Goal: Task Accomplishment & Management: Manage account settings

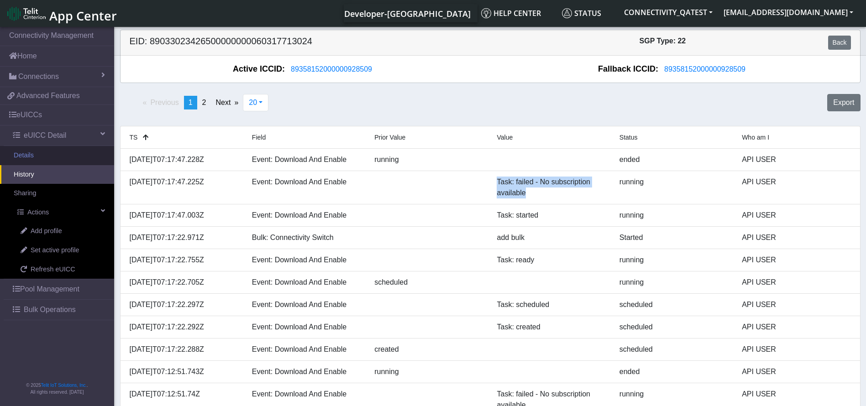
click at [40, 154] on link "Details" at bounding box center [57, 155] width 114 height 19
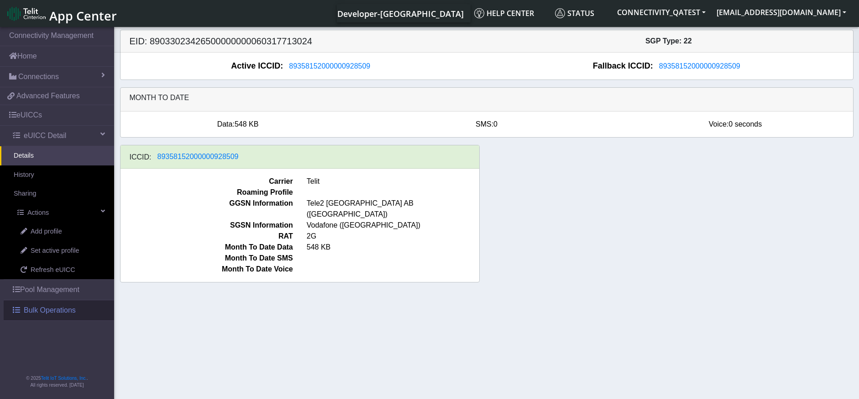
click at [52, 308] on span "Bulk Operations" at bounding box center [50, 310] width 52 height 11
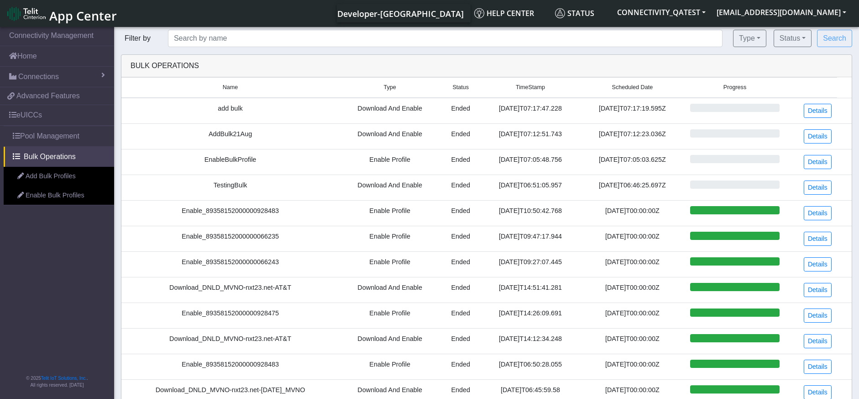
click at [50, 176] on link "Add Bulk Profiles" at bounding box center [59, 176] width 110 height 19
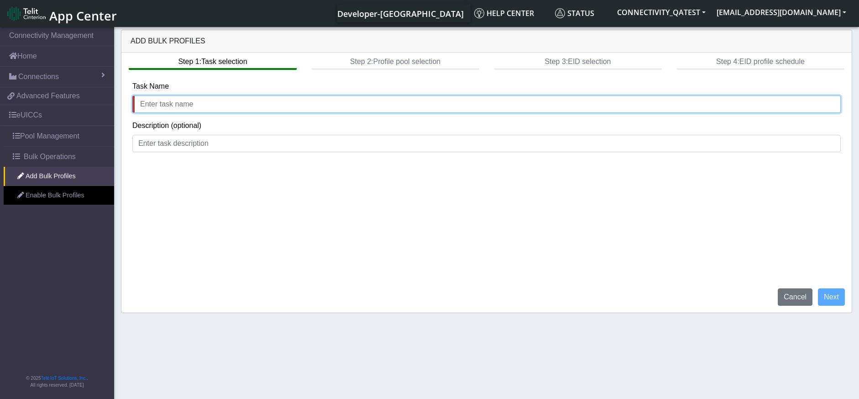
click at [223, 100] on input "text" at bounding box center [486, 103] width 709 height 17
type input "AddBulktest"
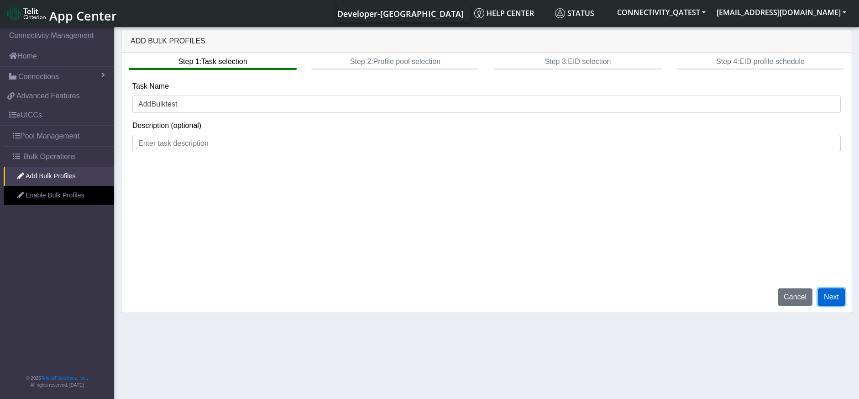
click at [834, 298] on button "Next" at bounding box center [831, 296] width 27 height 17
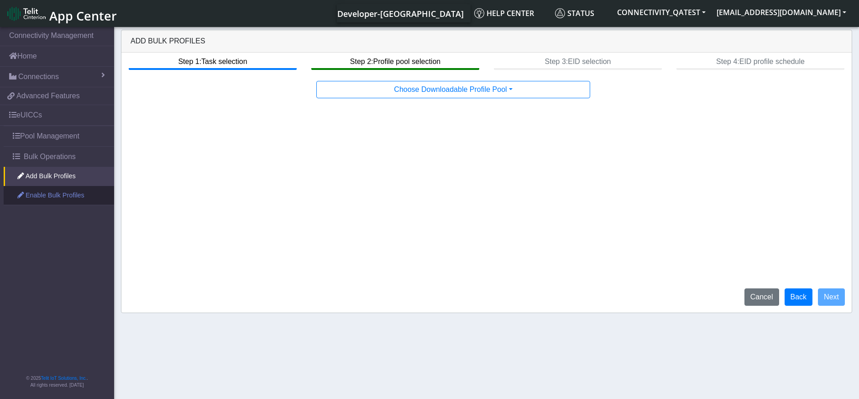
click at [58, 199] on link "Enable Bulk Profiles" at bounding box center [59, 195] width 110 height 19
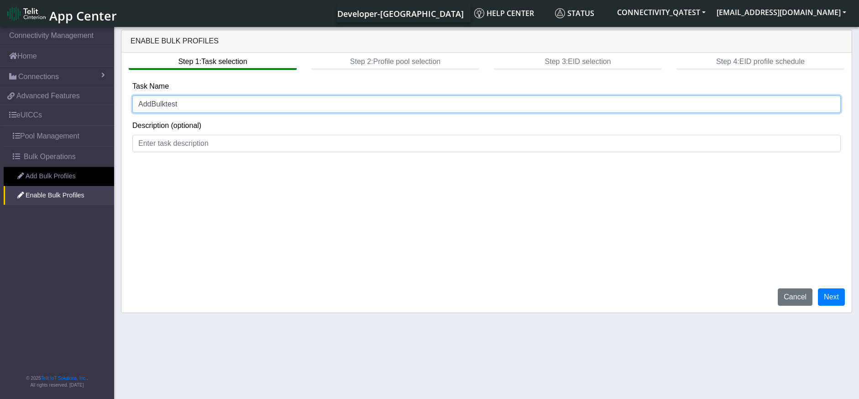
drag, startPoint x: 147, startPoint y: 102, endPoint x: 114, endPoint y: 100, distance: 33.4
click at [114, 100] on div "Enable Bulk Profiles Step 1: Task selection Step 2: Profile pool selection Step…" at bounding box center [486, 171] width 745 height 283
type input "EnBulktest"
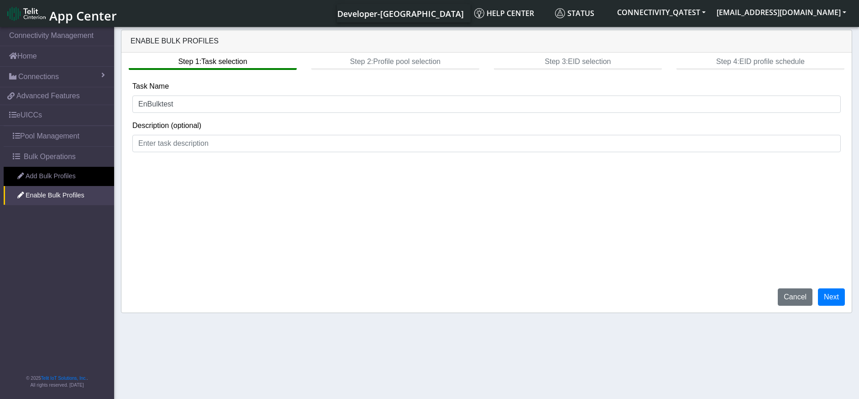
click at [838, 287] on div "Step 1: Task selection Step 2: Profile pool selection Step 3: EID selection Ste…" at bounding box center [486, 183] width 731 height 260
click at [835, 293] on button "Next" at bounding box center [831, 296] width 27 height 17
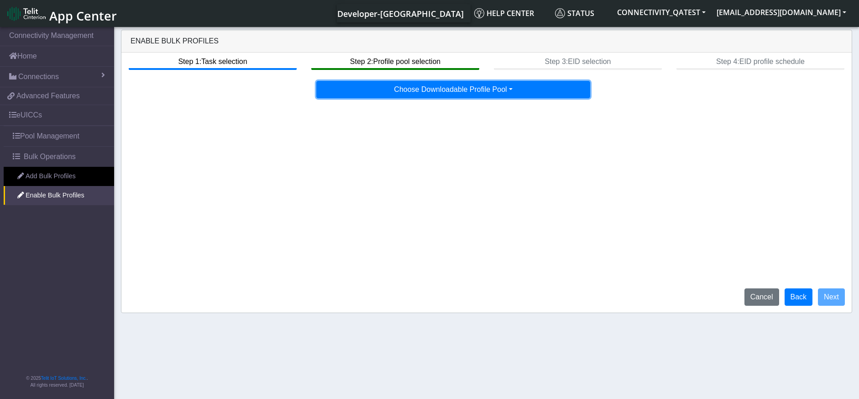
click at [499, 96] on button "Choose Downloadable Profile Pool" at bounding box center [453, 89] width 274 height 17
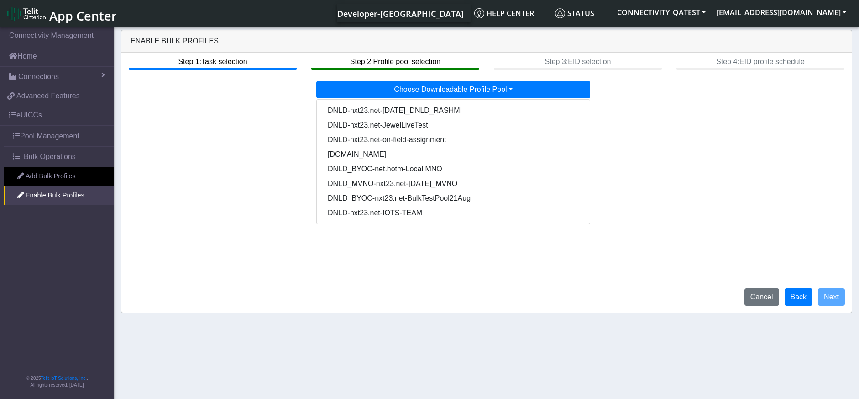
click at [293, 237] on div "Step 1: Task selection Step 2: Profile pool selection Step 3: EID selection Ste…" at bounding box center [486, 183] width 731 height 260
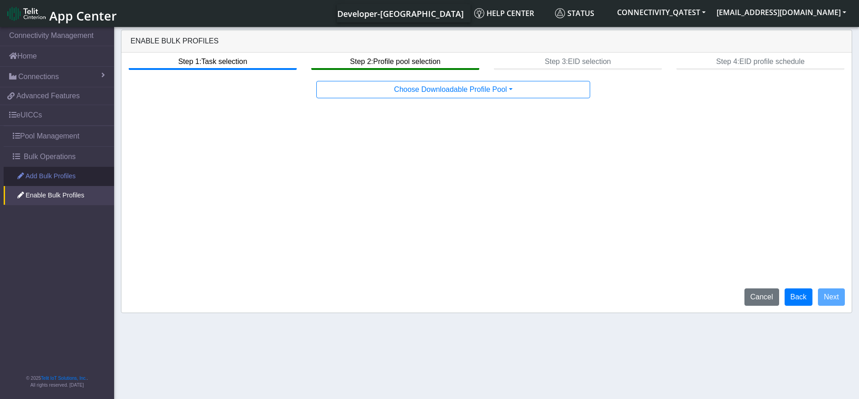
click at [49, 171] on link "Add Bulk Profiles" at bounding box center [59, 176] width 110 height 19
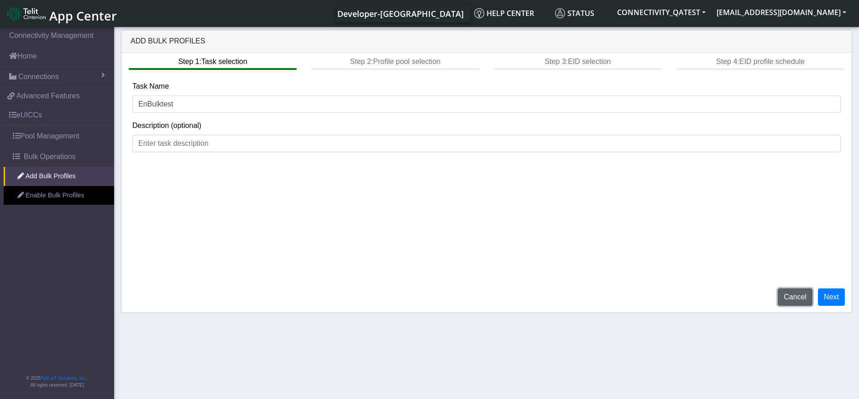
click at [800, 290] on button "Cancel" at bounding box center [795, 296] width 35 height 17
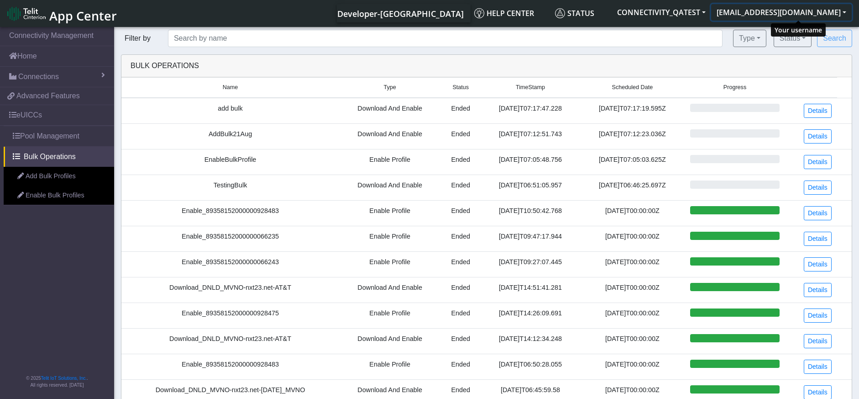
click at [768, 11] on button "[EMAIL_ADDRESS][DOMAIN_NAME]" at bounding box center [781, 12] width 141 height 16
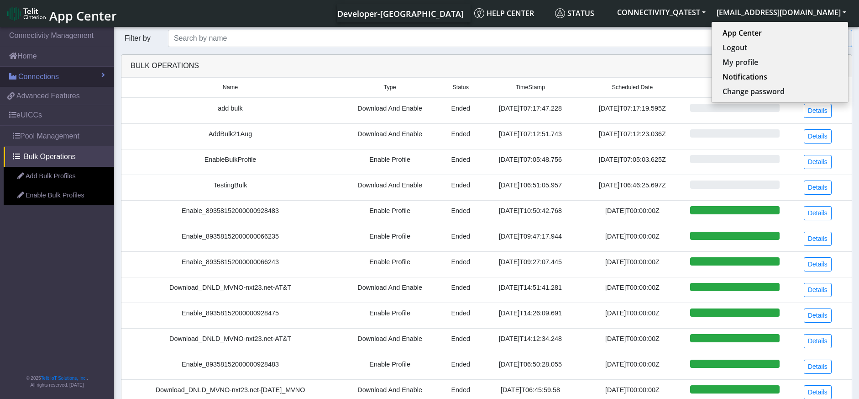
click at [61, 76] on link "Connections" at bounding box center [57, 77] width 114 height 20
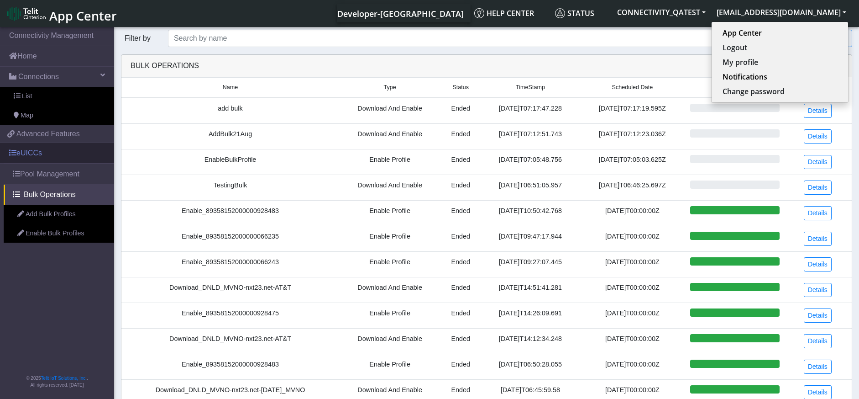
click at [61, 158] on link "eUICCs" at bounding box center [57, 153] width 114 height 20
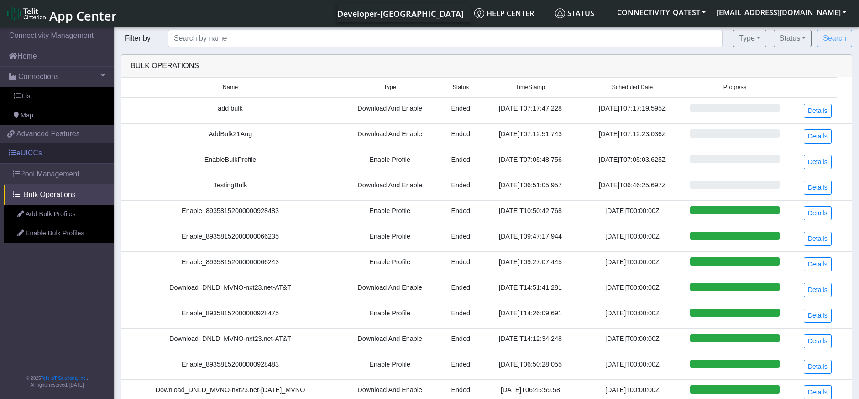
click at [32, 157] on link "eUICCs" at bounding box center [57, 153] width 114 height 20
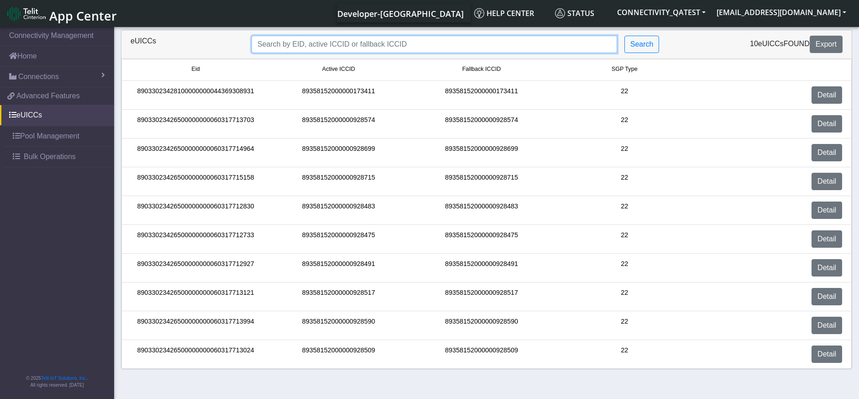
click at [303, 41] on input "Search..." at bounding box center [435, 44] width 366 height 17
click at [49, 161] on span "Bulk Operations" at bounding box center [50, 156] width 52 height 11
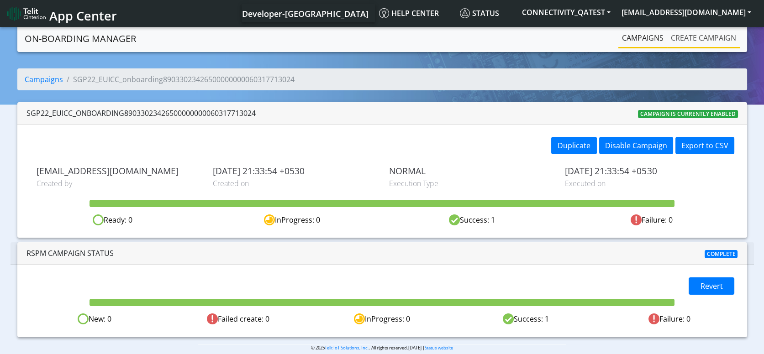
click at [705, 42] on link "Create campaign" at bounding box center [703, 38] width 73 height 18
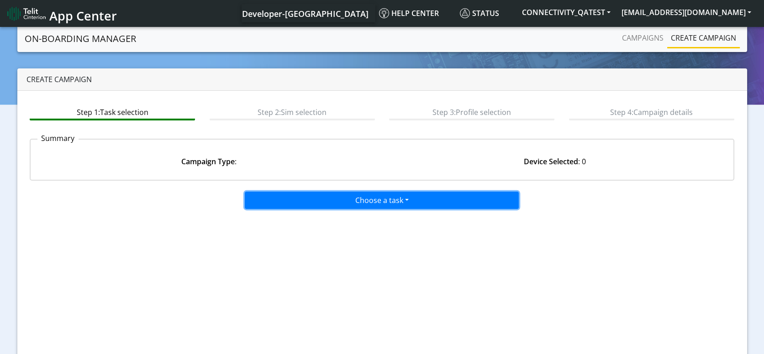
click at [430, 193] on button "Choose a task" at bounding box center [382, 200] width 274 height 17
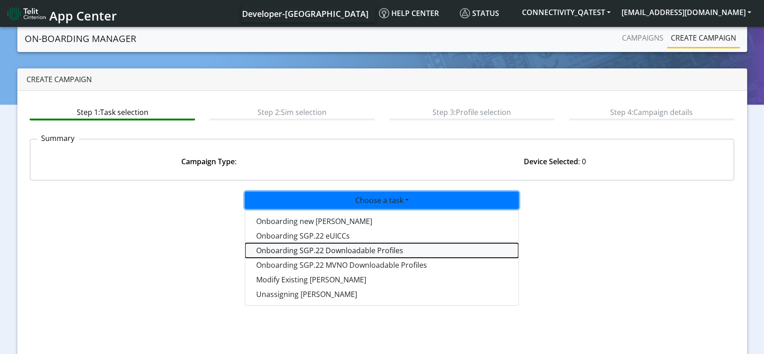
click at [353, 247] on tasksgp22profile-dropdown "Onboarding SGP.22 Downloadable Profiles" at bounding box center [381, 250] width 273 height 15
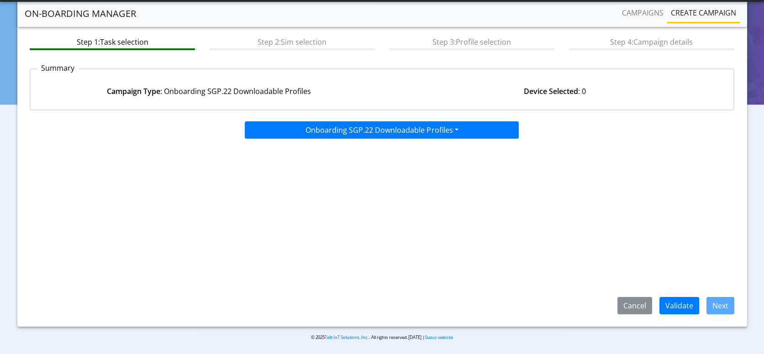
scroll to position [46, 0]
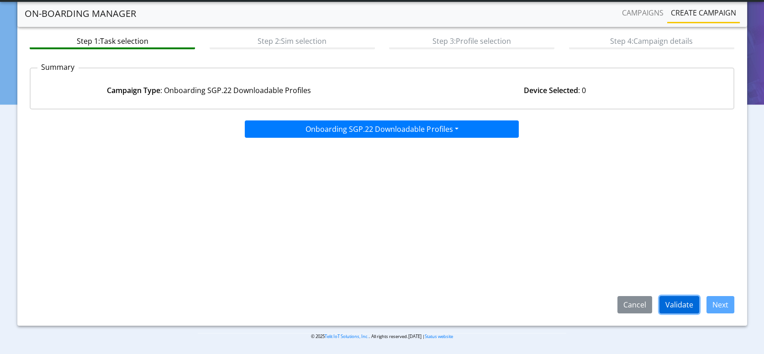
click at [679, 305] on button "Validate" at bounding box center [679, 304] width 40 height 17
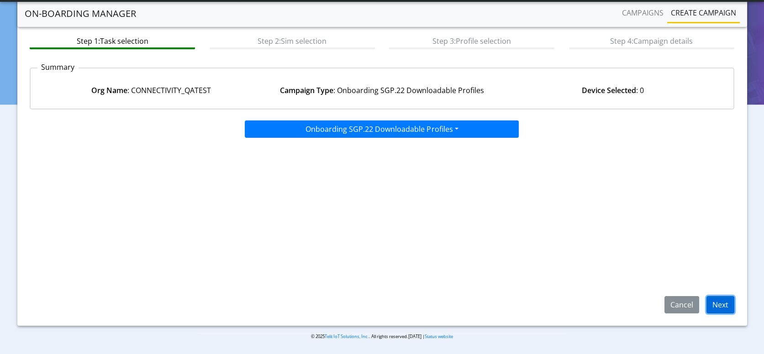
click at [726, 302] on button "Next" at bounding box center [720, 304] width 28 height 17
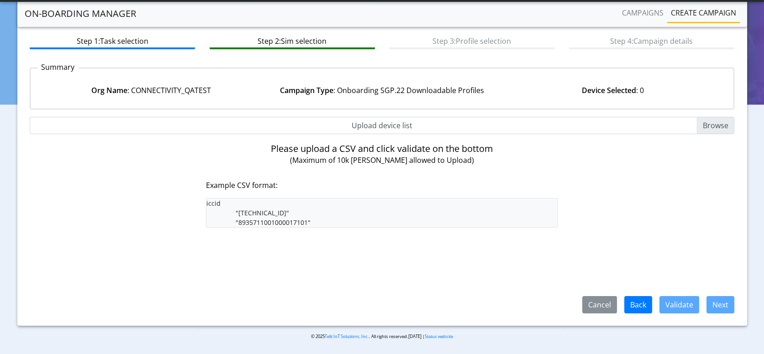
click at [358, 126] on input "Upload device list" at bounding box center [382, 125] width 705 height 17
type input "C:\fakepath\Dev_LiveSim_Bulk.csv"
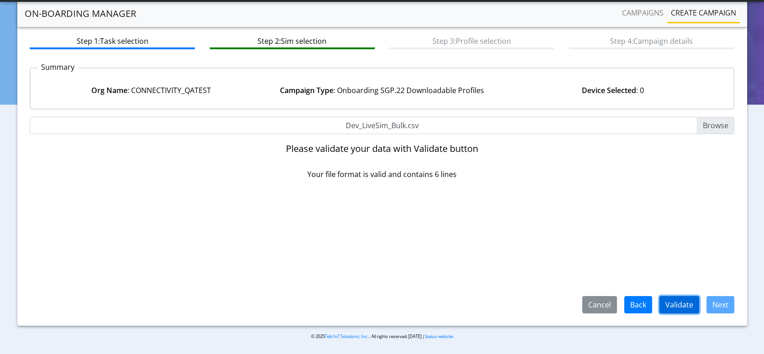
click at [690, 298] on button "Validate" at bounding box center [679, 304] width 40 height 17
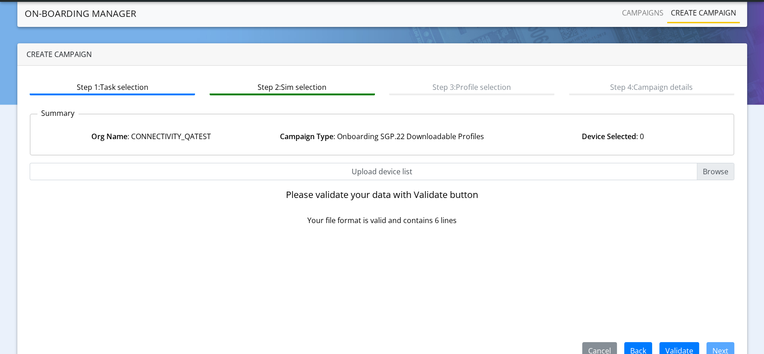
scroll to position [46, 0]
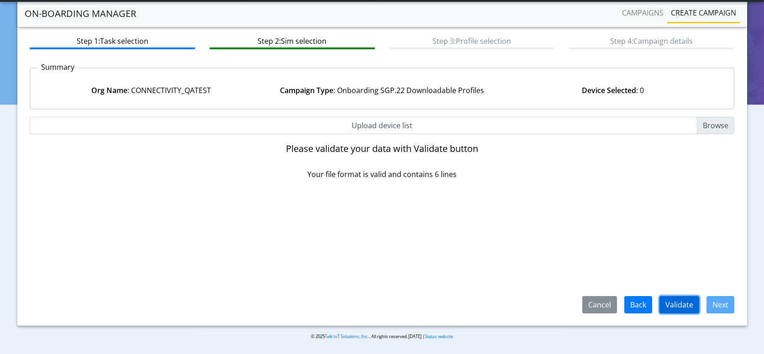
click at [682, 300] on button "Validate" at bounding box center [679, 304] width 40 height 17
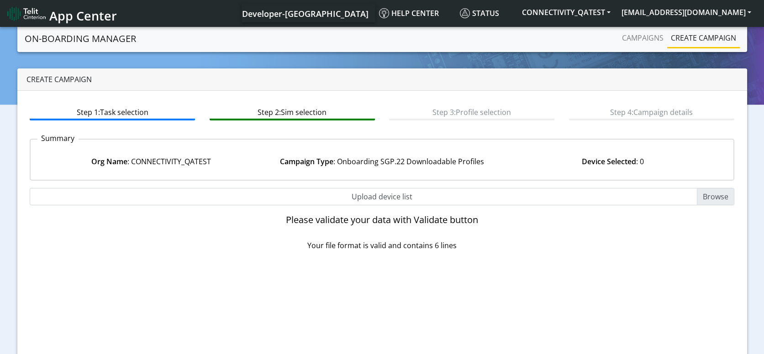
click at [369, 197] on input "Upload device list" at bounding box center [382, 196] width 705 height 17
type input "C:\fakepath\Dev_LiveSim_Bulk.csv"
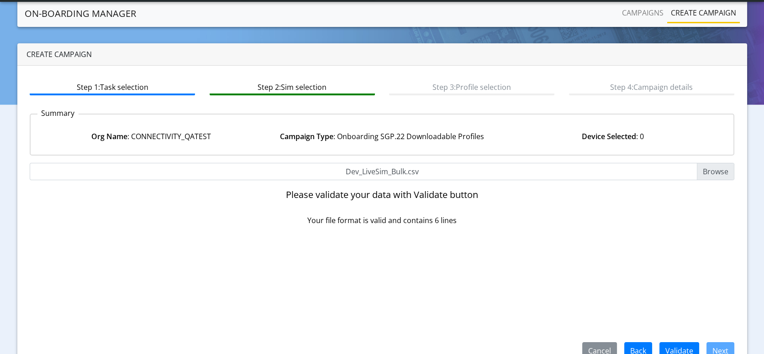
scroll to position [46, 0]
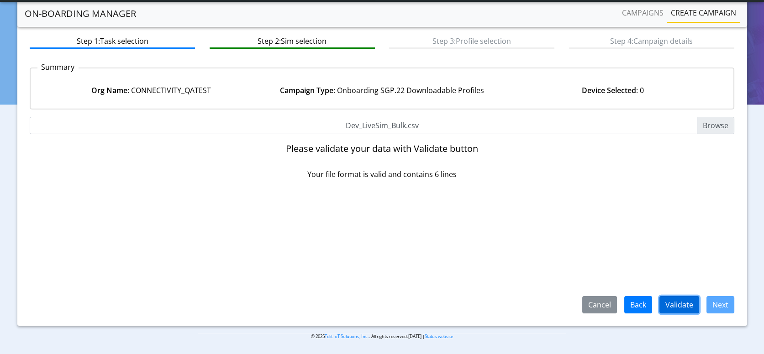
click at [678, 304] on button "Validate" at bounding box center [679, 304] width 40 height 17
click at [682, 302] on button "Validate" at bounding box center [679, 304] width 40 height 17
click at [422, 130] on input "Upload device list" at bounding box center [382, 125] width 705 height 17
type input "C:\fakepath\Dev_LiveSim_235.csv"
click at [676, 305] on button "Validate" at bounding box center [679, 304] width 40 height 17
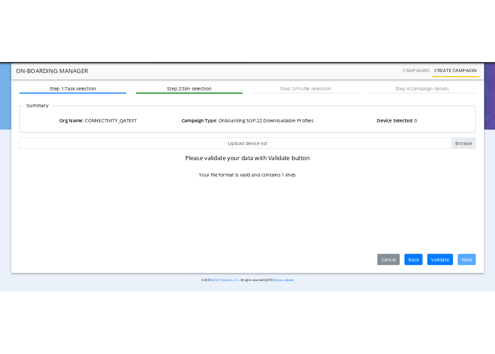
scroll to position [0, 0]
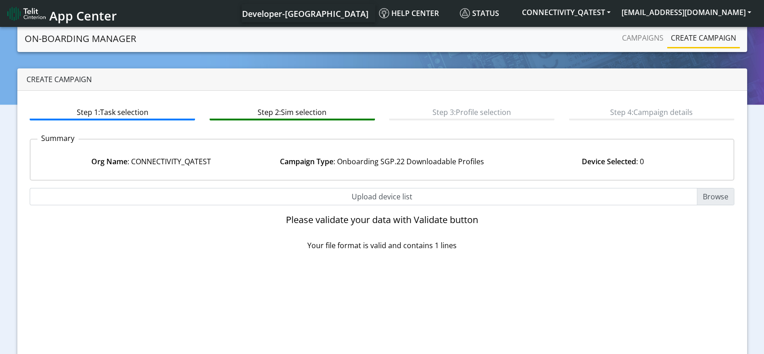
click at [377, 189] on input "Upload device list" at bounding box center [382, 196] width 705 height 17
click at [399, 194] on input "Upload device list" at bounding box center [382, 196] width 705 height 17
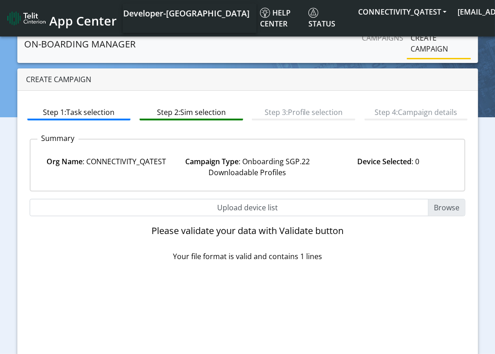
click at [296, 206] on input "Upload device list" at bounding box center [248, 207] width 437 height 17
type input "C:\fakepath\Dev_LiveSim_706.csv"
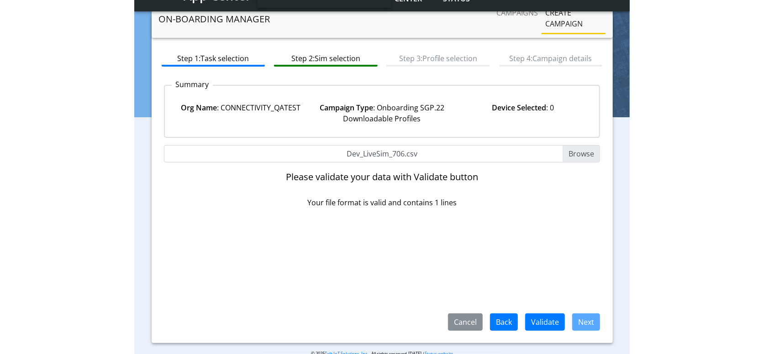
scroll to position [46, 0]
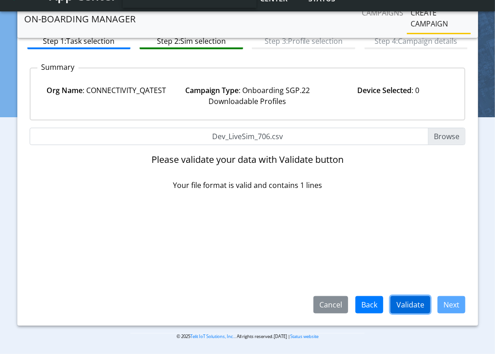
click at [424, 306] on button "Validate" at bounding box center [411, 304] width 40 height 17
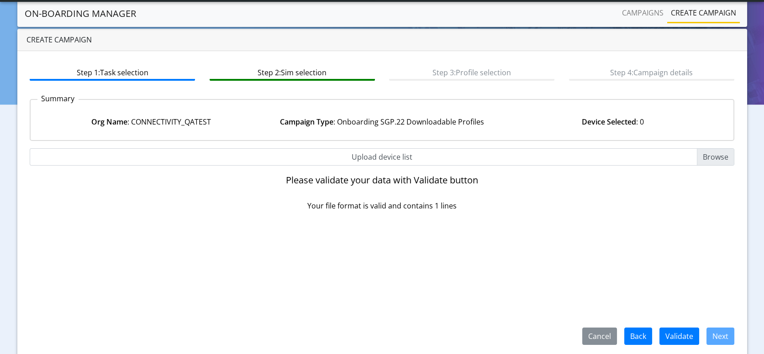
scroll to position [0, 0]
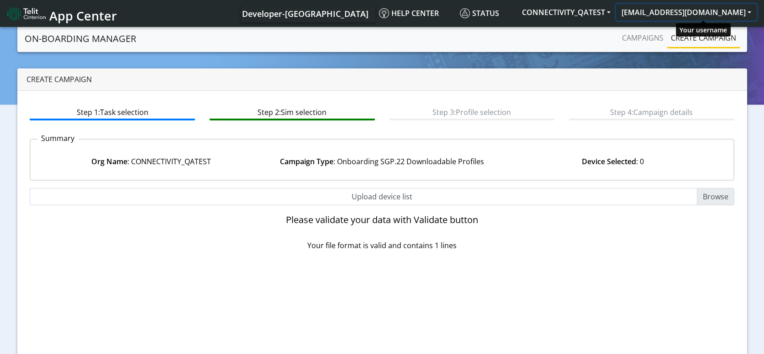
click at [697, 13] on button "[EMAIL_ADDRESS][DOMAIN_NAME]" at bounding box center [686, 12] width 141 height 16
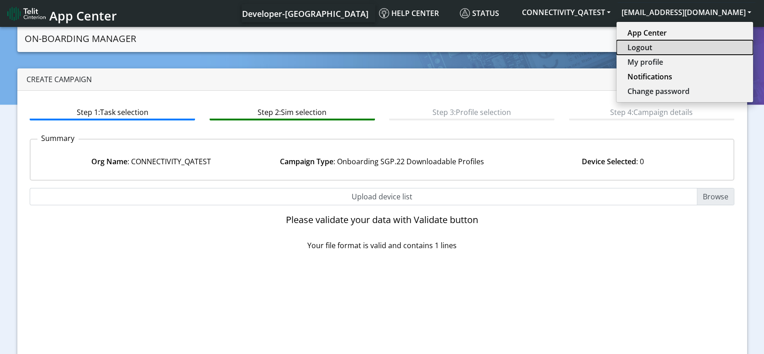
click at [690, 49] on button "Logout" at bounding box center [684, 47] width 137 height 15
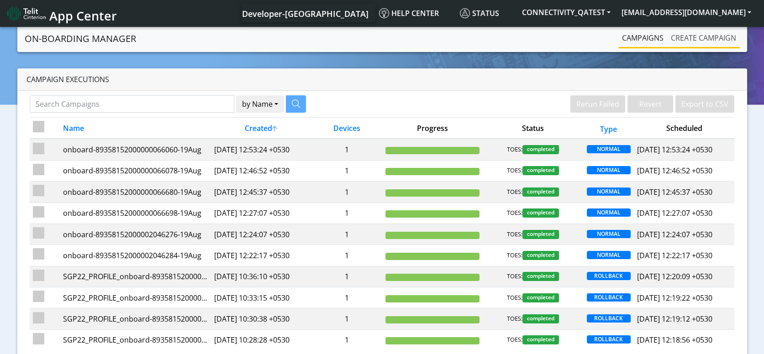
click at [710, 34] on link "Create campaign" at bounding box center [703, 38] width 73 height 18
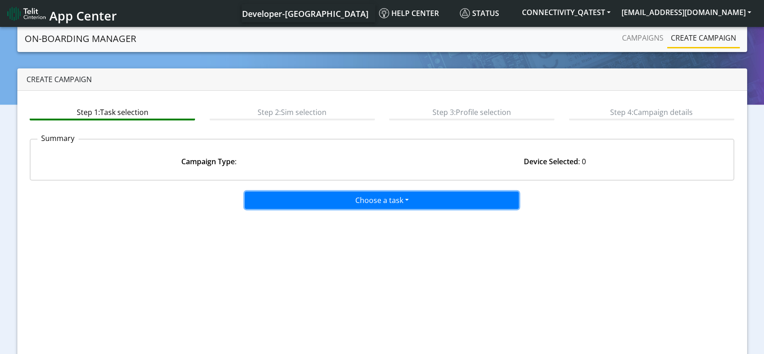
click at [418, 193] on button "Choose a task" at bounding box center [382, 200] width 274 height 17
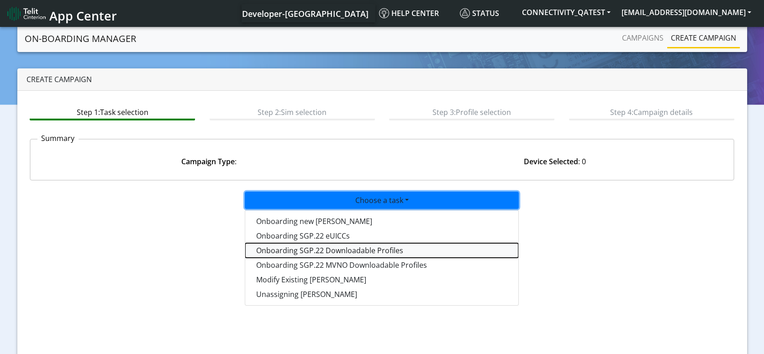
click at [347, 249] on tasksgp22profile-dropdown "Onboarding SGP.22 Downloadable Profiles" at bounding box center [381, 250] width 273 height 15
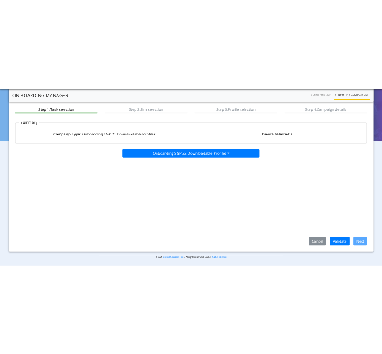
scroll to position [46, 0]
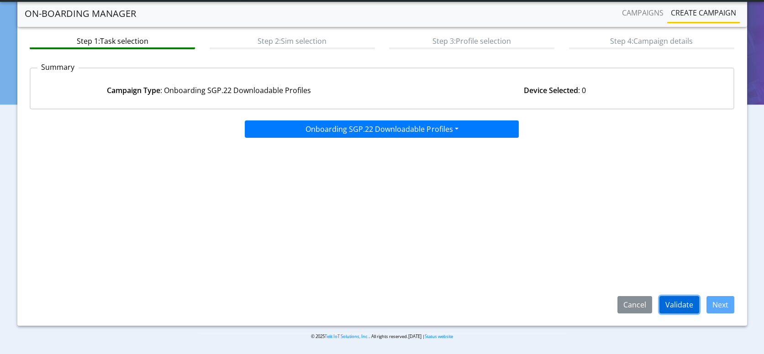
click at [688, 303] on button "Validate" at bounding box center [679, 304] width 40 height 17
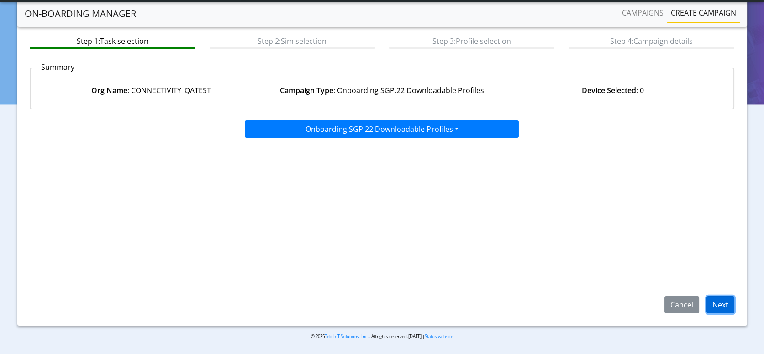
click at [729, 304] on button "Next" at bounding box center [720, 304] width 28 height 17
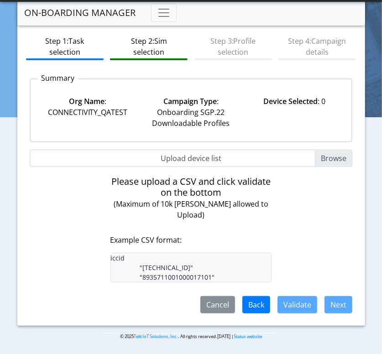
click at [245, 151] on input "Upload device list" at bounding box center [191, 158] width 323 height 17
type input "C:\fakepath\Dev_LiveSim_Bulk.csv"
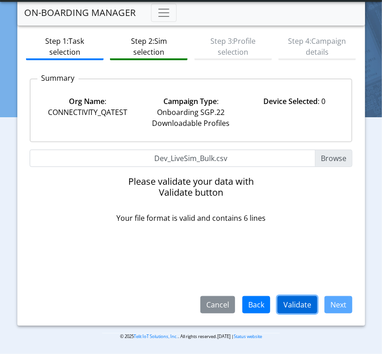
click at [296, 306] on button "Validate" at bounding box center [298, 304] width 40 height 17
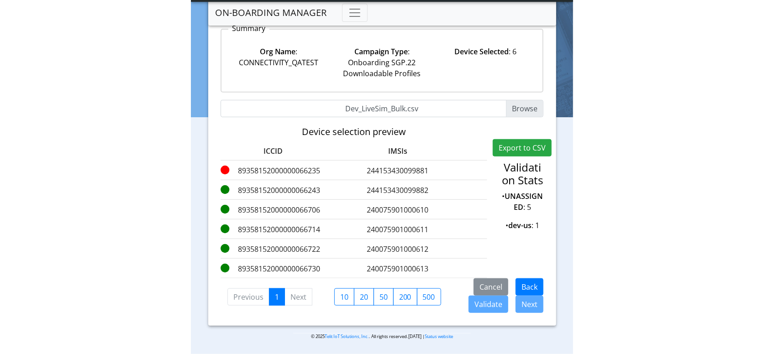
scroll to position [70, 0]
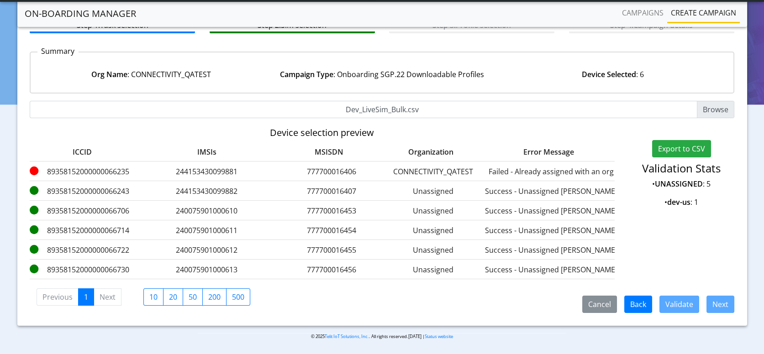
click at [89, 166] on label "89358152000000066235" at bounding box center [82, 171] width 105 height 11
copy label "89358152000000066235"
click at [650, 16] on link "Campaigns" at bounding box center [642, 13] width 49 height 18
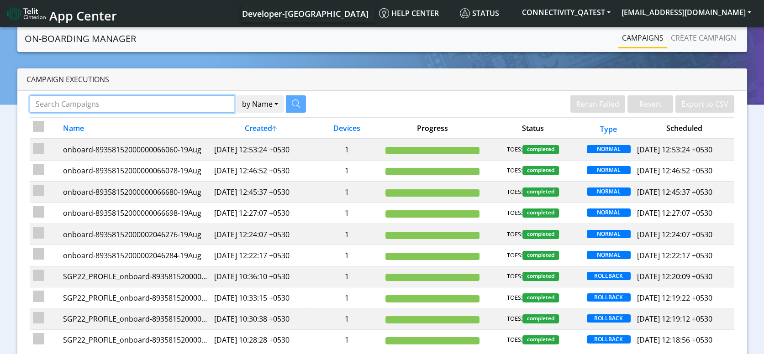
click at [147, 100] on input "Search Campaigns" at bounding box center [132, 103] width 205 height 17
paste input "89358152000000066235"
type input "89358152000000066235"
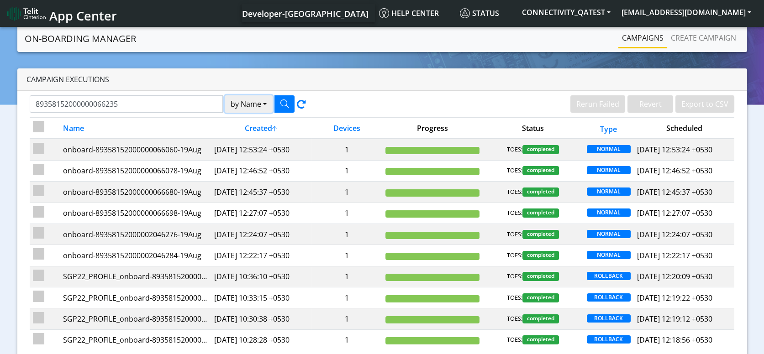
click at [252, 105] on button "by Name" at bounding box center [249, 103] width 48 height 17
click at [249, 138] on button "Device" at bounding box center [261, 139] width 72 height 15
click at [289, 105] on button "button" at bounding box center [284, 103] width 20 height 17
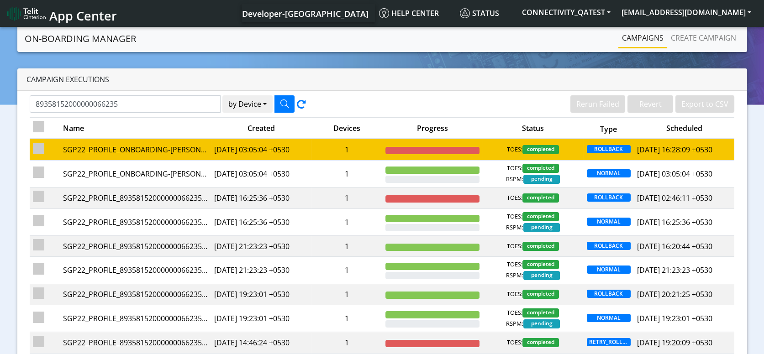
click at [327, 147] on td "1" at bounding box center [346, 149] width 70 height 21
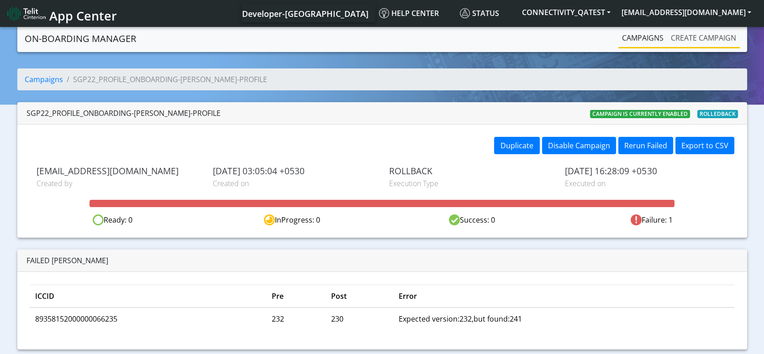
click at [692, 39] on link "Create campaign" at bounding box center [703, 38] width 73 height 18
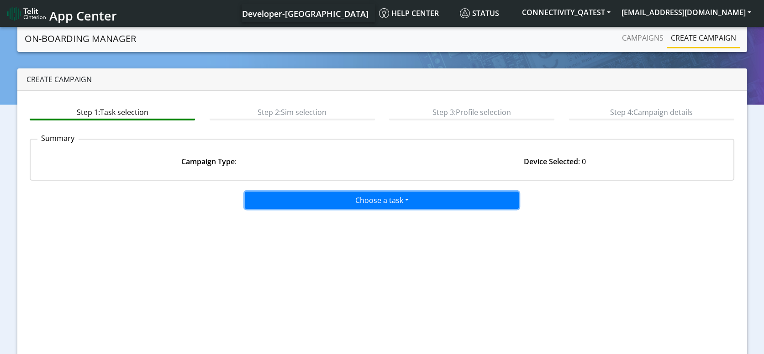
click at [389, 198] on button "Choose a task" at bounding box center [382, 200] width 274 height 17
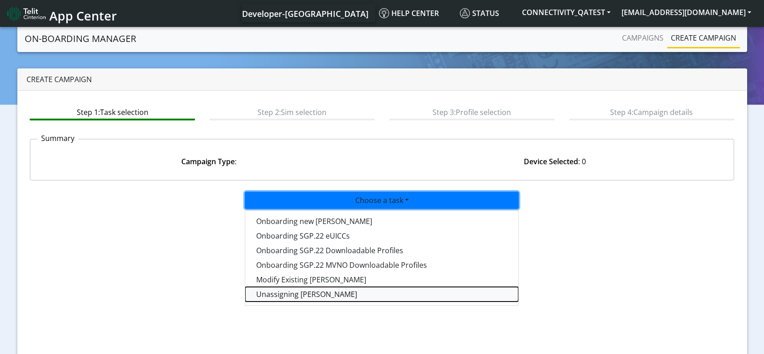
click at [315, 292] on taskunassign-dropdown "Unassigning SIMs" at bounding box center [381, 294] width 273 height 15
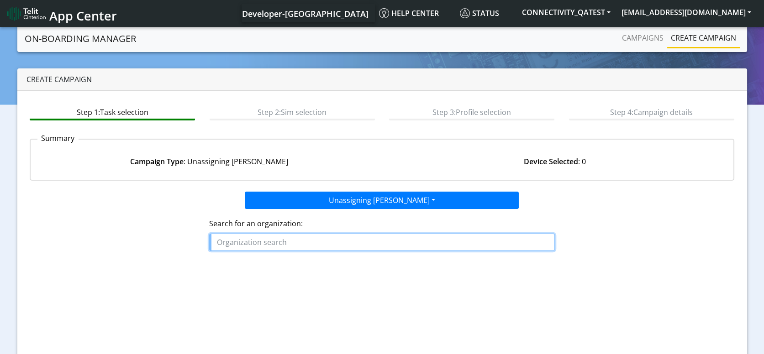
click at [297, 243] on input "text" at bounding box center [382, 242] width 346 height 17
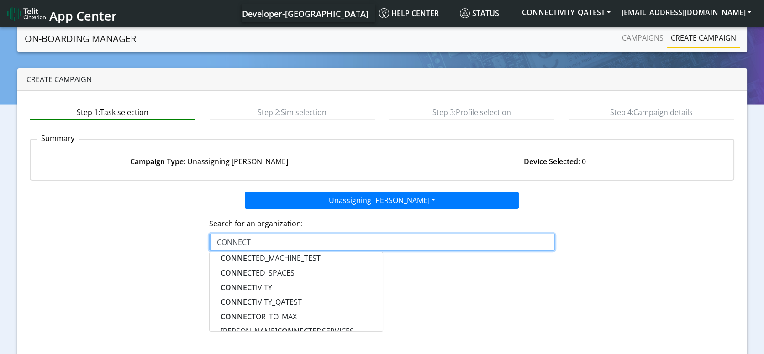
scroll to position [61, 0]
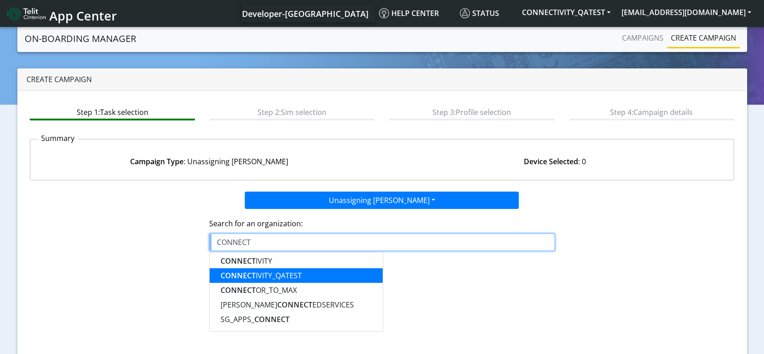
click at [282, 278] on ngb-highlight "CONNECT IVITY_QATEST" at bounding box center [261, 276] width 81 height 10
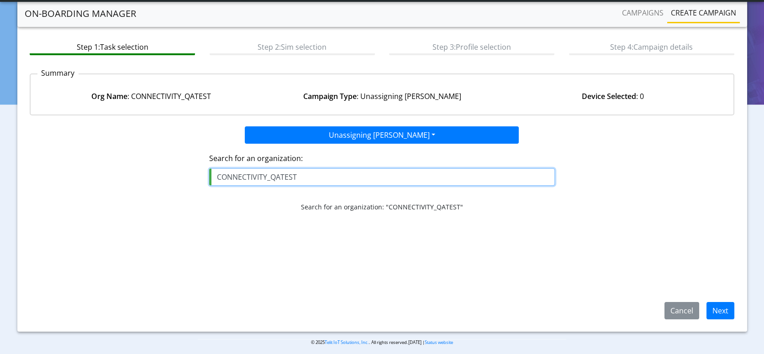
scroll to position [46, 0]
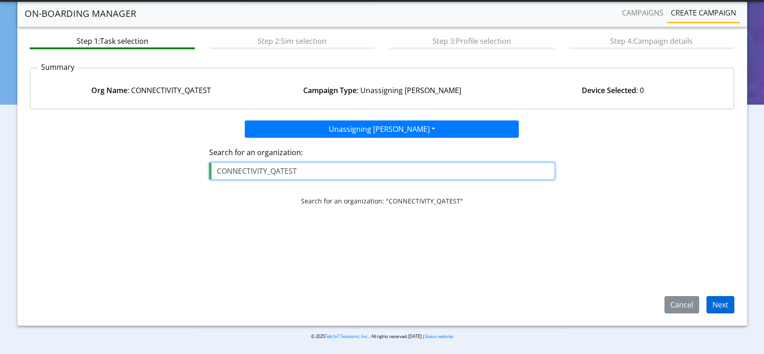
type input "CONNECTIVITY_QATEST"
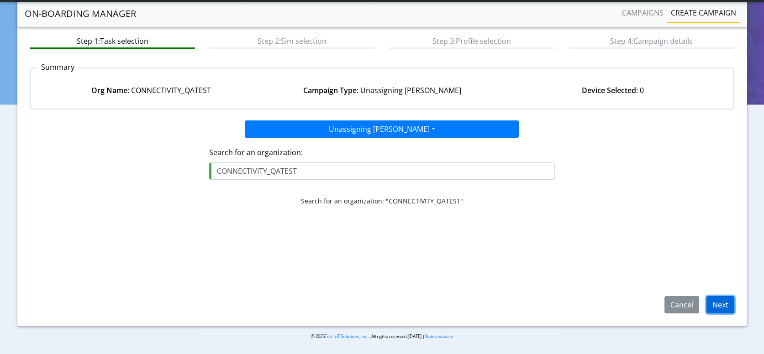
click at [729, 305] on button "Next" at bounding box center [720, 304] width 28 height 17
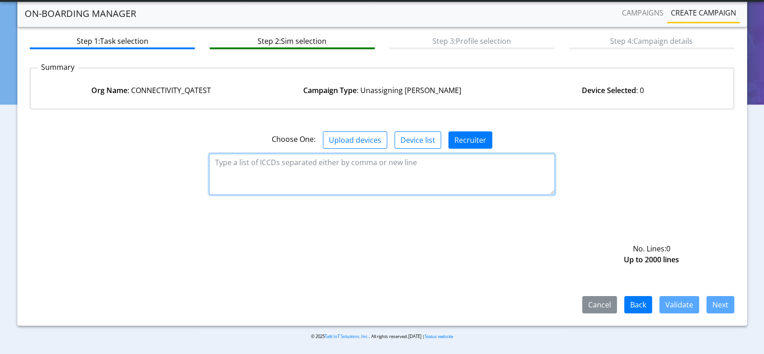
click at [435, 176] on textarea at bounding box center [382, 174] width 346 height 41
paste textarea "89358152000000066235"
type textarea "89358152000000066235"
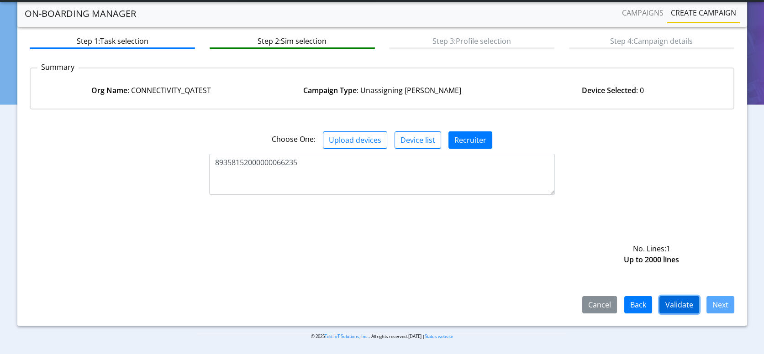
click at [673, 304] on button "Validate" at bounding box center [679, 304] width 40 height 17
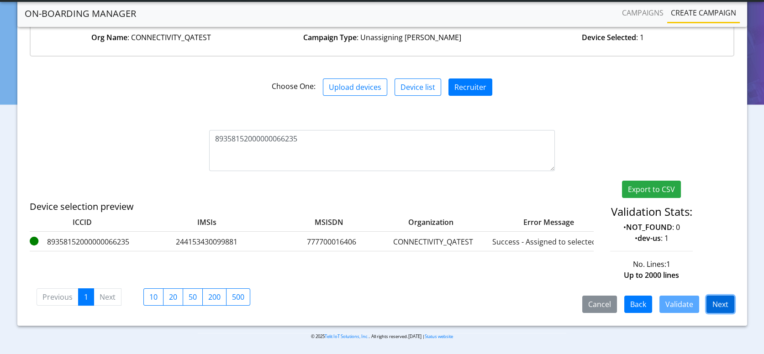
click at [725, 303] on button "Next" at bounding box center [720, 304] width 28 height 17
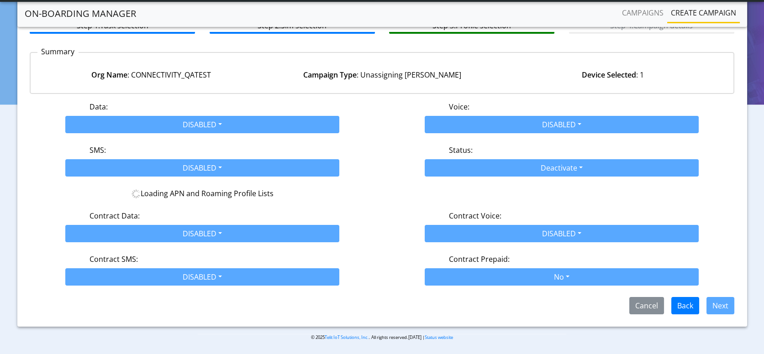
scroll to position [82, 0]
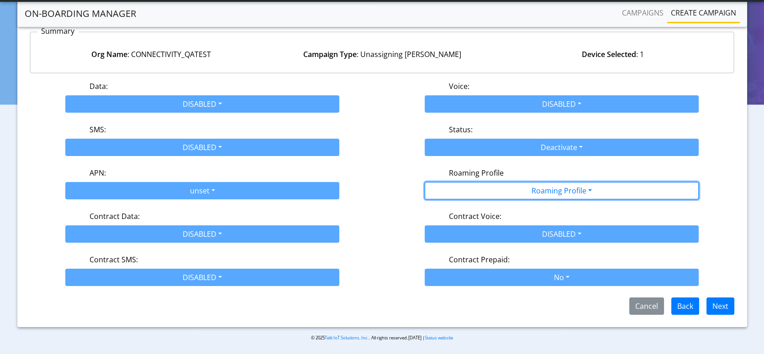
click at [523, 196] on button "Roaming Profile" at bounding box center [562, 190] width 274 height 17
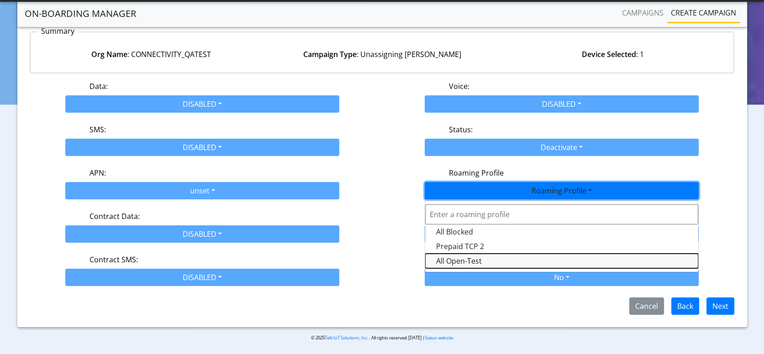
click at [472, 260] on Profile-dropdown "All Open-Test" at bounding box center [561, 261] width 273 height 15
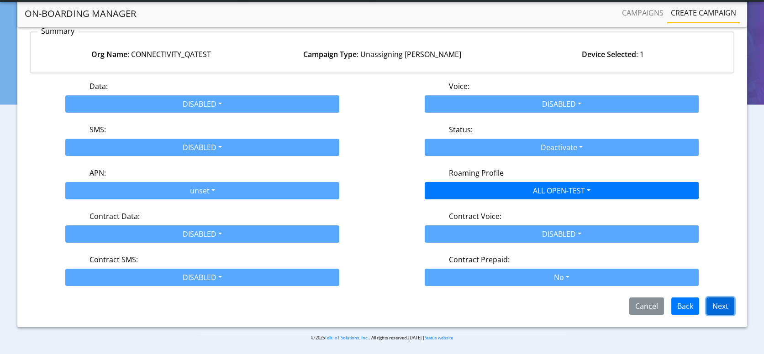
click at [716, 301] on button "Next" at bounding box center [720, 306] width 28 height 17
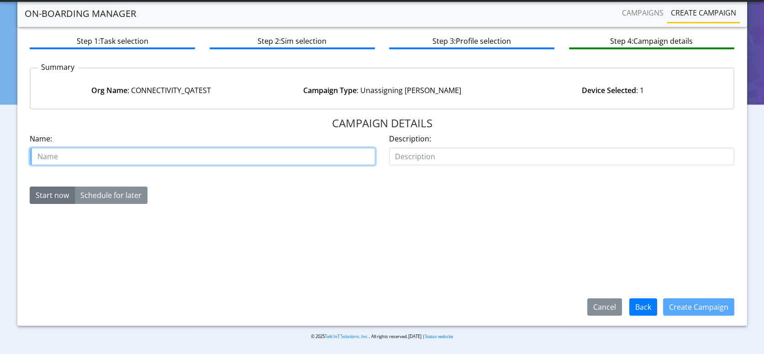
click at [176, 153] on input "text" at bounding box center [203, 156] width 346 height 17
paste input "89358152000000066235"
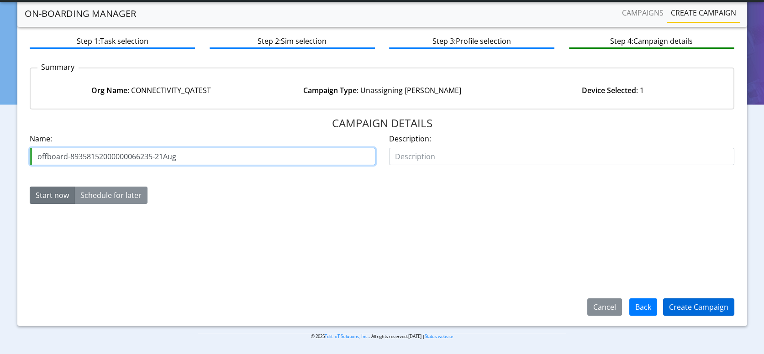
type input "offboard-89358152000000066235-21Aug"
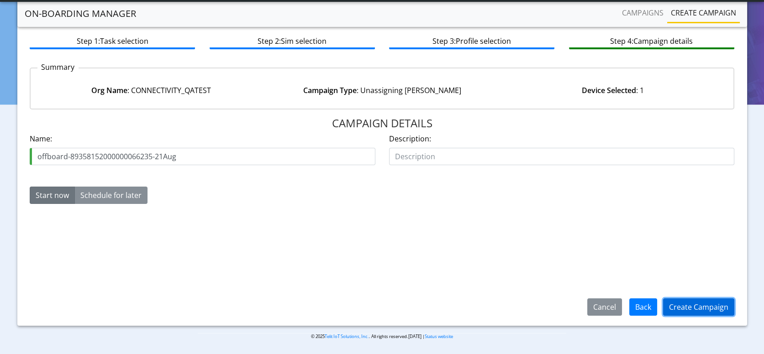
click at [691, 301] on button "Create Campaign" at bounding box center [698, 307] width 71 height 17
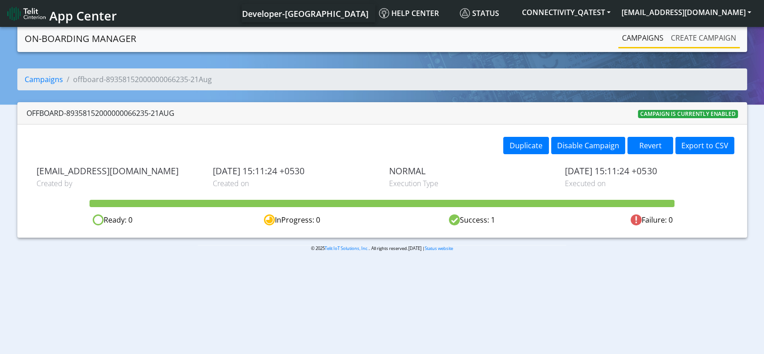
click at [692, 35] on link "Create campaign" at bounding box center [703, 38] width 73 height 18
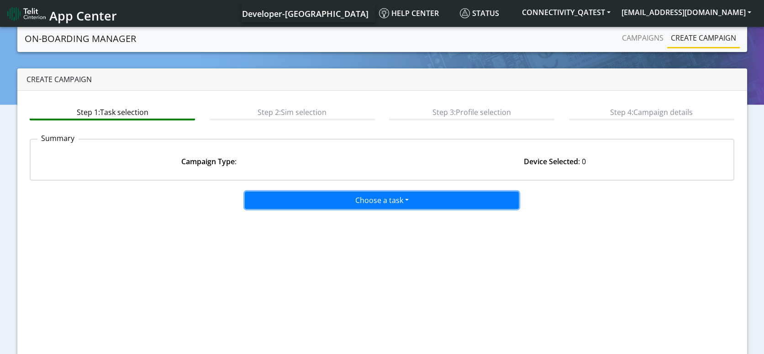
click at [403, 202] on button "Choose a task" at bounding box center [382, 200] width 274 height 17
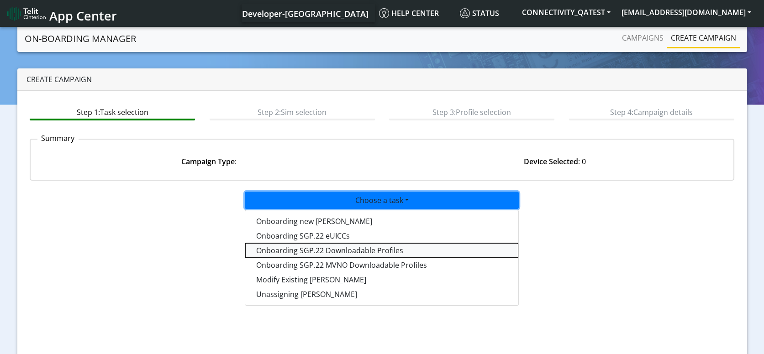
click at [362, 252] on tasksgp22profile-dropdown "Onboarding SGP.22 Downloadable Profiles" at bounding box center [381, 250] width 273 height 15
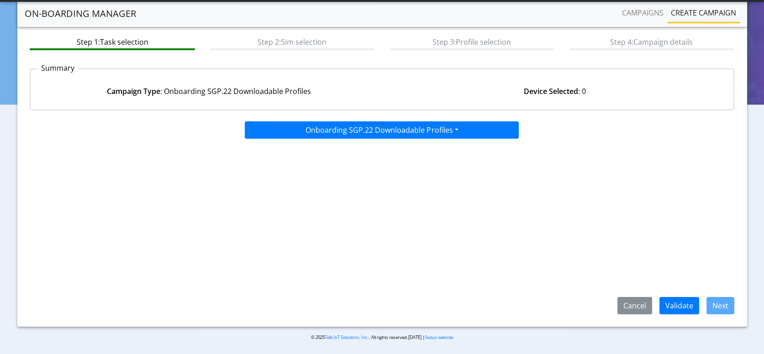
scroll to position [46, 0]
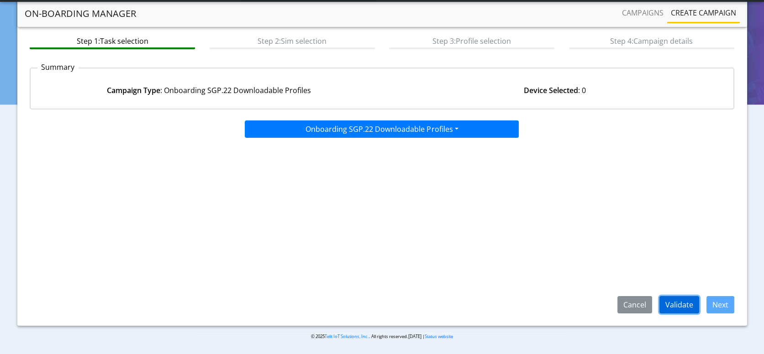
click at [678, 305] on button "Validate" at bounding box center [679, 304] width 40 height 17
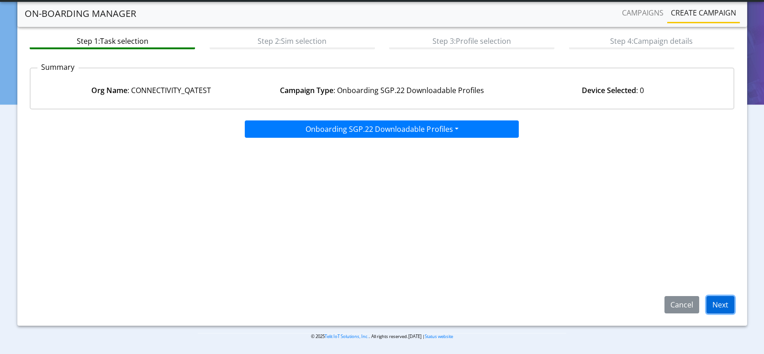
click at [723, 304] on button "Next" at bounding box center [720, 304] width 28 height 17
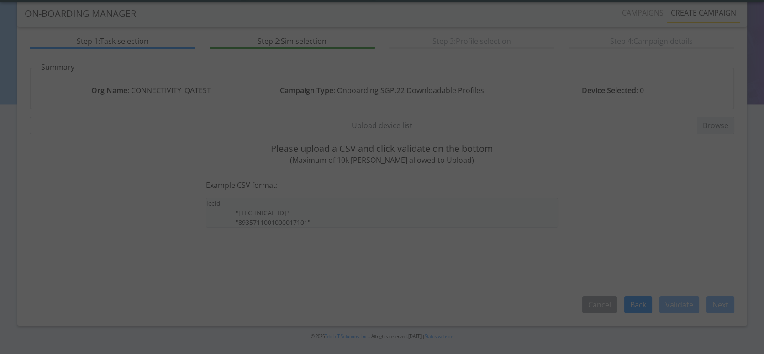
click at [417, 126] on div at bounding box center [382, 177] width 764 height 354
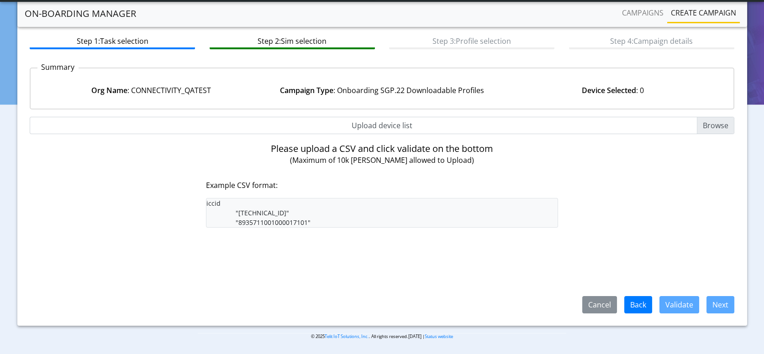
click at [417, 126] on input "Upload device list" at bounding box center [382, 125] width 705 height 17
type input "C:\fakepath\Dev_LiveSim_Bulk.csv"
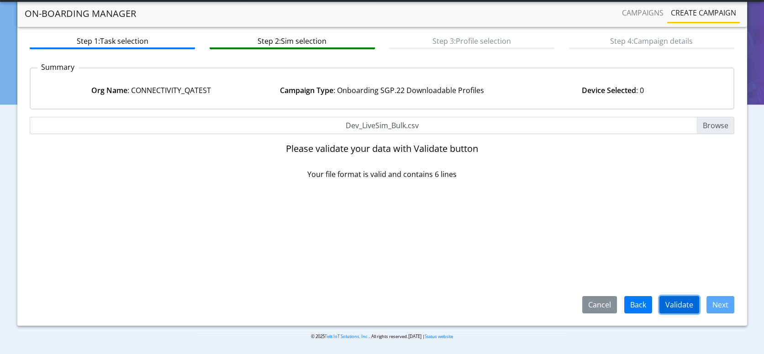
click at [668, 298] on button "Validate" at bounding box center [679, 304] width 40 height 17
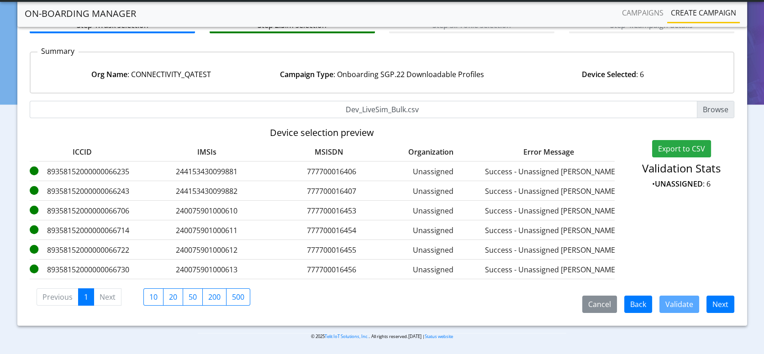
scroll to position [70, 0]
click at [717, 306] on button "Next" at bounding box center [720, 304] width 28 height 17
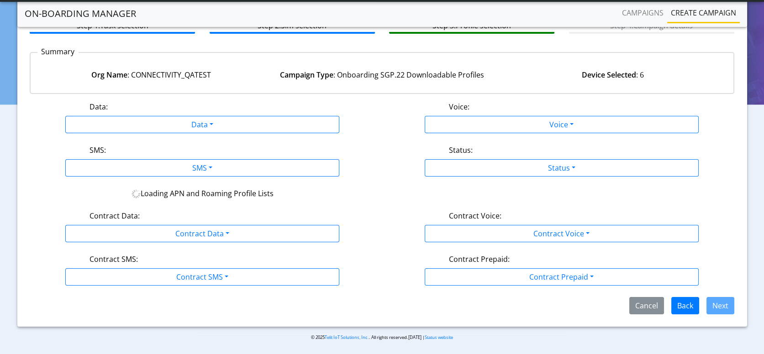
scroll to position [70, 0]
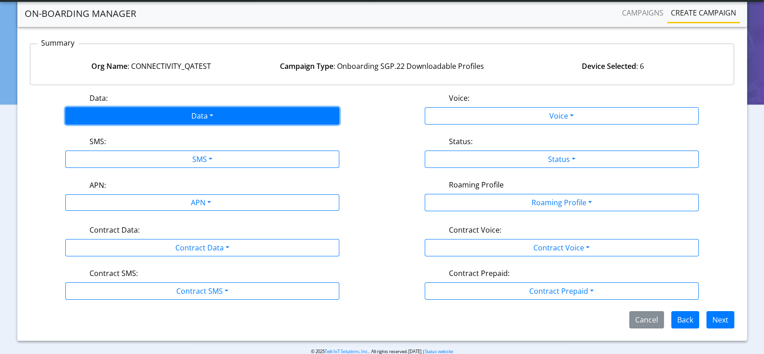
click at [242, 107] on button "Data" at bounding box center [202, 115] width 274 height 17
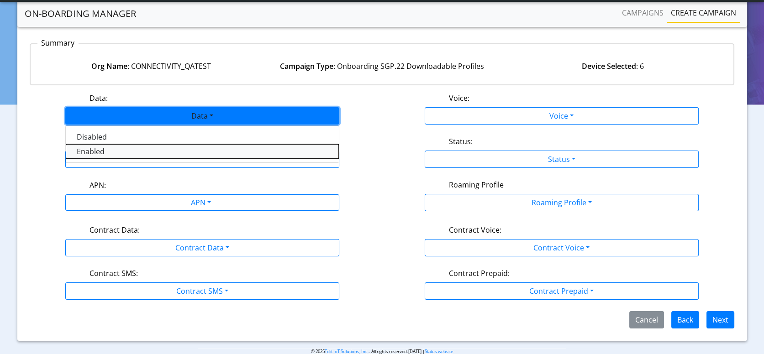
click at [157, 153] on button "Enabled" at bounding box center [202, 151] width 273 height 15
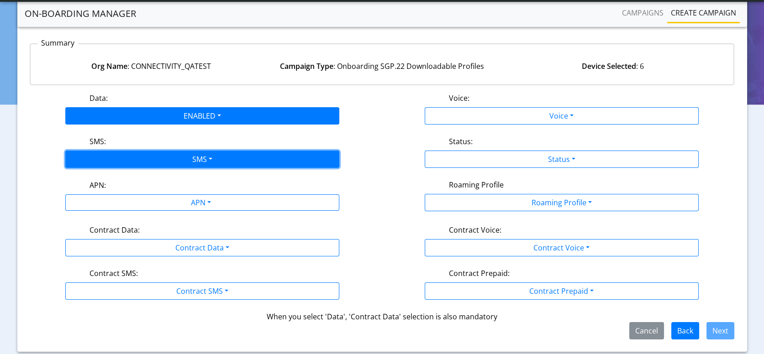
click at [157, 152] on button "SMS" at bounding box center [202, 159] width 274 height 17
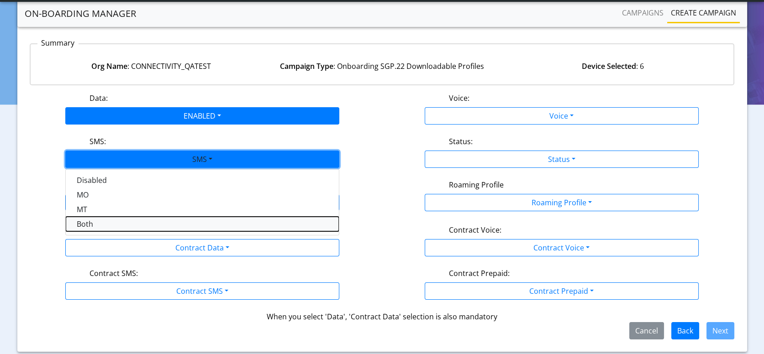
click at [97, 218] on button "Both" at bounding box center [202, 224] width 273 height 15
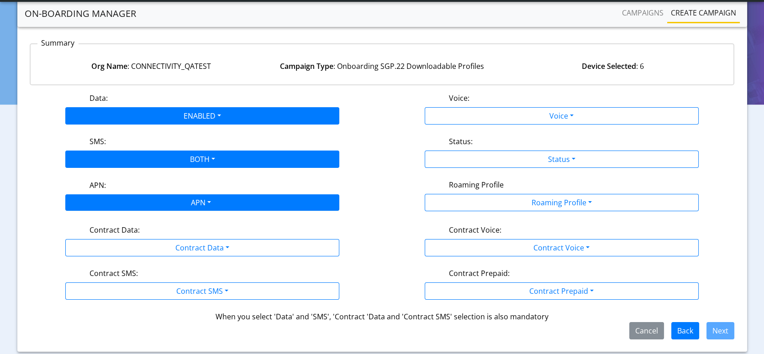
click at [141, 203] on div "APN" at bounding box center [199, 204] width 289 height 18
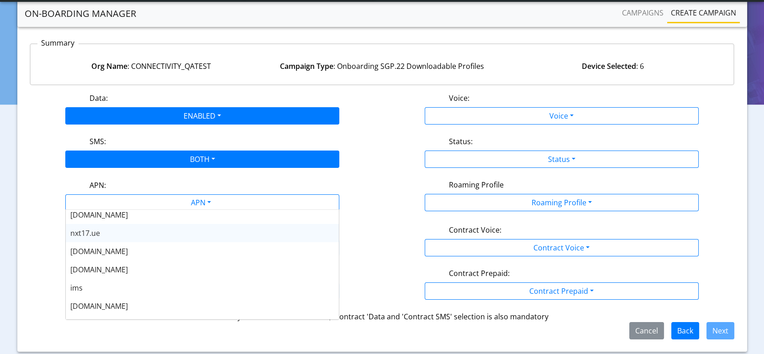
scroll to position [73, 0]
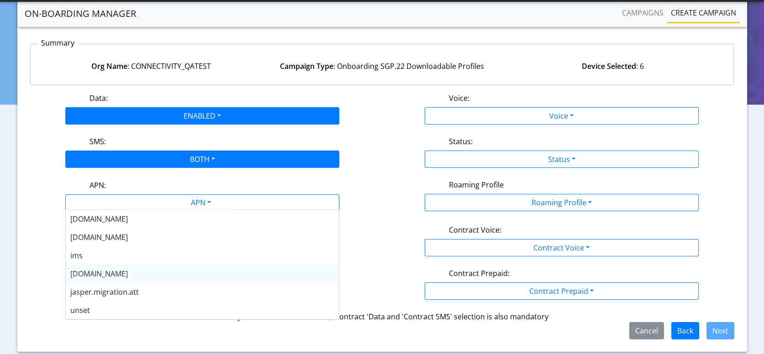
click at [93, 274] on span "nxt23.net" at bounding box center [99, 274] width 58 height 10
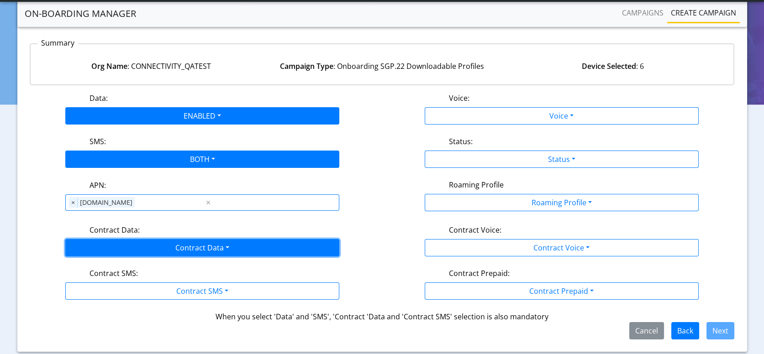
click at [180, 245] on button "Contract Data" at bounding box center [202, 247] width 274 height 17
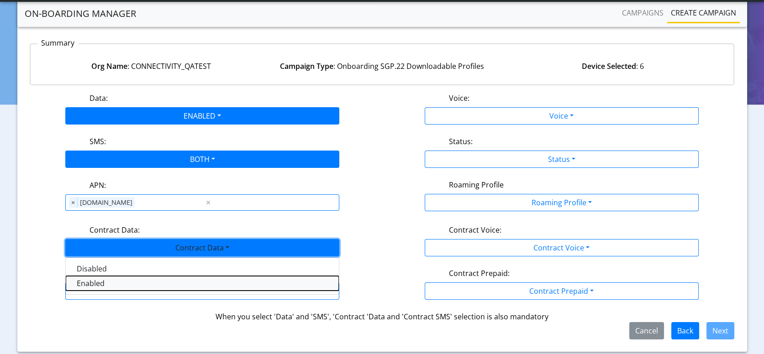
click at [96, 280] on Dataenabled-dropdown "Enabled" at bounding box center [202, 283] width 273 height 15
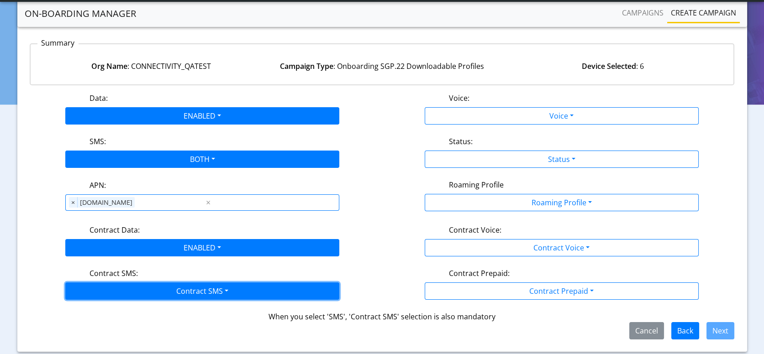
click at [173, 288] on button "Contract SMS" at bounding box center [202, 291] width 274 height 17
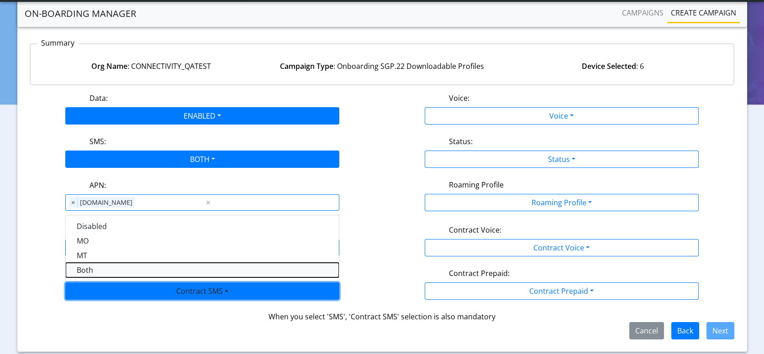
click at [105, 263] on SMSboth-dropdown "Both" at bounding box center [202, 270] width 273 height 15
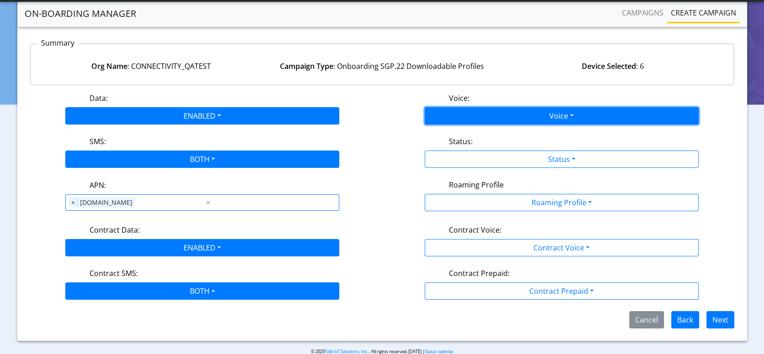
click at [535, 113] on button "Voice" at bounding box center [562, 115] width 274 height 17
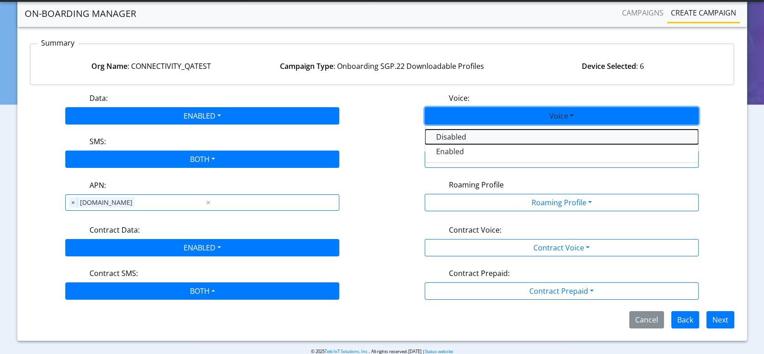
click at [480, 133] on button "Disabled" at bounding box center [561, 137] width 273 height 15
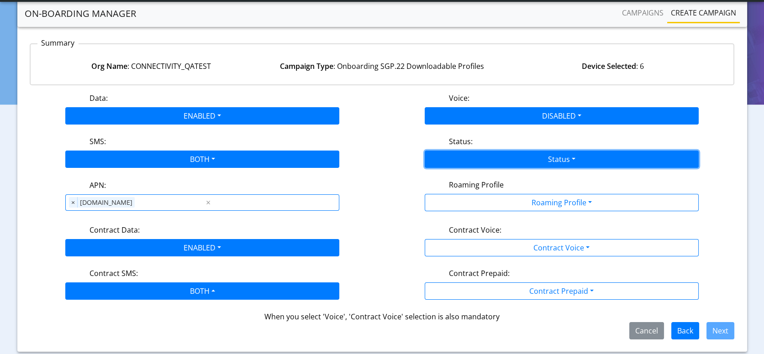
click at [500, 152] on button "Status" at bounding box center [562, 159] width 274 height 17
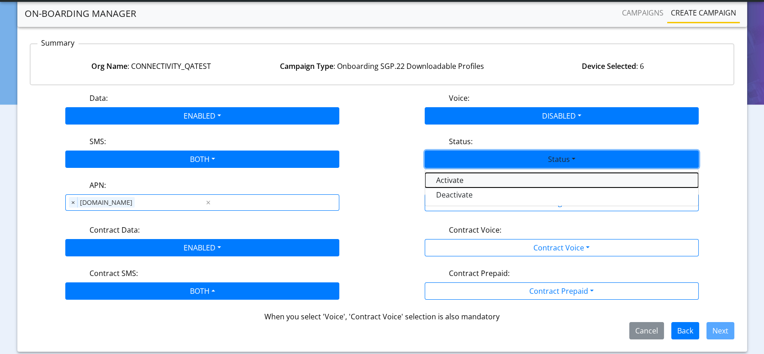
click at [460, 183] on button "Activate" at bounding box center [561, 180] width 273 height 15
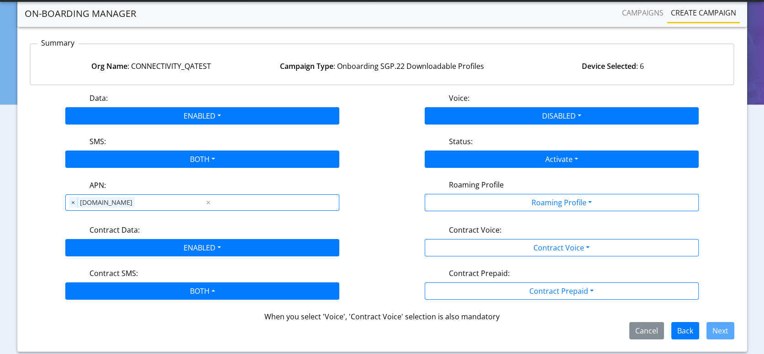
click at [515, 216] on div "Data: ENABLED Disabled Enabled Voice: DISABLED Disabled Enabled SMS: BOTH Disab…" at bounding box center [382, 216] width 705 height 247
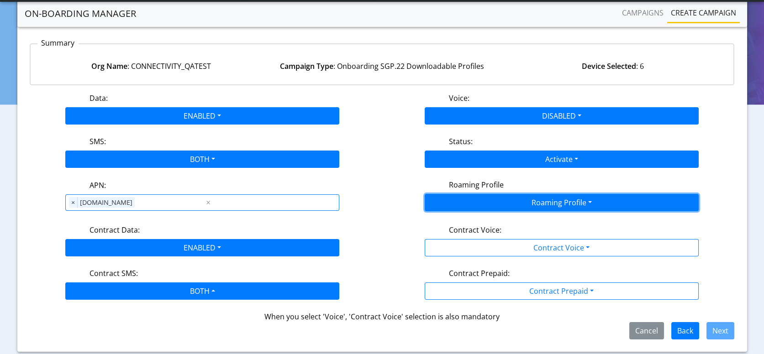
click at [509, 207] on button "Roaming Profile" at bounding box center [562, 202] width 274 height 17
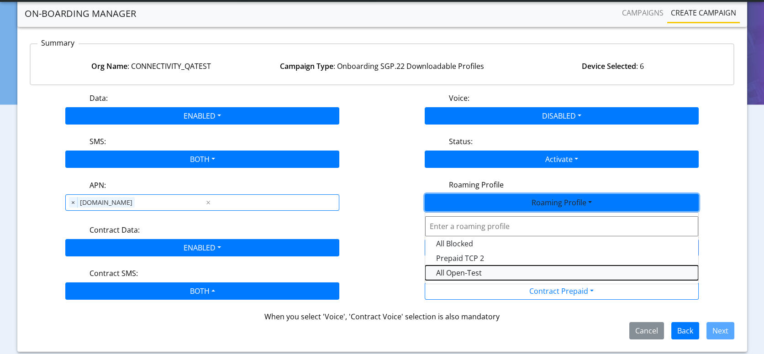
click at [477, 273] on Profile-dropdown "All Open-Test" at bounding box center [561, 273] width 273 height 15
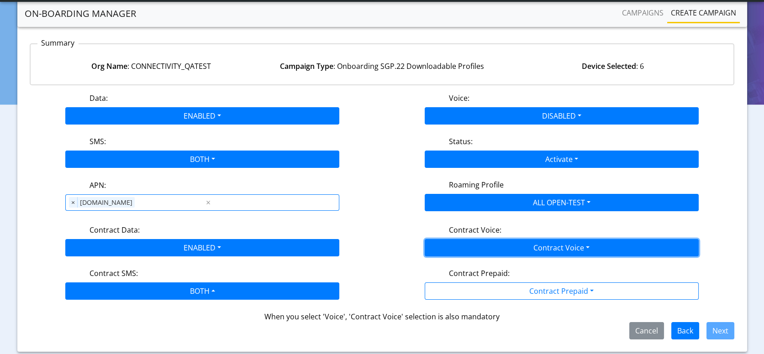
click at [516, 247] on button "Contract Voice" at bounding box center [562, 247] width 274 height 17
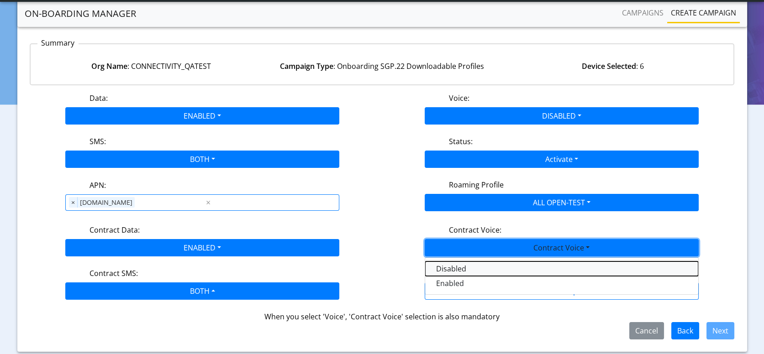
click at [444, 267] on Voicedisabled-dropdown "Disabled" at bounding box center [561, 269] width 273 height 15
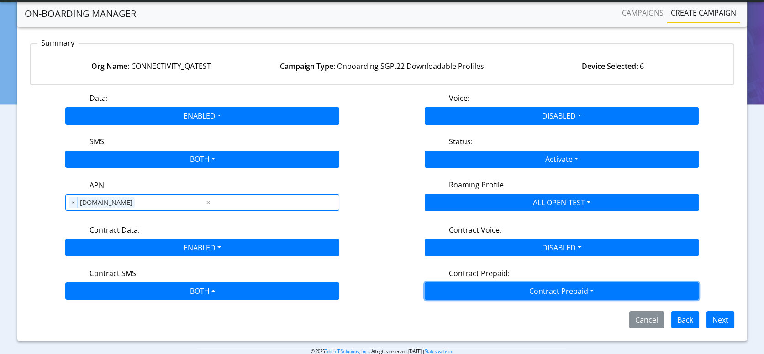
click at [540, 297] on button "Contract Prepaid" at bounding box center [562, 291] width 274 height 17
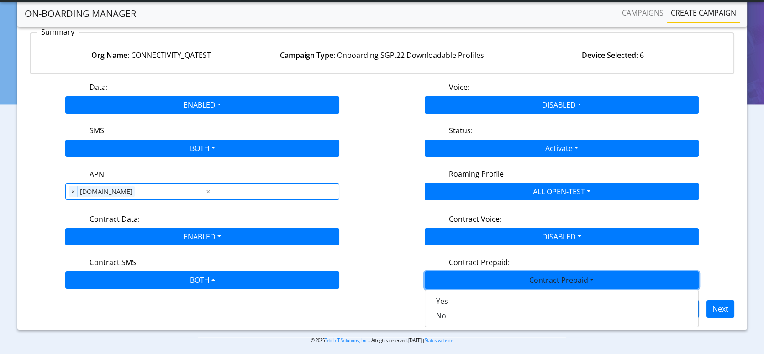
scroll to position [84, 0]
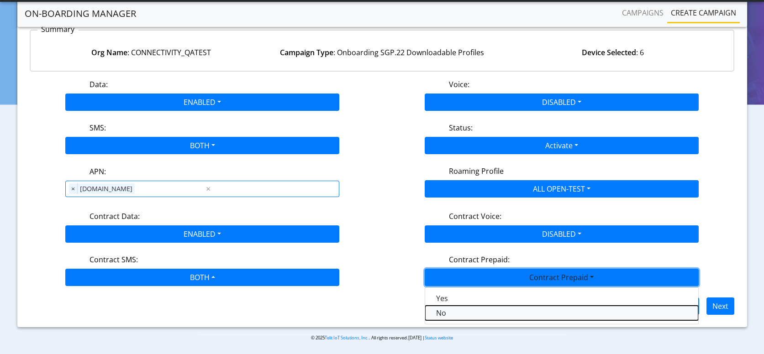
click at [438, 309] on Prepaidnotprepaid-dropdown "No" at bounding box center [561, 313] width 273 height 15
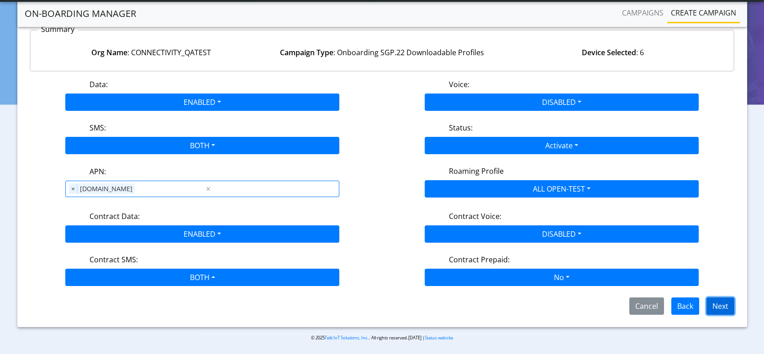
click at [733, 305] on button "Next" at bounding box center [720, 306] width 28 height 17
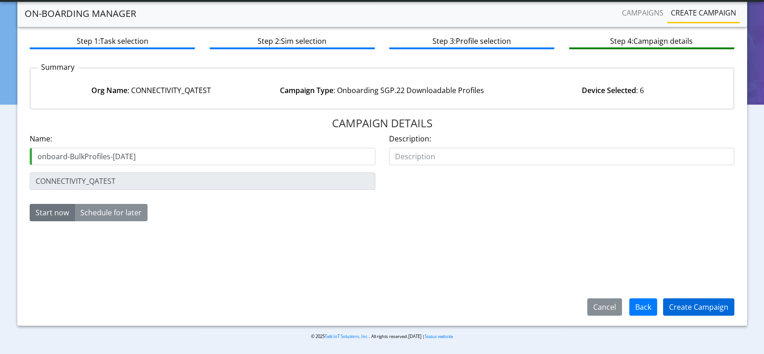
type input "onboard-BulkProfiles-Aug21"
click at [673, 309] on button "Create Campaign" at bounding box center [698, 307] width 71 height 17
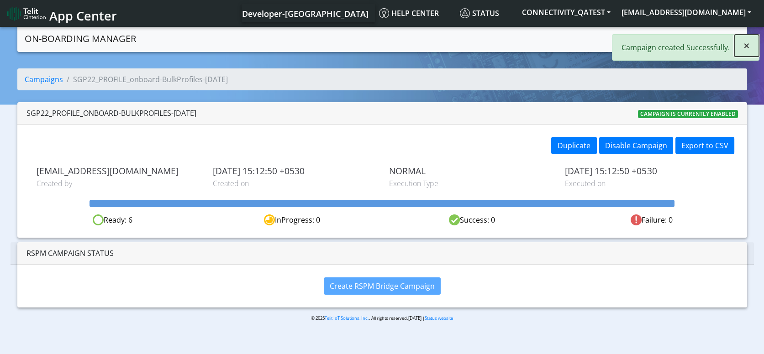
click at [749, 47] on span "×" at bounding box center [746, 45] width 6 height 15
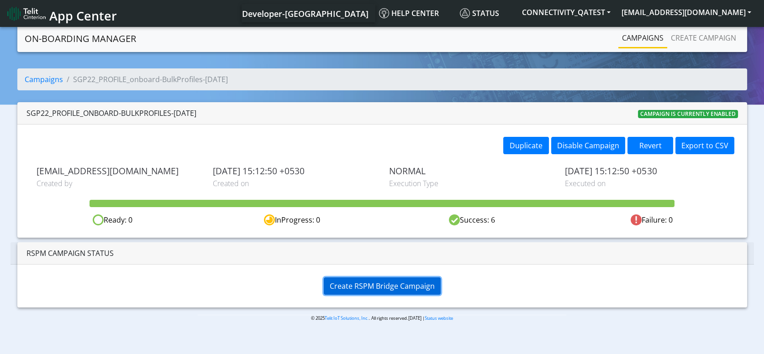
click at [366, 289] on span "Create RSPM Bridge Campaign" at bounding box center [382, 286] width 105 height 10
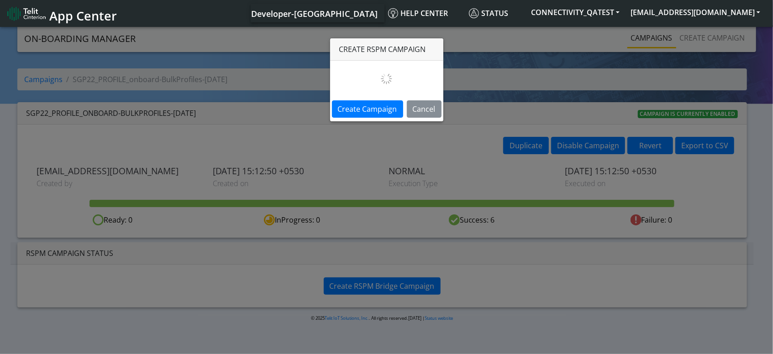
select select
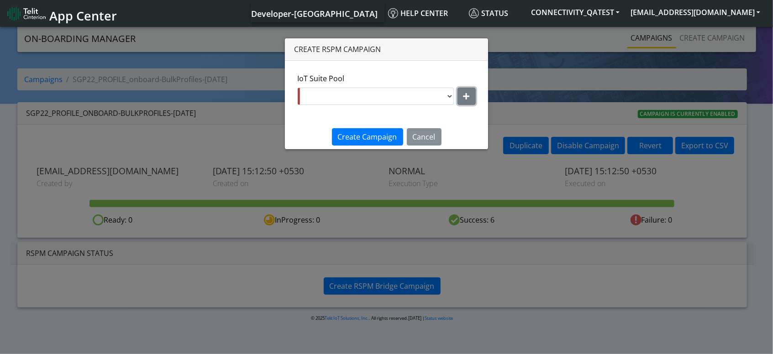
click at [461, 94] on button "button" at bounding box center [467, 96] width 18 height 17
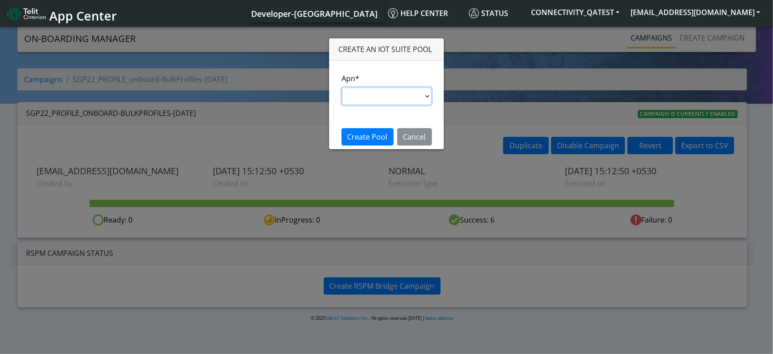
click at [384, 97] on select "s.test [DOMAIN_NAME] [DOMAIN_NAME] [DOMAIN_NAME] [DOMAIN_NAME] [DOMAIN_NAME] im…" at bounding box center [386, 96] width 89 height 17
select select "35756450-83e5-11ef-ac98-001f6f2892bc"
click at [342, 88] on select "s.test [DOMAIN_NAME] [DOMAIN_NAME] [DOMAIN_NAME] [DOMAIN_NAME] [DOMAIN_NAME] im…" at bounding box center [386, 96] width 89 height 17
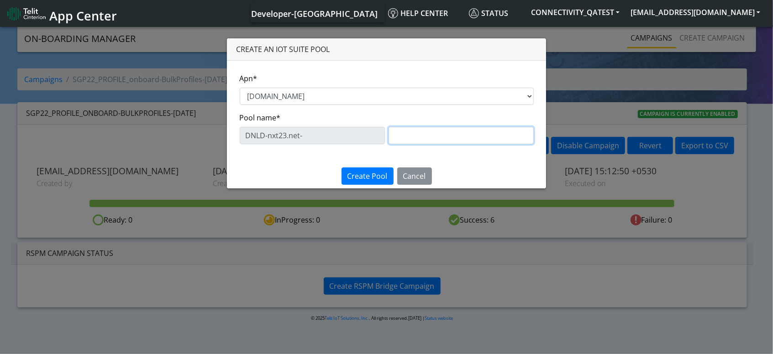
click at [422, 137] on input "text" at bounding box center [461, 135] width 145 height 17
type input "BulkProfiles"
click at [375, 171] on span "Create Pool" at bounding box center [367, 176] width 40 height 10
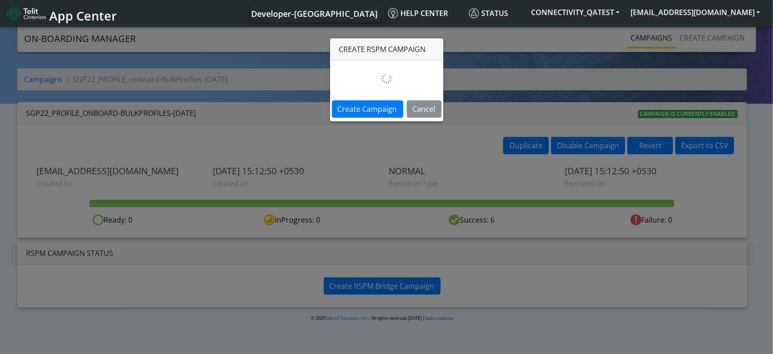
select select "dd87b2e2-121e-4d00-ae8a-d075df8e0e86"
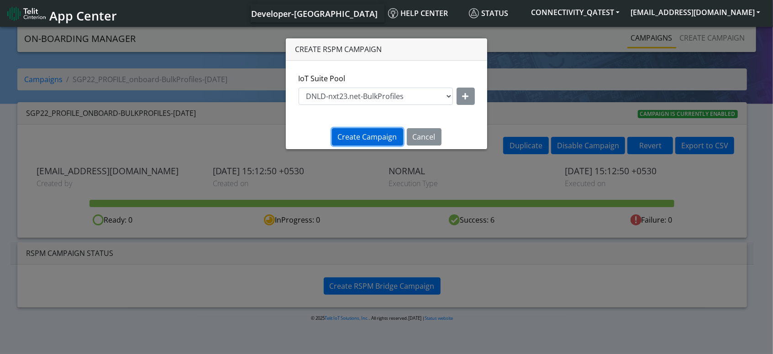
click at [359, 138] on span "Create Campaign" at bounding box center [367, 137] width 59 height 10
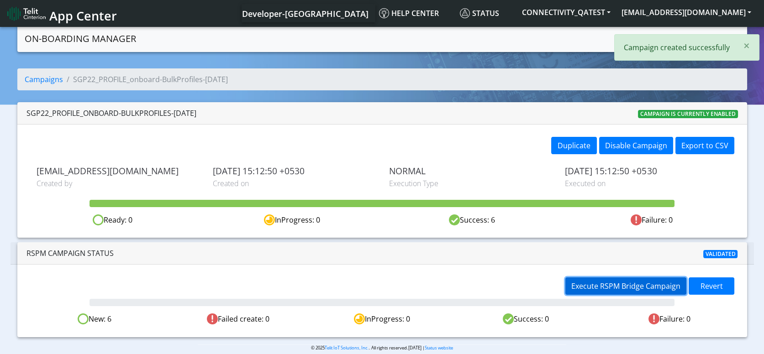
click at [597, 287] on span "Execute RSPM Bridge Campaign" at bounding box center [625, 286] width 109 height 10
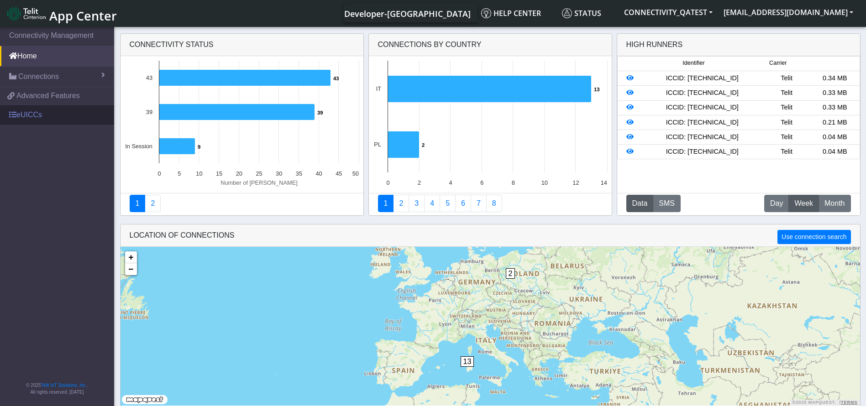
click at [48, 116] on link "eUICCs" at bounding box center [57, 115] width 114 height 20
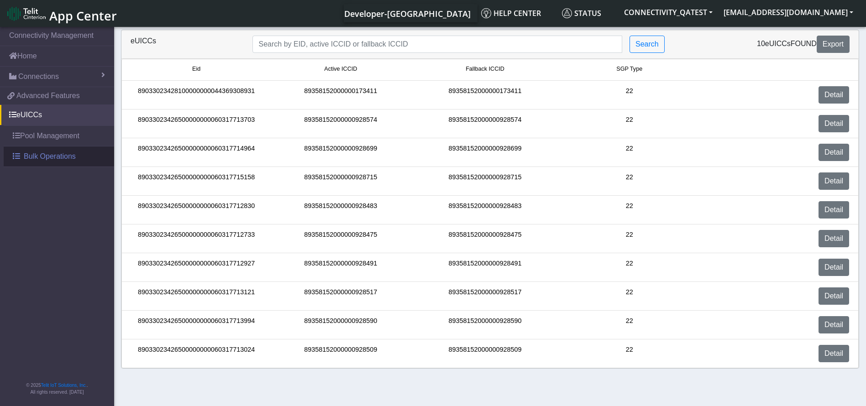
click at [83, 151] on link "Bulk Operations" at bounding box center [59, 157] width 110 height 20
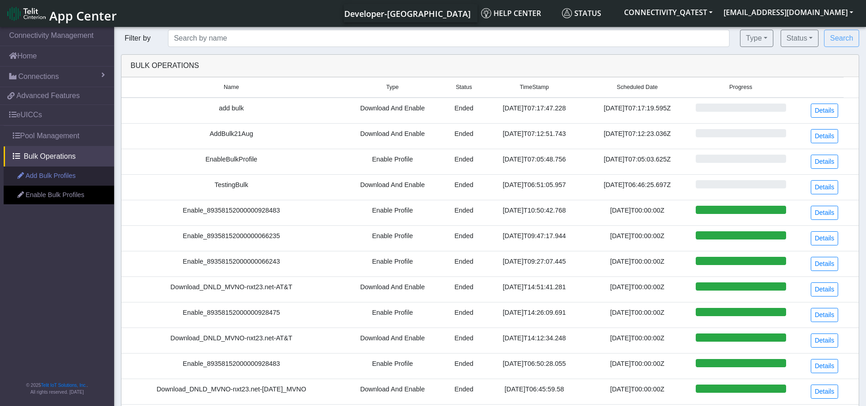
click at [73, 177] on link "Add Bulk Profiles" at bounding box center [59, 176] width 110 height 19
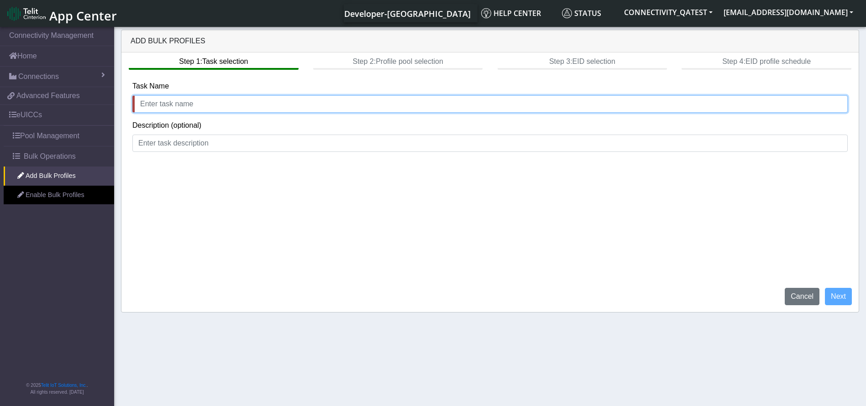
click at [274, 106] on input "text" at bounding box center [489, 103] width 715 height 17
type input "AddBulk-6Profiles"
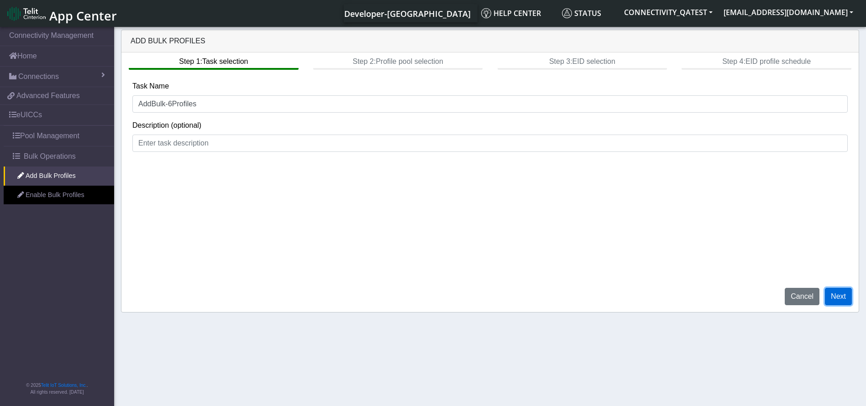
click at [841, 300] on button "Next" at bounding box center [838, 296] width 27 height 17
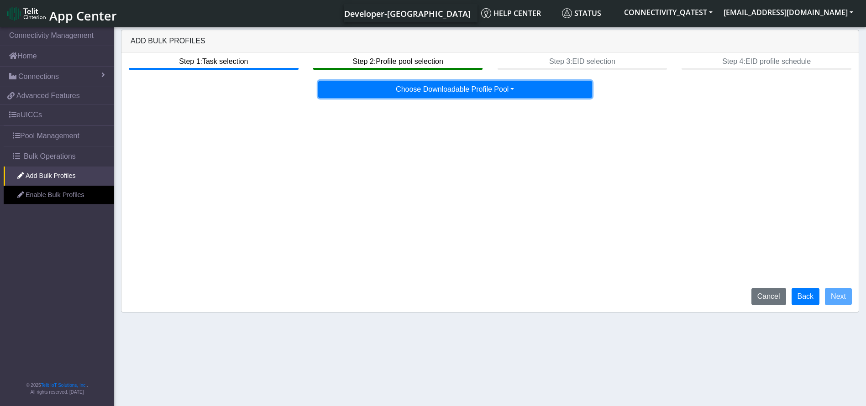
click at [508, 93] on button "Choose Downloadable Profile Pool" at bounding box center [455, 89] width 274 height 17
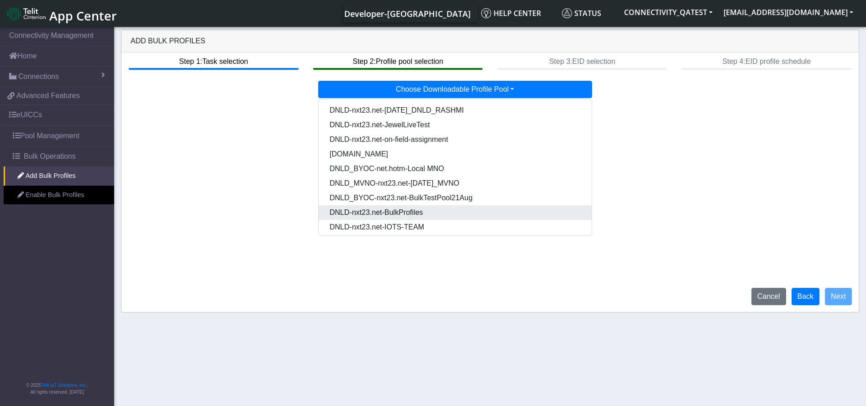
click at [462, 214] on Pooldd87b2e2-121e-4d00-ae8a-d075df8e0e86-dropdown "DNLD-nxt23.net-BulkProfiles" at bounding box center [455, 212] width 273 height 15
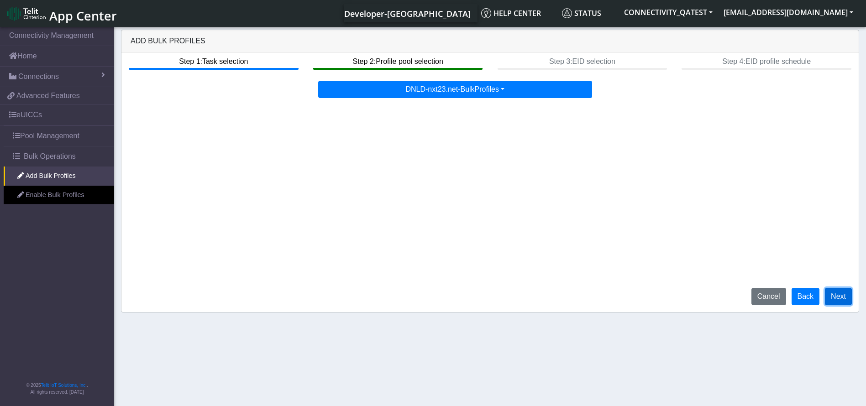
click at [838, 297] on button "Next" at bounding box center [838, 296] width 27 height 17
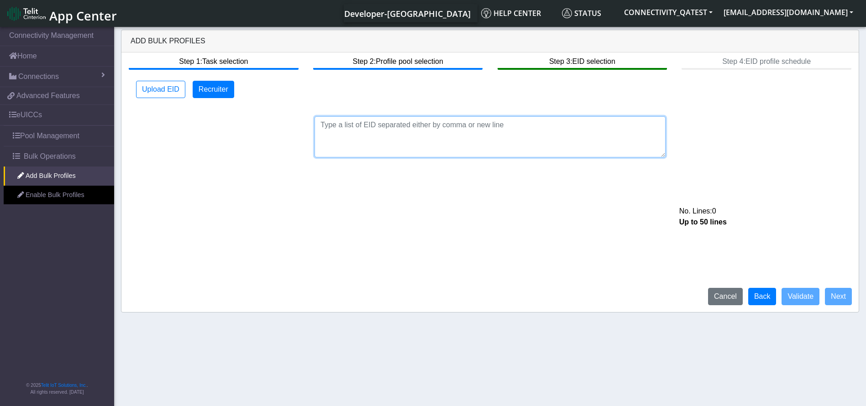
click at [482, 132] on textarea at bounding box center [490, 136] width 351 height 41
paste textarea "89033023426500000000060317713024"
type textarea "89033023426500000000060317713024"
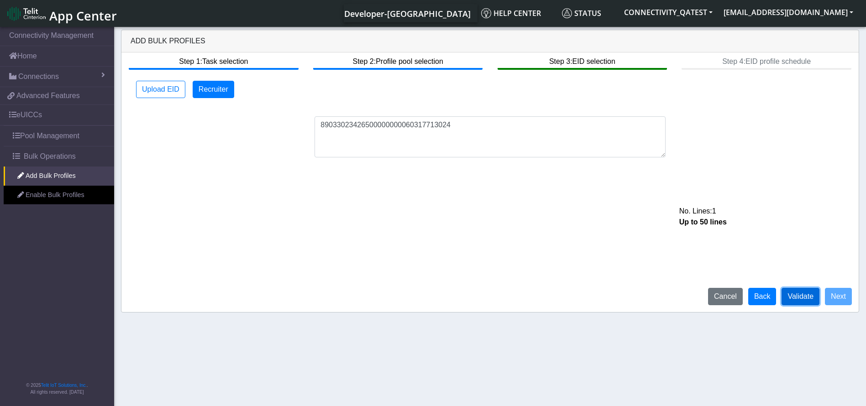
click at [798, 295] on button "Validate" at bounding box center [801, 296] width 38 height 17
click at [845, 299] on button "Next" at bounding box center [838, 296] width 27 height 17
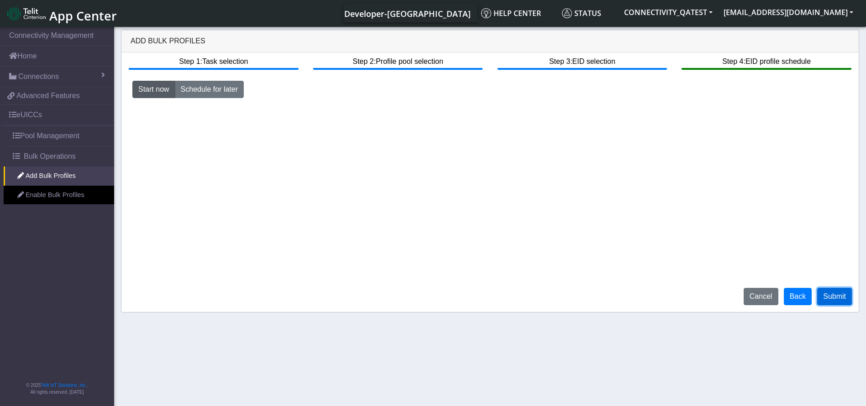
click at [845, 299] on button "Submit" at bounding box center [834, 296] width 35 height 17
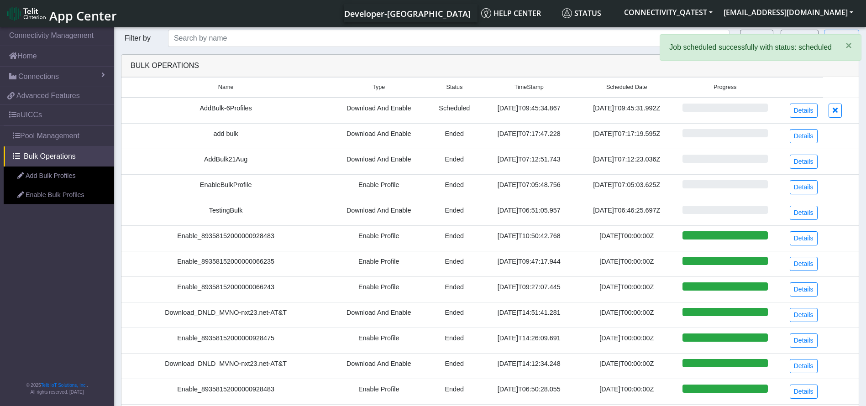
click at [789, 109] on td "Details" at bounding box center [798, 111] width 50 height 26
click at [801, 109] on link "Details" at bounding box center [804, 111] width 28 height 14
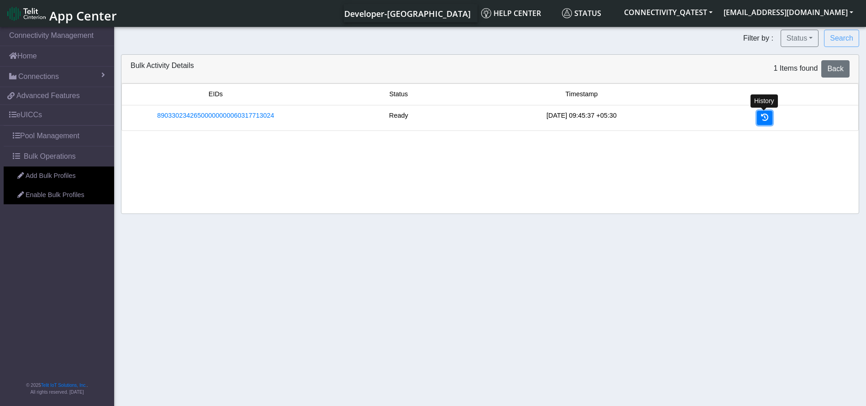
click at [764, 118] on icon at bounding box center [764, 117] width 7 height 7
click at [763, 118] on icon at bounding box center [764, 117] width 7 height 7
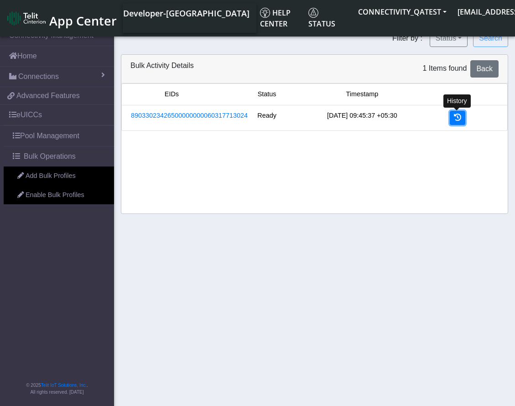
click at [453, 115] on link at bounding box center [458, 118] width 16 height 14
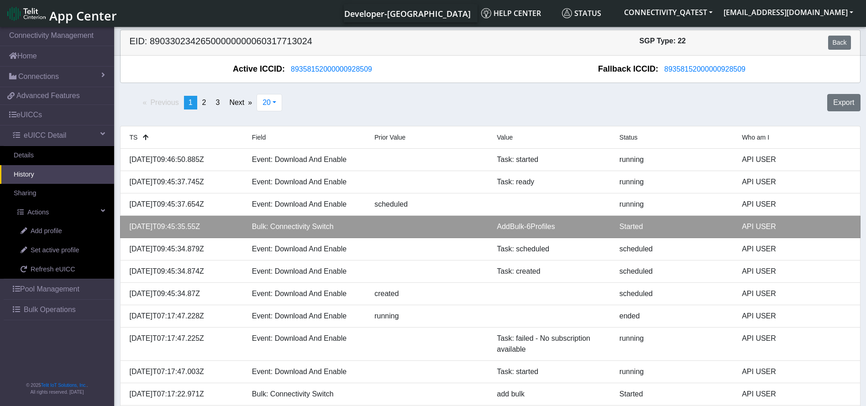
drag, startPoint x: 216, startPoint y: 231, endPoint x: 126, endPoint y: 225, distance: 91.1
click at [126, 225] on div "[DATE]T09:45:35.55Z" at bounding box center [184, 226] width 122 height 11
copy div "[DATE]T09:45:35.55Z"
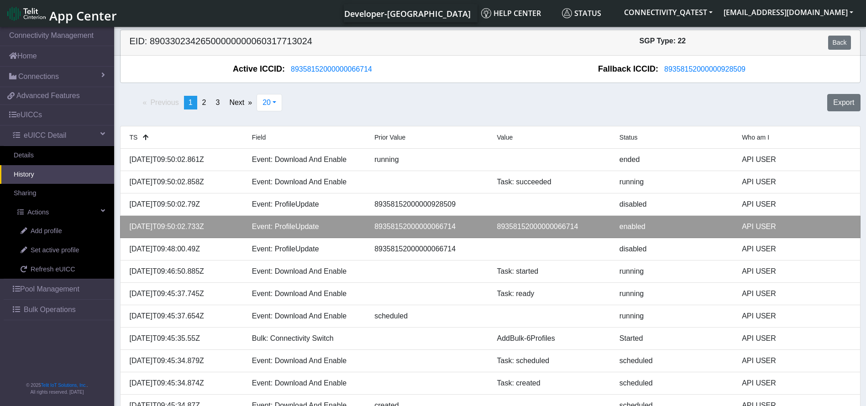
click at [536, 233] on li "[DATE]T09:50:02.733Z Event: ProfileUpdate 89358152000000066714 8935815200000006…" at bounding box center [490, 227] width 741 height 22
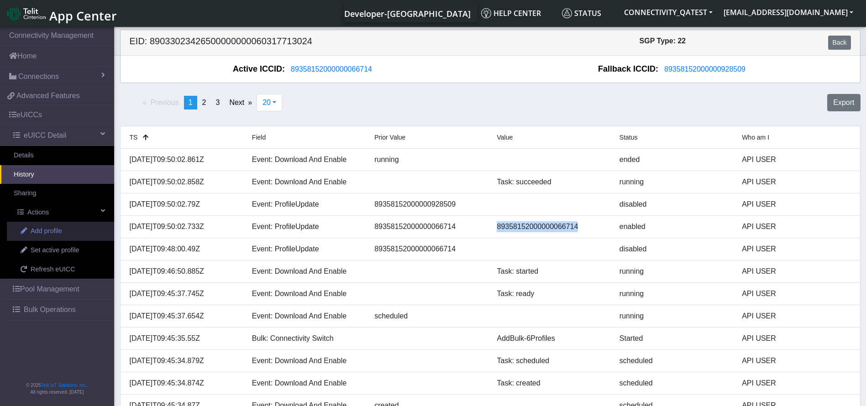
click at [56, 234] on span "Add profile" at bounding box center [47, 231] width 32 height 10
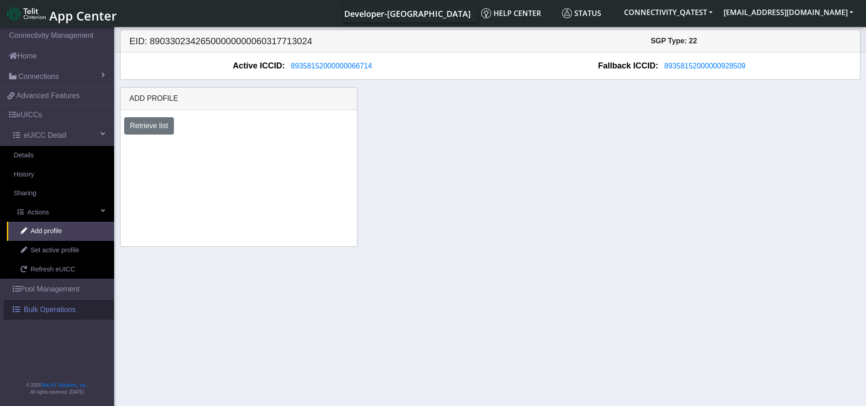
click at [44, 312] on span "Bulk Operations" at bounding box center [50, 310] width 52 height 11
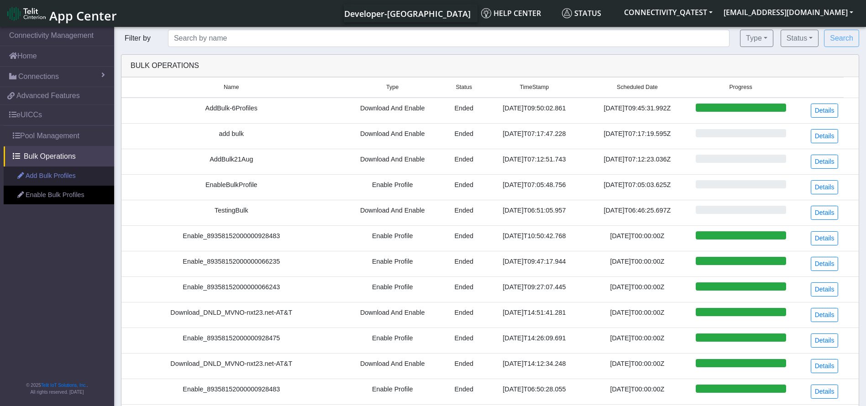
click at [45, 168] on link "Add Bulk Profiles" at bounding box center [59, 176] width 110 height 19
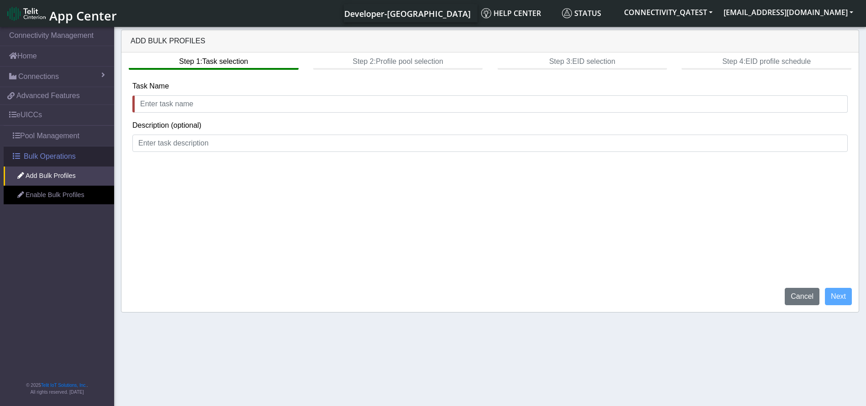
click at [47, 157] on span "Bulk Operations" at bounding box center [50, 156] width 52 height 11
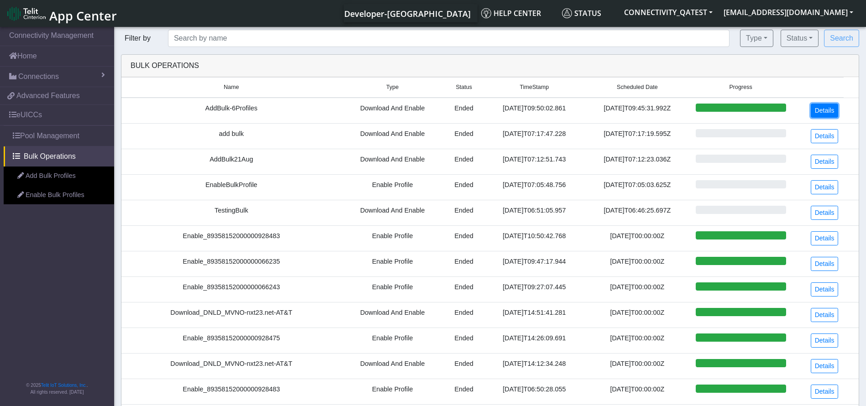
click at [830, 106] on link "Details" at bounding box center [825, 111] width 28 height 14
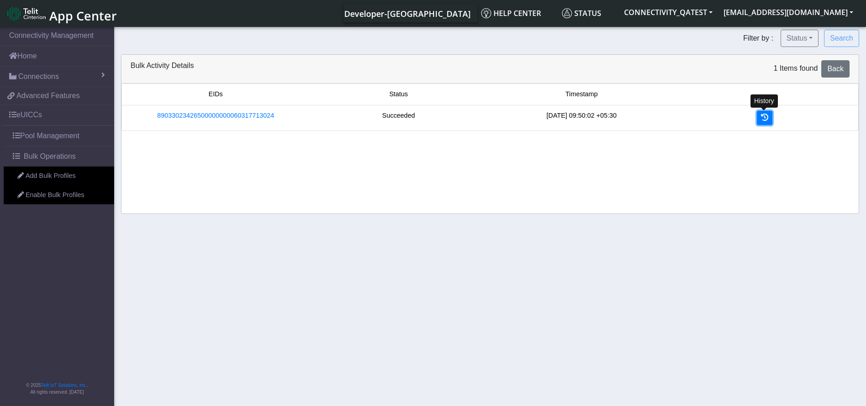
click at [763, 120] on icon at bounding box center [764, 117] width 7 height 7
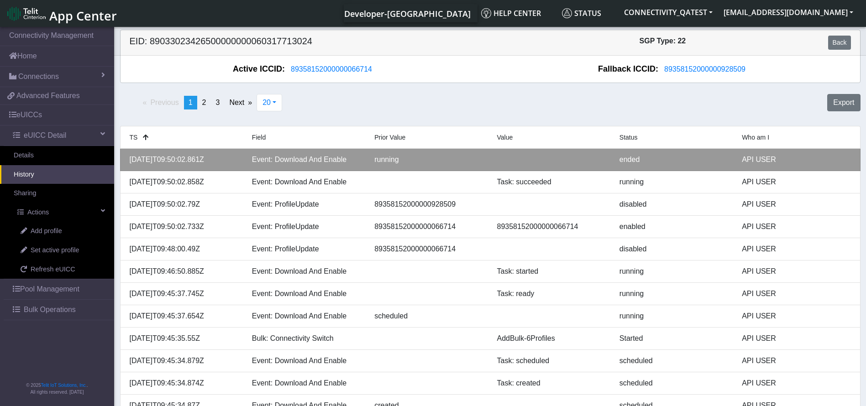
copy div "[DATE]T09:50:02.861Z"
drag, startPoint x: 220, startPoint y: 159, endPoint x: 124, endPoint y: 158, distance: 96.3
click at [124, 158] on div "[DATE]T09:50:02.861Z" at bounding box center [184, 159] width 122 height 11
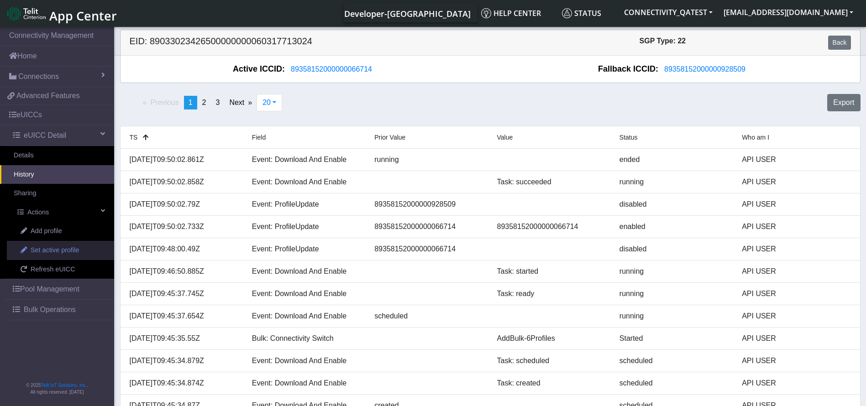
click at [65, 248] on span "Set active profile" at bounding box center [55, 251] width 48 height 10
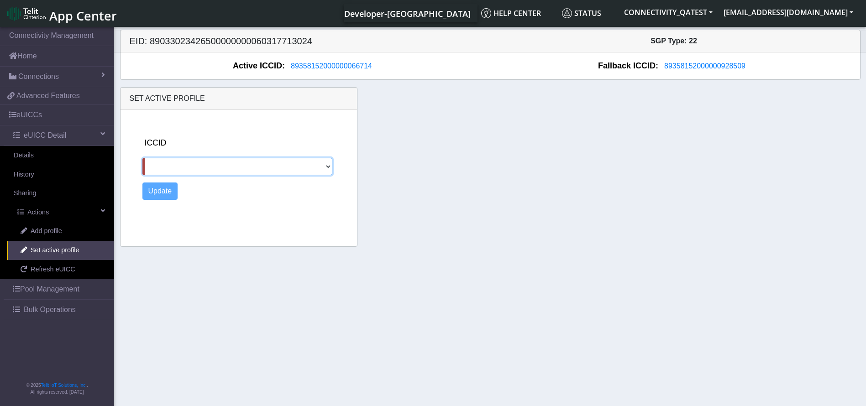
click at [268, 172] on select "89358152000000928509" at bounding box center [237, 166] width 190 height 17
select select "89358152000000928509"
click at [142, 158] on select "89358152000000928509" at bounding box center [237, 166] width 190 height 17
click at [170, 194] on button "Update" at bounding box center [160, 191] width 36 height 17
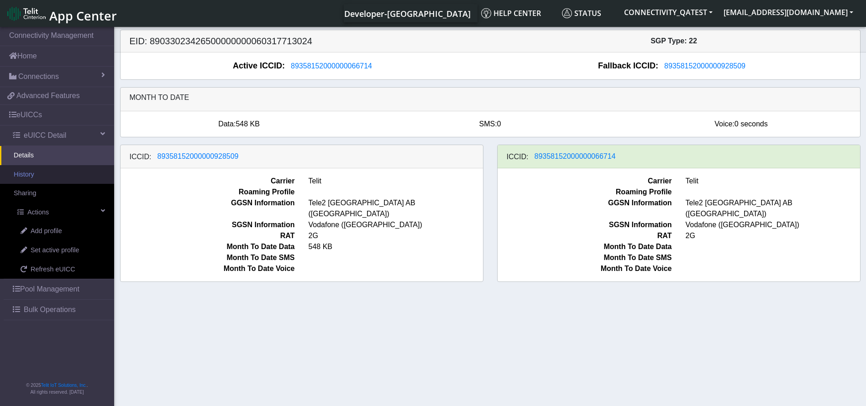
click at [38, 177] on link "History" at bounding box center [57, 174] width 114 height 19
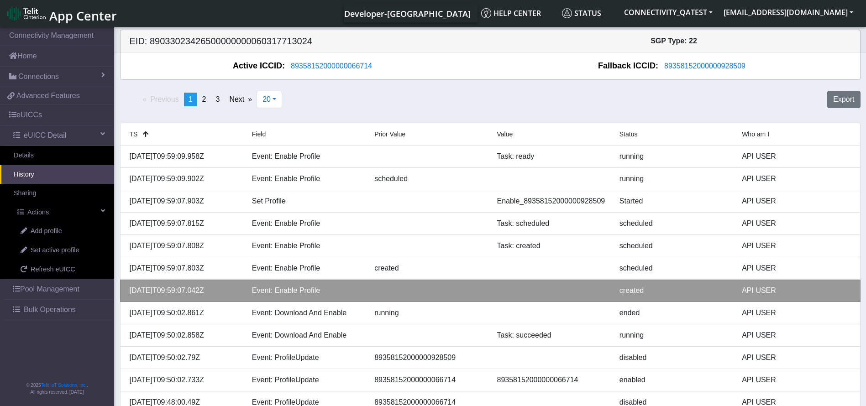
drag, startPoint x: 228, startPoint y: 292, endPoint x: 129, endPoint y: 296, distance: 98.7
click at [129, 296] on li "2025-08-21T09:59:07.042Z Event: Enable Profile created API USER" at bounding box center [490, 291] width 741 height 22
copy div "[DATE]T09:59:07.042Z"
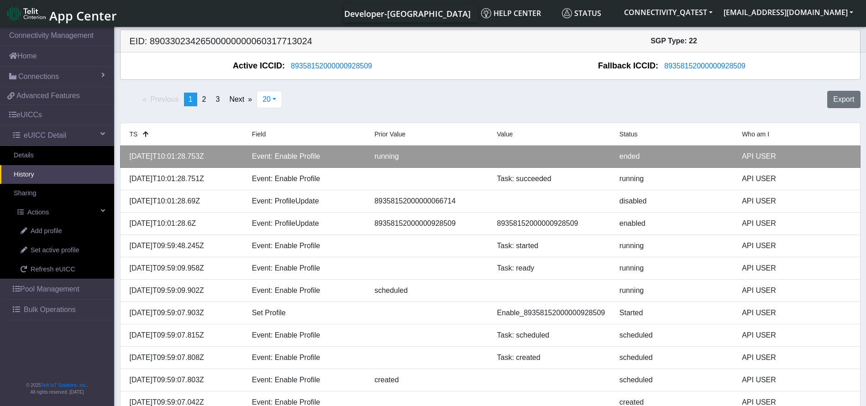
drag, startPoint x: 219, startPoint y: 156, endPoint x: 124, endPoint y: 155, distance: 95.0
click at [124, 155] on div "[DATE]T10:01:28.753Z" at bounding box center [184, 156] width 122 height 11
copy div "[DATE]T10:01:28.753Z"
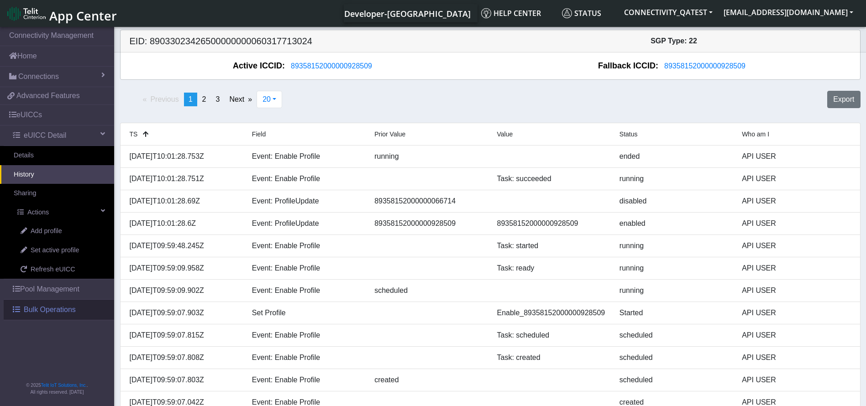
click at [42, 311] on span "Bulk Operations" at bounding box center [50, 310] width 52 height 11
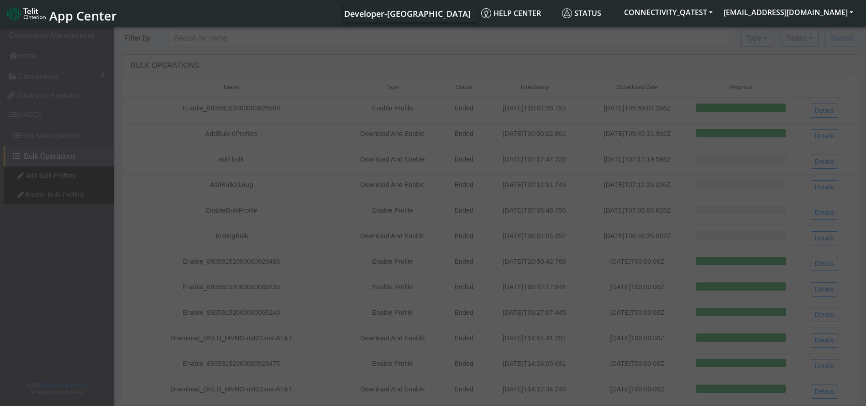
click at [52, 179] on link "Add Bulk Profiles" at bounding box center [59, 176] width 110 height 19
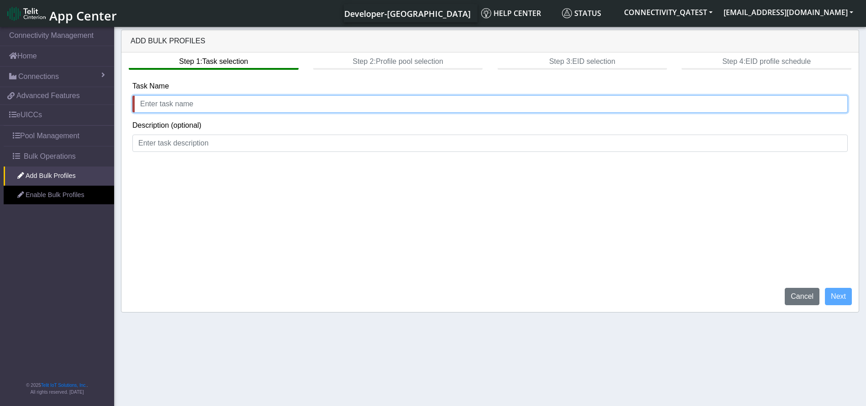
click at [330, 97] on input "text" at bounding box center [489, 103] width 715 height 17
type input "test"
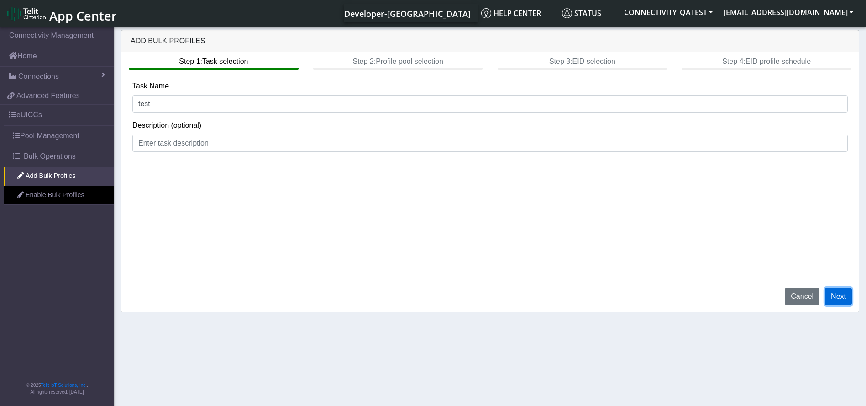
click at [836, 295] on button "Next" at bounding box center [838, 296] width 27 height 17
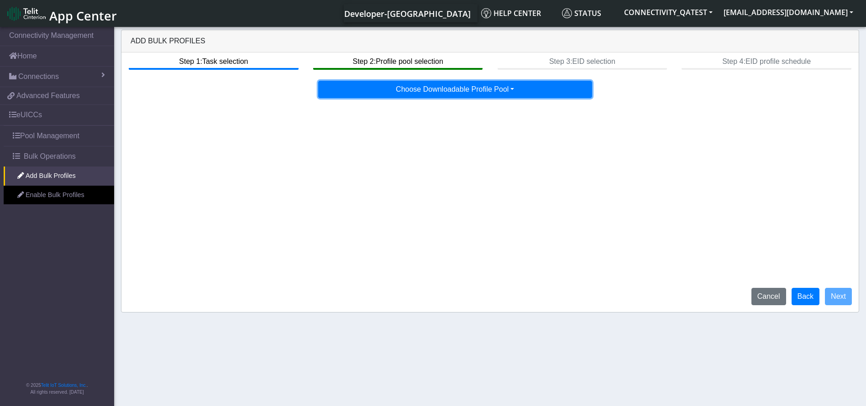
click at [479, 91] on button "Choose Downloadable Profile Pool" at bounding box center [455, 89] width 274 height 17
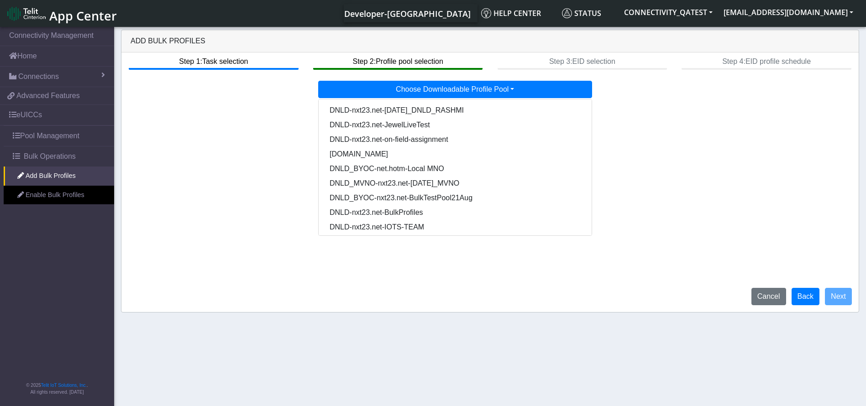
click at [810, 179] on div "Step 1: Task selection Step 2: Profile pool selection Step 3: EID selection Ste…" at bounding box center [489, 183] width 737 height 260
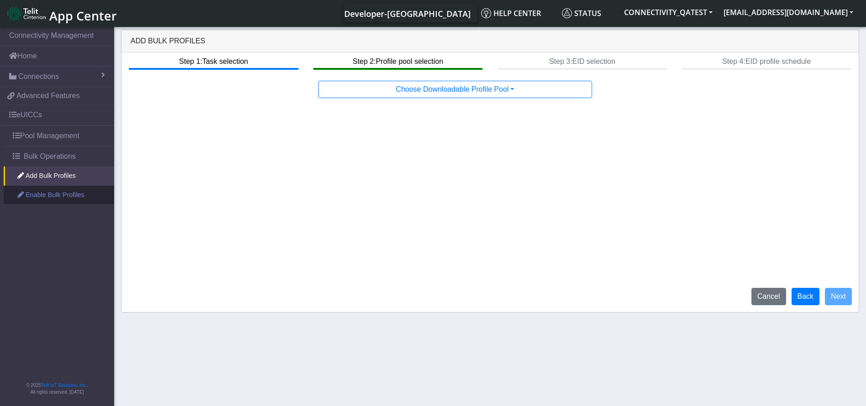
click at [55, 196] on link "Enable Bulk Profiles" at bounding box center [59, 195] width 110 height 19
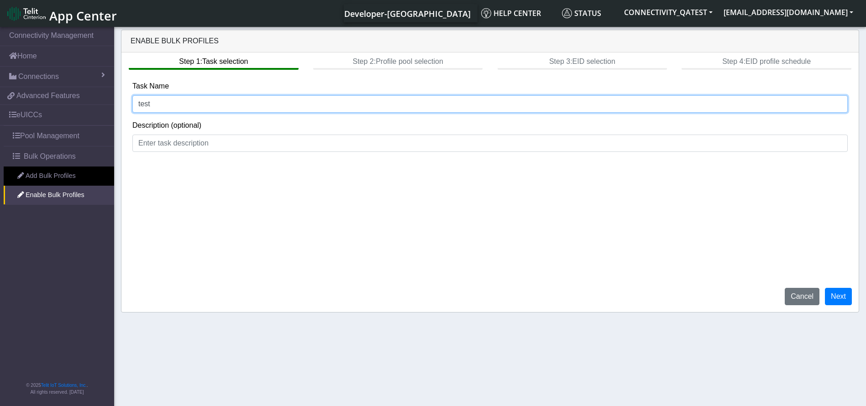
click at [244, 107] on input "test" at bounding box center [489, 103] width 715 height 17
drag, startPoint x: 239, startPoint y: 106, endPoint x: 139, endPoint y: 99, distance: 100.7
click at [139, 99] on input "test" at bounding box center [489, 103] width 715 height 17
click at [218, 109] on input "test" at bounding box center [489, 103] width 715 height 17
click at [182, 102] on input "test" at bounding box center [489, 103] width 715 height 17
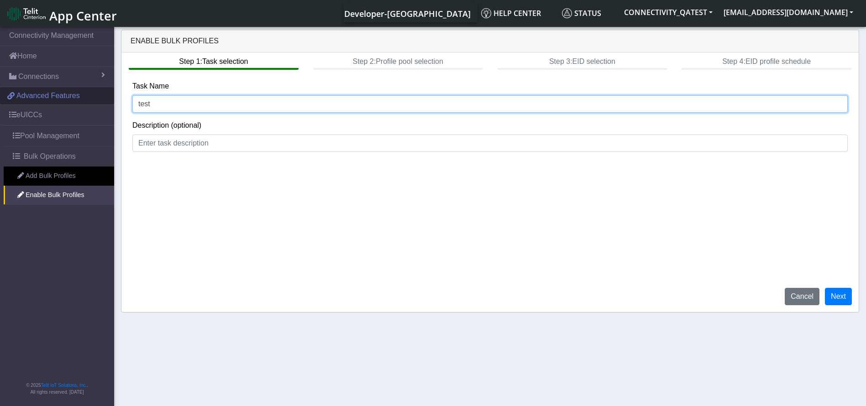
drag, startPoint x: 195, startPoint y: 97, endPoint x: 14, endPoint y: 91, distance: 181.4
click at [14, 91] on section "Connectivity Management Home Connections List Map 03270b7c8e77a99cfedef533338de…" at bounding box center [433, 217] width 866 height 384
type input "Enableprofile714"
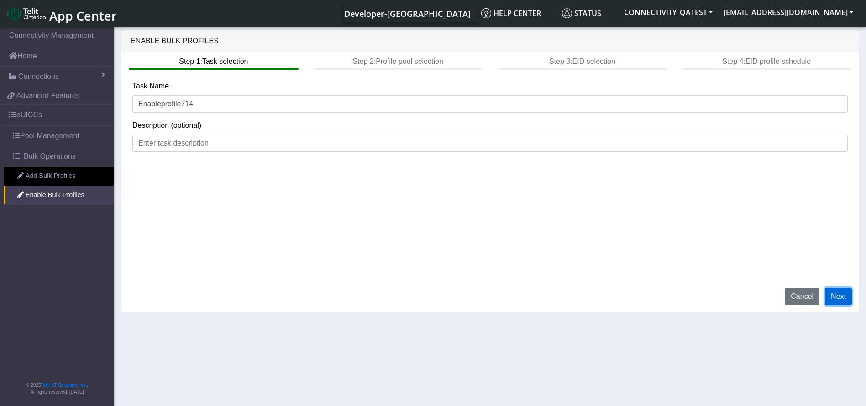
click at [836, 295] on button "Next" at bounding box center [838, 296] width 27 height 17
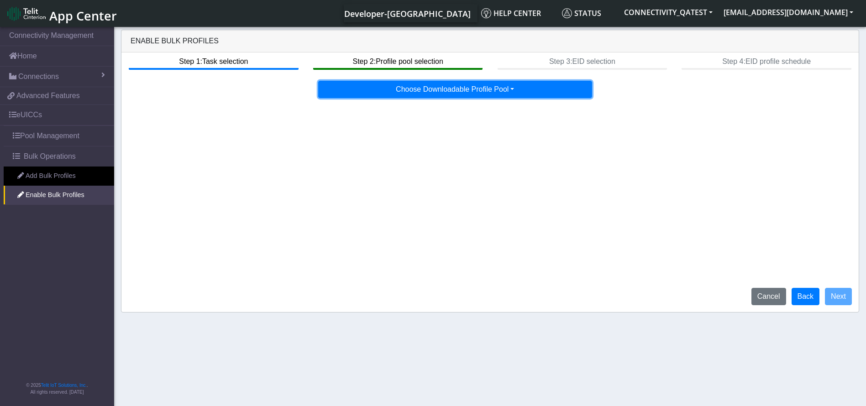
click at [475, 91] on button "Choose Downloadable Profile Pool" at bounding box center [455, 89] width 274 height 17
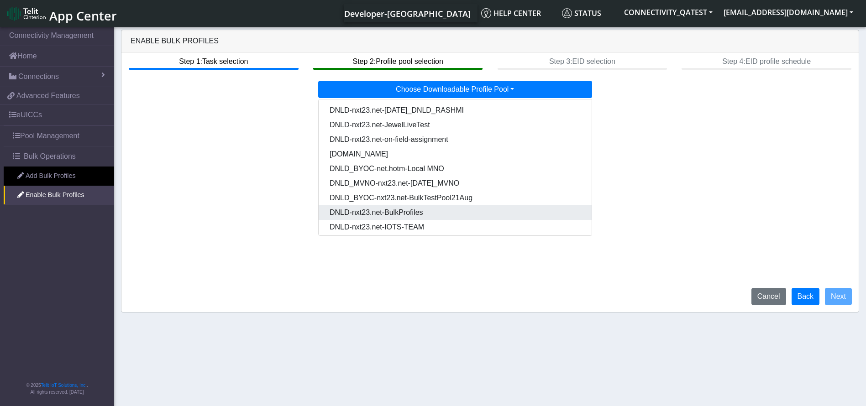
click at [439, 211] on Pooldd87b2e2-121e-4d00-ae8a-d075df8e0e86-dropdown "DNLD-nxt23.net-BulkProfiles" at bounding box center [455, 212] width 273 height 15
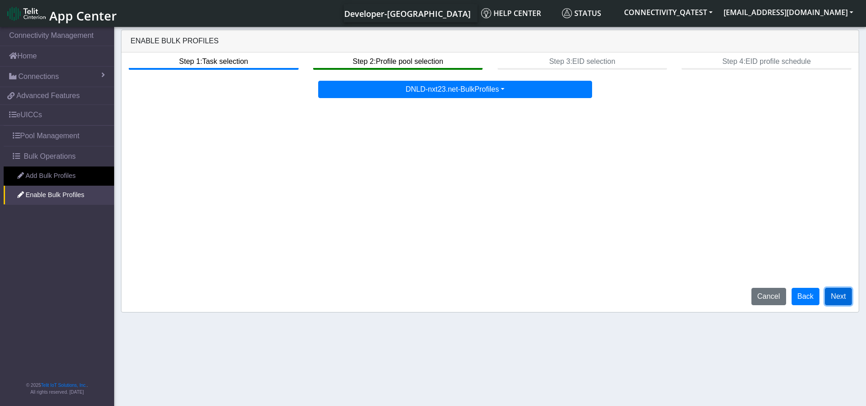
click at [834, 299] on button "Next" at bounding box center [838, 296] width 27 height 17
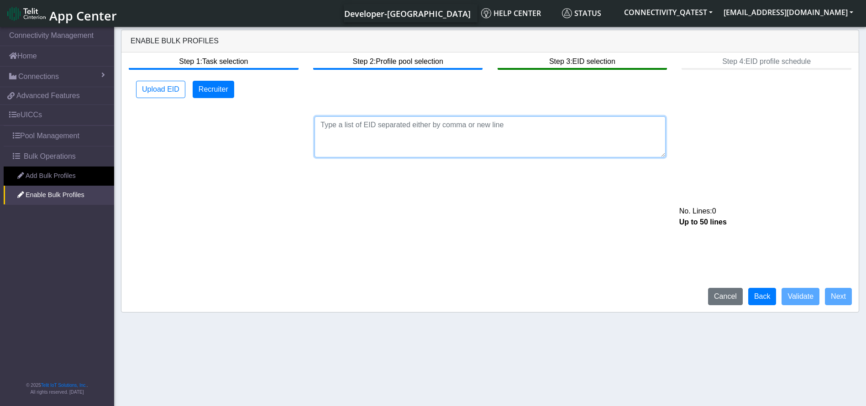
click at [422, 135] on textarea at bounding box center [490, 136] width 351 height 41
paste textarea "89033023426500000000060317713024"
type textarea "89033023426500000000060317713024"
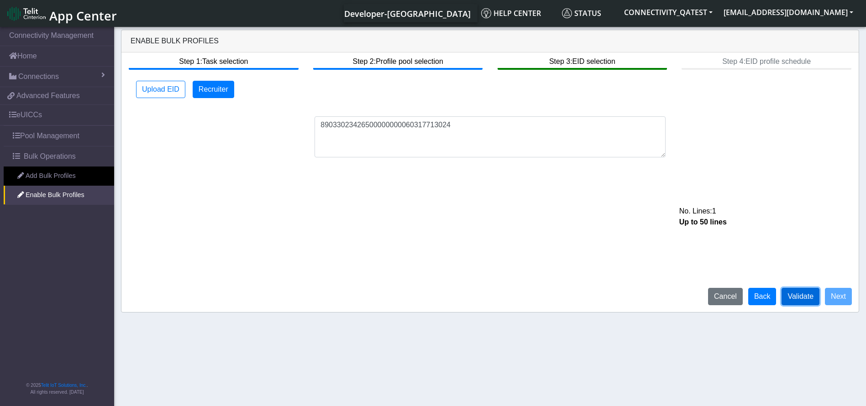
click at [811, 296] on button "Validate" at bounding box center [801, 296] width 38 height 17
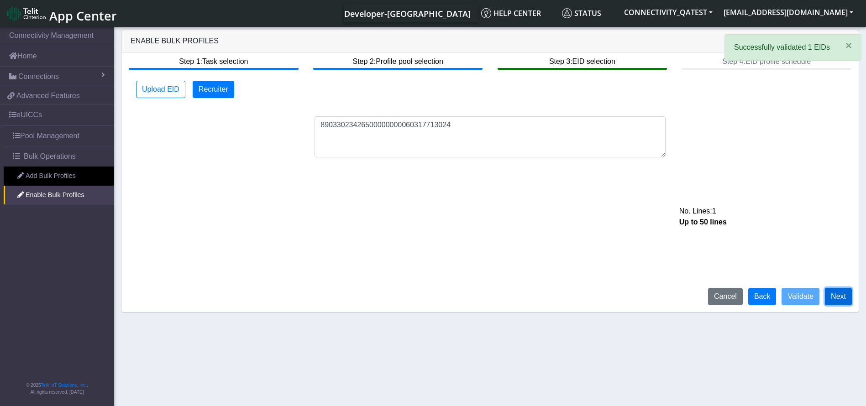
click at [832, 296] on button "Next" at bounding box center [838, 296] width 27 height 17
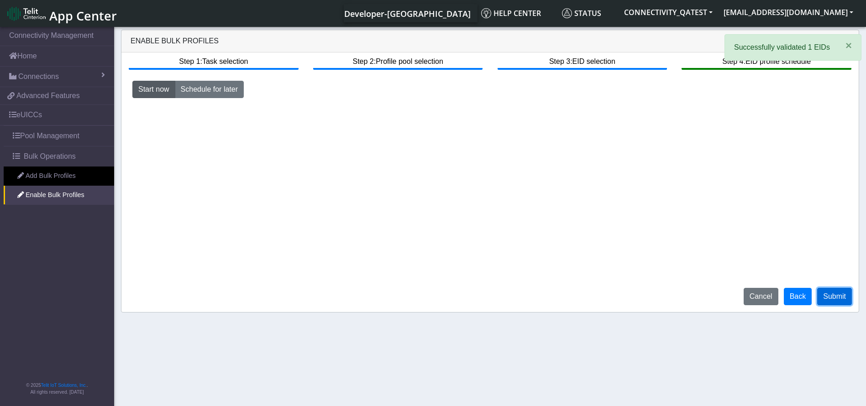
click at [840, 291] on button "Submit" at bounding box center [834, 296] width 35 height 17
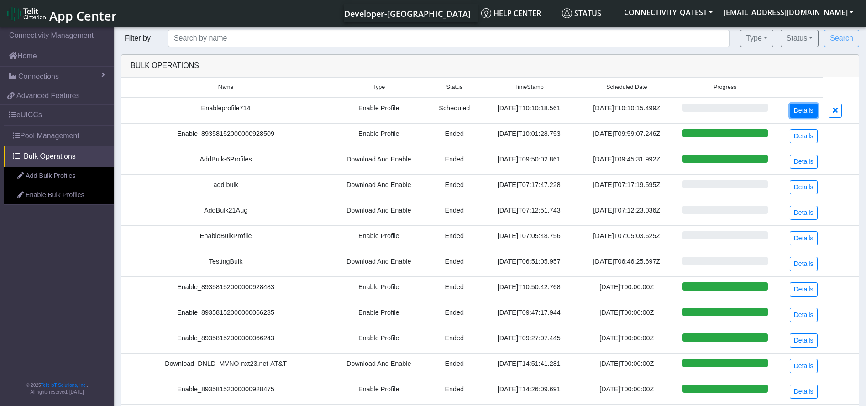
click at [803, 112] on link "Details" at bounding box center [804, 111] width 28 height 14
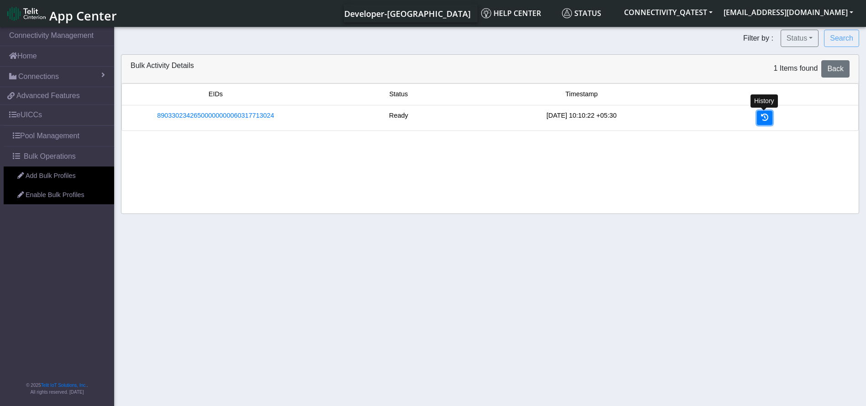
click at [764, 118] on icon at bounding box center [764, 117] width 7 height 7
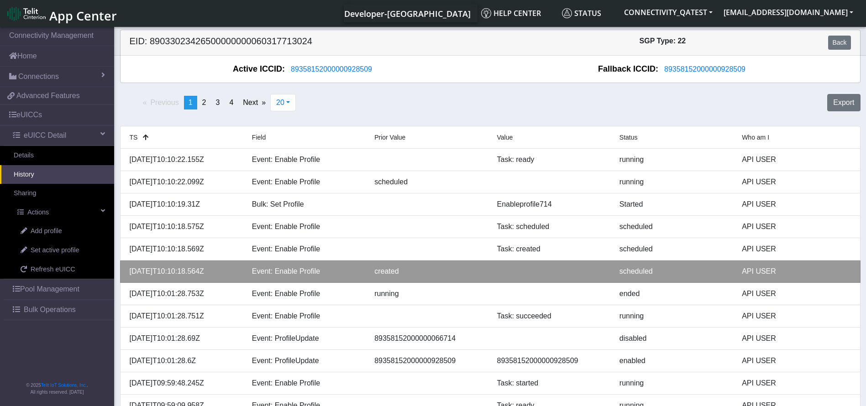
drag, startPoint x: 216, startPoint y: 271, endPoint x: 130, endPoint y: 279, distance: 86.2
click at [130, 279] on li "2025-08-21T10:10:18.564Z Event: Enable Profile created scheduled API USER" at bounding box center [490, 272] width 741 height 22
copy div "2025-08-21T10:10:18.564Z"
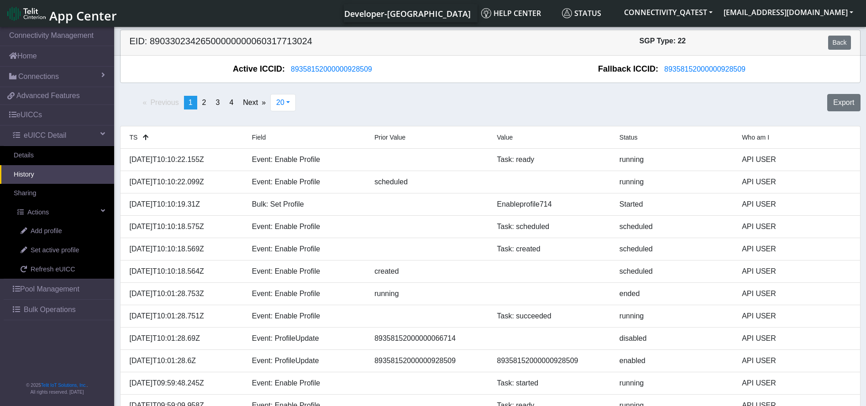
click at [268, 48] on h5 "EID: 89033023426500000000060317713024" at bounding box center [307, 43] width 368 height 14
click at [266, 42] on h5 "EID: 89033023426500000000060317713024" at bounding box center [307, 43] width 368 height 14
copy h5 "89033023426500000000060317713024"
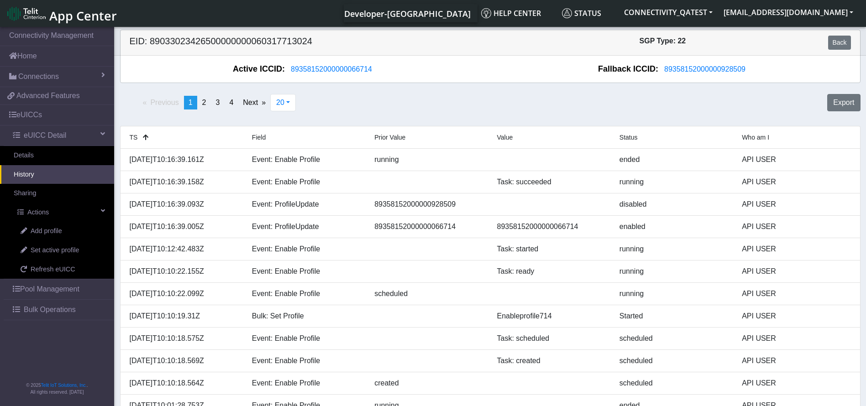
drag, startPoint x: 220, startPoint y: 158, endPoint x: 116, endPoint y: 158, distance: 103.6
click at [116, 158] on div "TS Field Prior Value Value Status Who am I 2025-08-21T10:16:39.161Z Event: Enab…" at bounding box center [490, 361] width 754 height 470
copy div "2025-08-21T10:16:39.161Z"
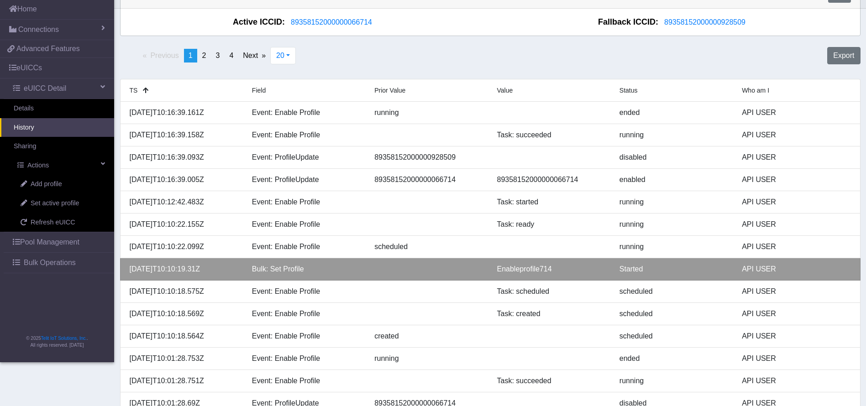
scroll to position [68, 0]
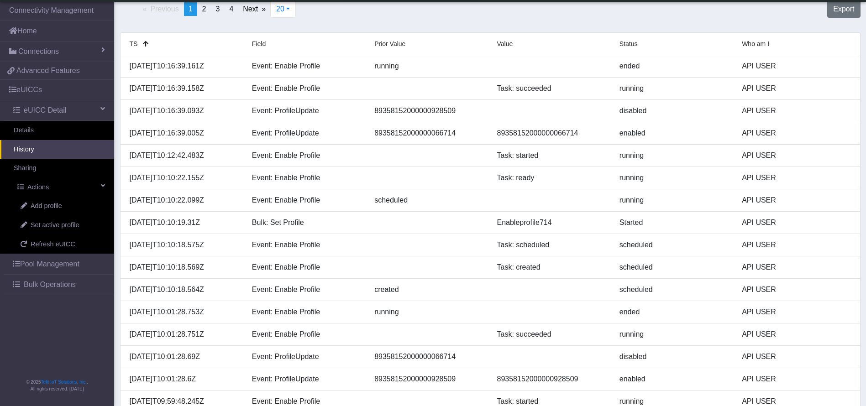
drag, startPoint x: 216, startPoint y: 287, endPoint x: 117, endPoint y: 288, distance: 99.1
click at [117, 288] on div "TS Field Prior Value Value Status Who am I 2025-08-21T10:16:39.161Z Event: Enab…" at bounding box center [490, 267] width 754 height 470
copy div "[DATE]T10:10:18.564Z"
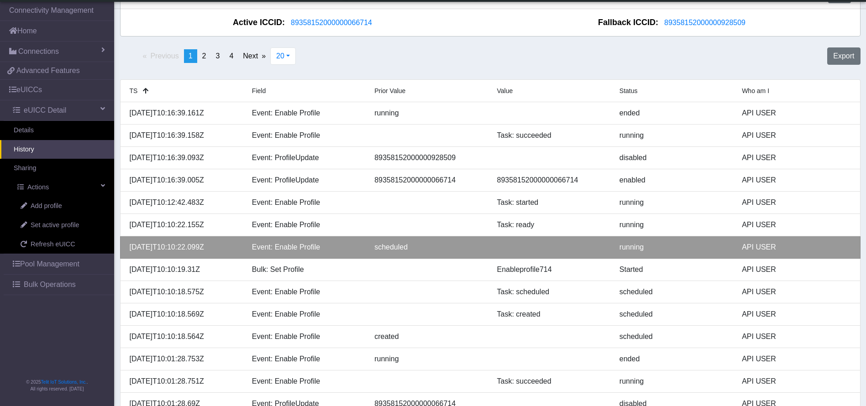
scroll to position [0, 0]
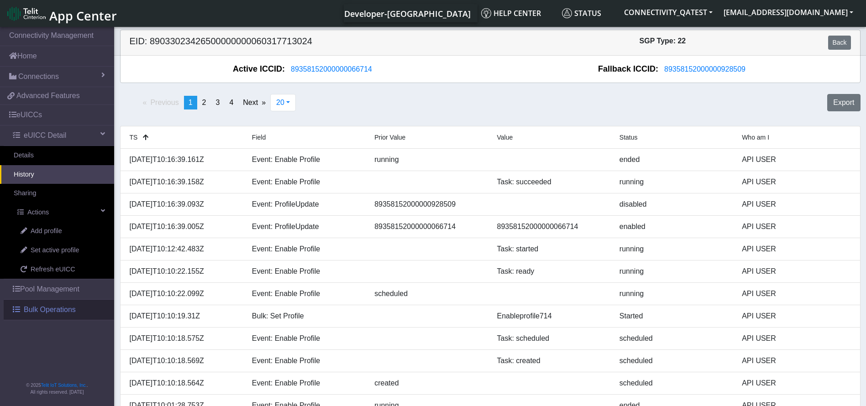
click at [65, 311] on span "Bulk Operations" at bounding box center [50, 310] width 52 height 11
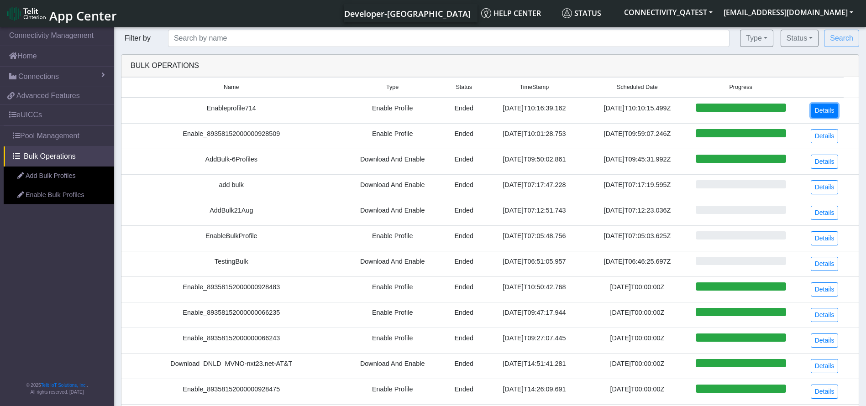
click at [814, 108] on link "Details" at bounding box center [825, 111] width 28 height 14
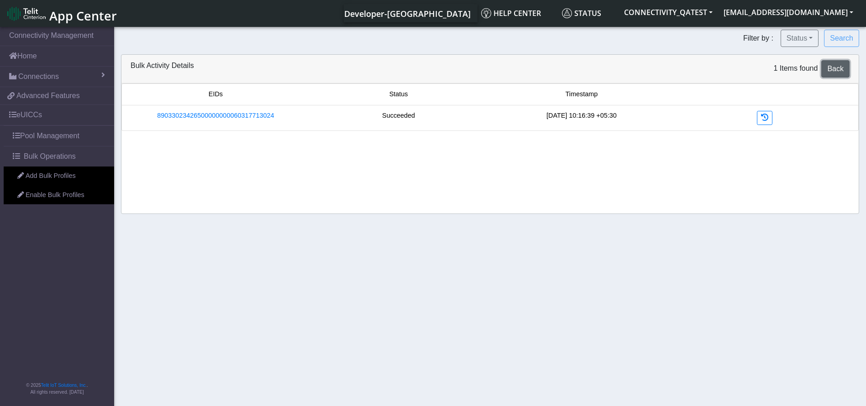
click at [831, 70] on span "Back" at bounding box center [835, 69] width 16 height 8
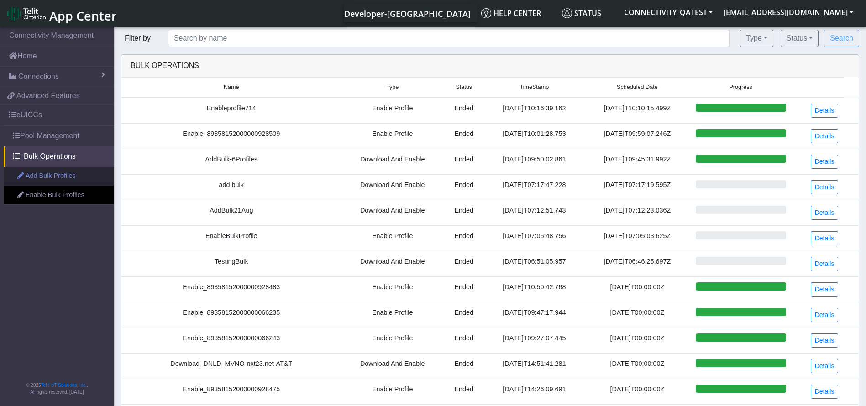
click at [65, 177] on link "Add Bulk Profiles" at bounding box center [59, 176] width 110 height 19
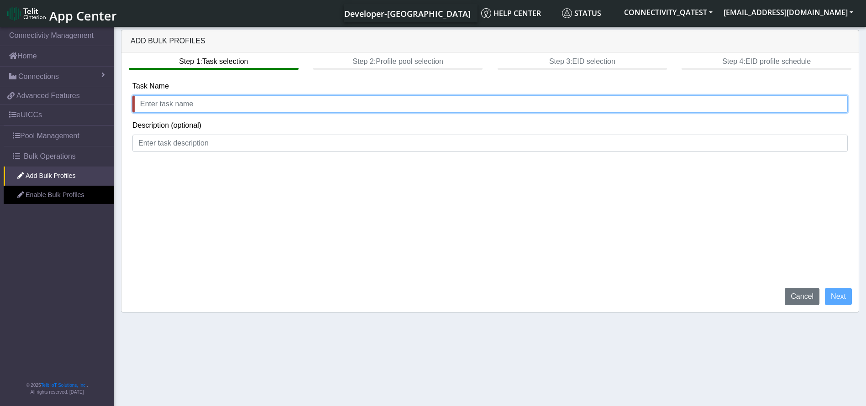
click at [191, 105] on input "text" at bounding box center [489, 103] width 715 height 17
drag, startPoint x: 232, startPoint y: 108, endPoint x: 58, endPoint y: 105, distance: 174.0
click at [58, 105] on section "Connectivity Management Home Connections List Map 03270b7c8e77a99cfedef533338de…" at bounding box center [433, 217] width 866 height 384
type input "AddProfileMultipleProfile"
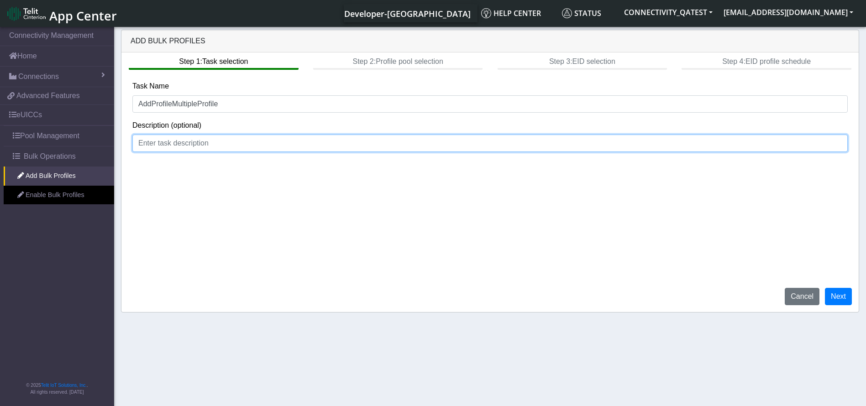
click at [171, 144] on input at bounding box center [489, 143] width 715 height 17
paste input "AddProfileMultipleProfile"
click at [150, 146] on input "AddProfileMultipleProfile" at bounding box center [489, 143] width 715 height 17
click at [174, 143] on input "Add ProfileMultipleProfile" at bounding box center [489, 143] width 715 height 17
click at [204, 143] on input "Add Profile MultipleProfile" at bounding box center [489, 143] width 715 height 17
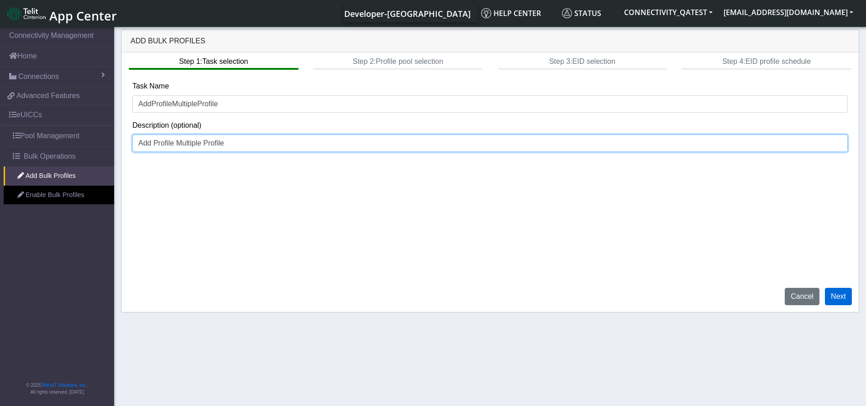
type input "Add Profile Multiple Profile"
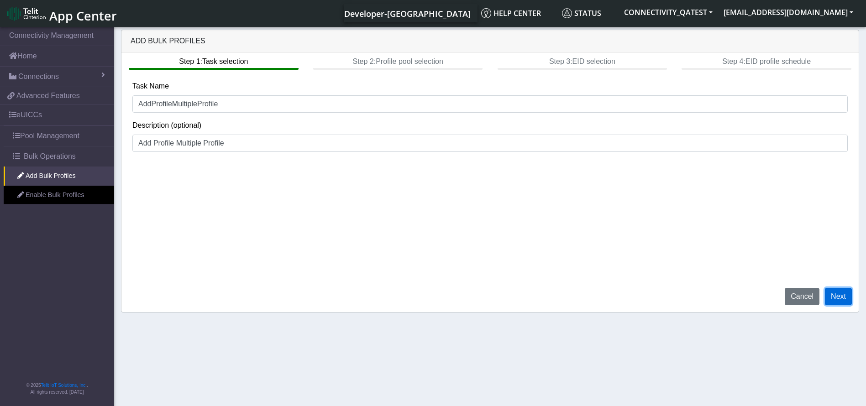
click at [844, 295] on button "Next" at bounding box center [838, 296] width 27 height 17
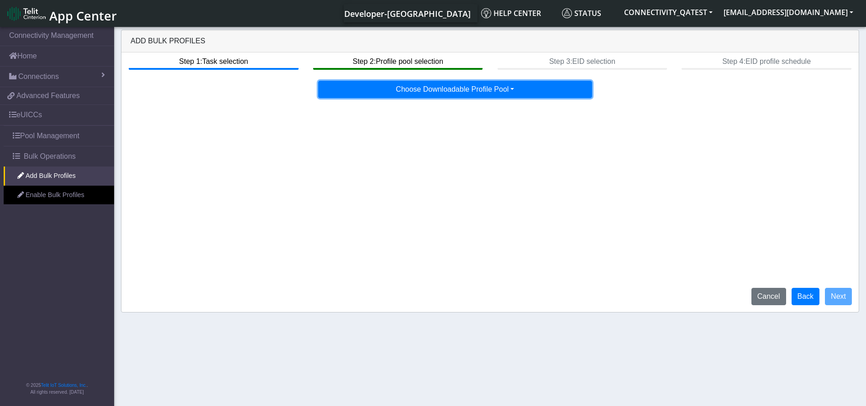
click at [515, 92] on button "Choose Downloadable Profile Pool" at bounding box center [455, 89] width 274 height 17
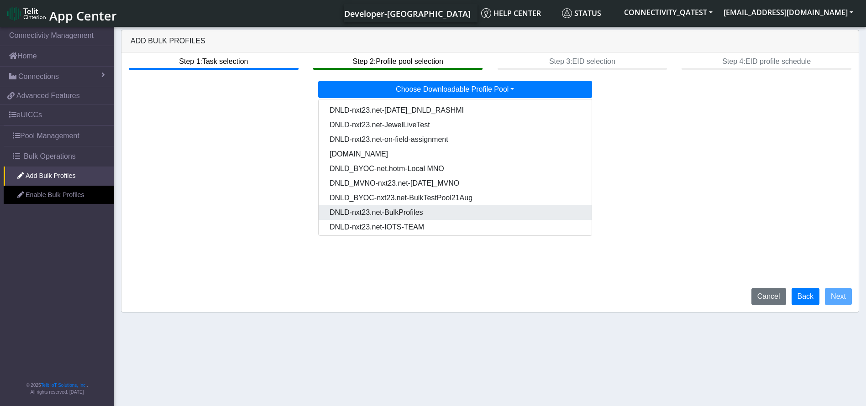
click at [414, 212] on Pooldd87b2e2-121e-4d00-ae8a-d075df8e0e86-dropdown "DNLD-nxt23.net-BulkProfiles" at bounding box center [455, 212] width 273 height 15
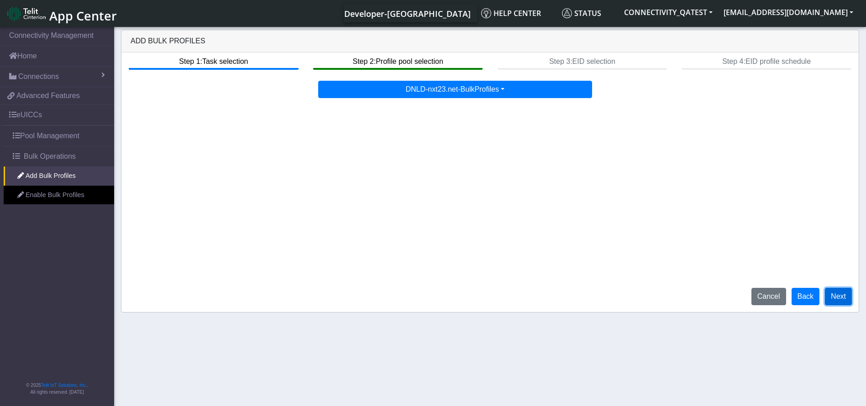
click at [836, 297] on button "Next" at bounding box center [838, 296] width 27 height 17
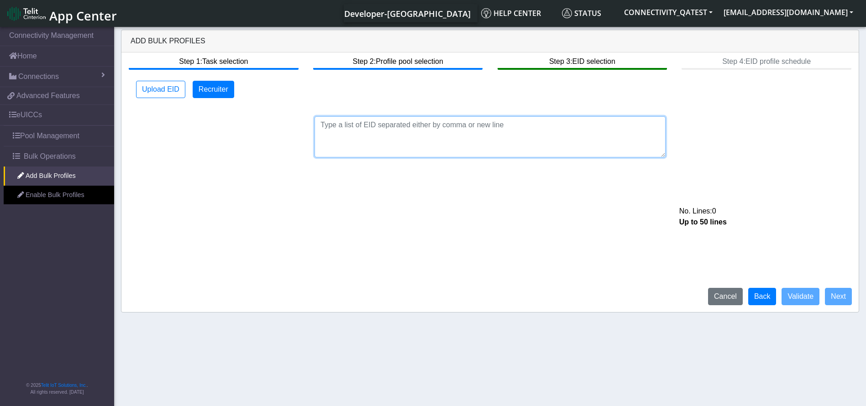
click at [393, 138] on textarea at bounding box center [490, 136] width 351 height 41
paste textarea "89033023426500000000060317712830"
paste textarea "89033023426500000000060317712927"
paste textarea "89033023426500000000060317713024"
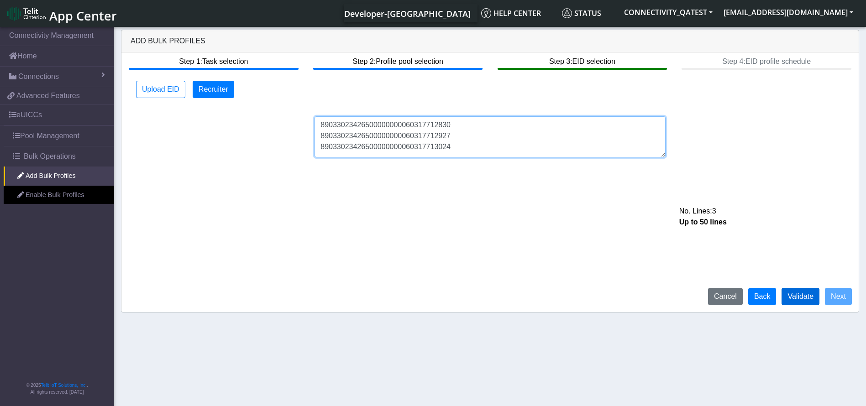
type textarea "89033023426500000000060317712830 89033023426500000000060317712927 8903302342650…"
click at [799, 298] on button "Validate" at bounding box center [801, 296] width 38 height 17
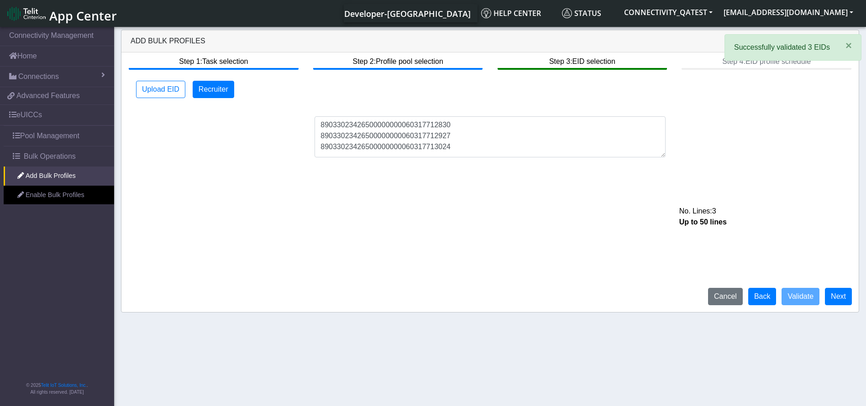
drag, startPoint x: 687, startPoint y: 225, endPoint x: 732, endPoint y: 225, distance: 45.7
click at [732, 225] on div "Up to 50 lines" at bounding box center [764, 222] width 182 height 11
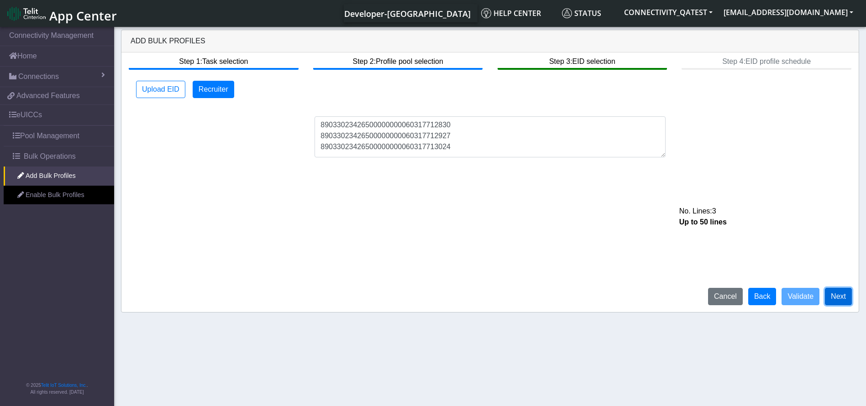
click at [833, 289] on button "Next" at bounding box center [838, 296] width 27 height 17
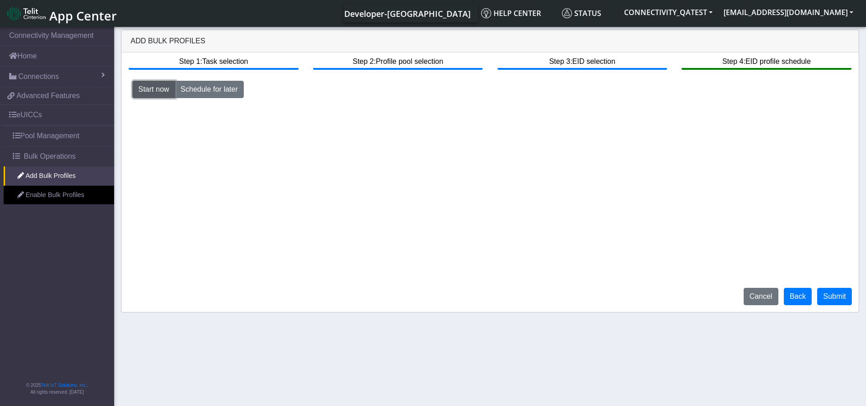
click at [142, 89] on button "Start now" at bounding box center [153, 89] width 43 height 17
click at [216, 98] on button "Schedule for later" at bounding box center [209, 89] width 69 height 17
click at [624, 111] on img "button" at bounding box center [625, 108] width 9 height 7
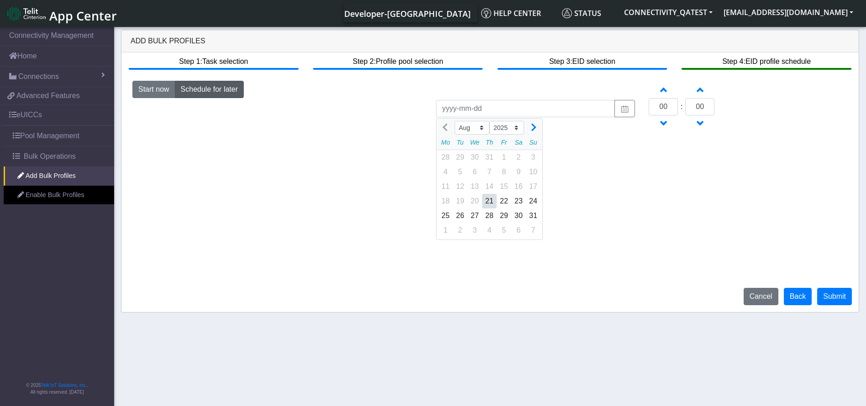
click at [484, 200] on div "21" at bounding box center [489, 201] width 15 height 15
type input "2025-08-21"
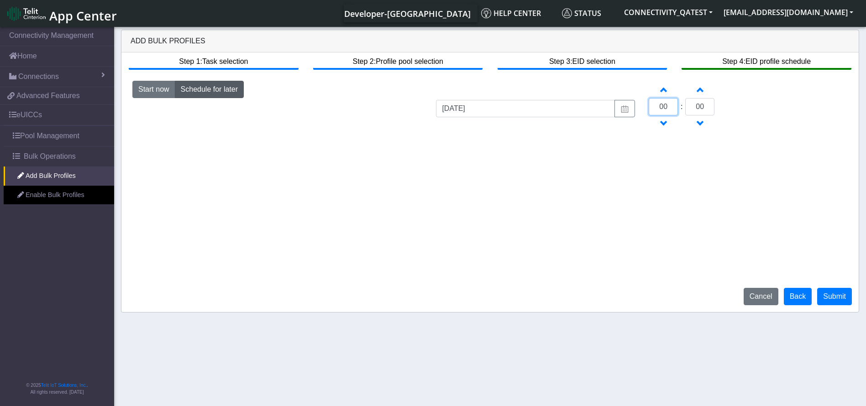
click at [668, 105] on input "00" at bounding box center [663, 106] width 29 height 17
drag, startPoint x: 667, startPoint y: 107, endPoint x: 658, endPoint y: 110, distance: 9.1
click at [658, 110] on input "00" at bounding box center [663, 106] width 29 height 17
click at [660, 90] on button "Increment hours" at bounding box center [663, 89] width 17 height 17
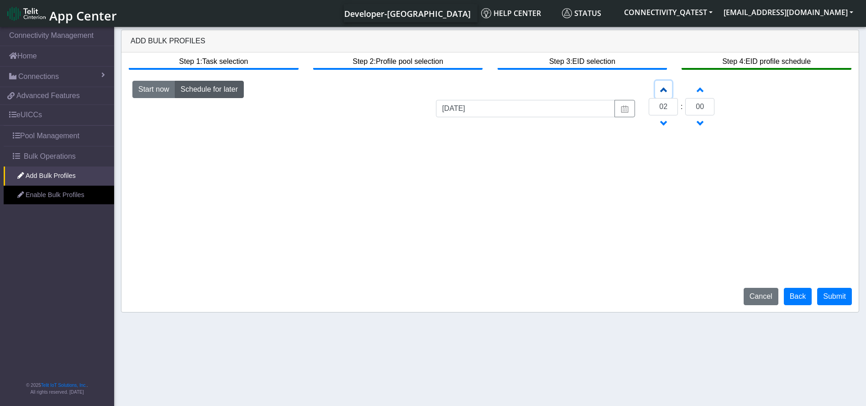
click at [660, 90] on button "Increment hours" at bounding box center [663, 89] width 17 height 17
click at [661, 123] on span "button" at bounding box center [663, 124] width 5 height 8
type input "03"
click at [700, 90] on span "button" at bounding box center [700, 89] width 5 height 8
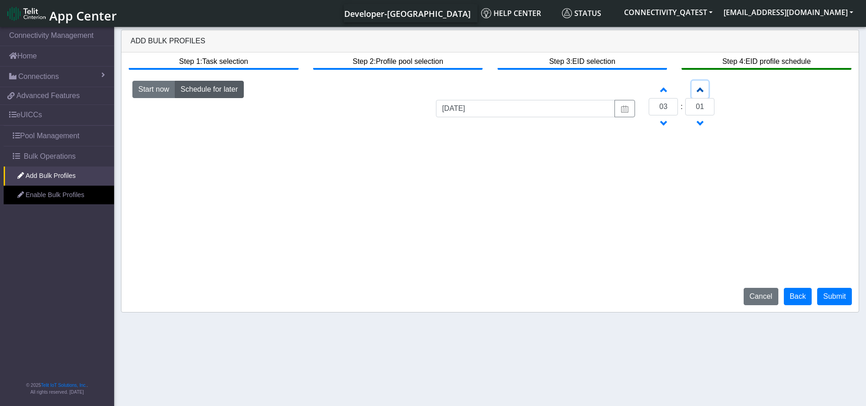
click at [700, 90] on span "button" at bounding box center [700, 89] width 5 height 8
type input "03"
click at [140, 91] on button "Start now" at bounding box center [153, 89] width 43 height 17
click at [834, 292] on button "Submit" at bounding box center [834, 296] width 35 height 17
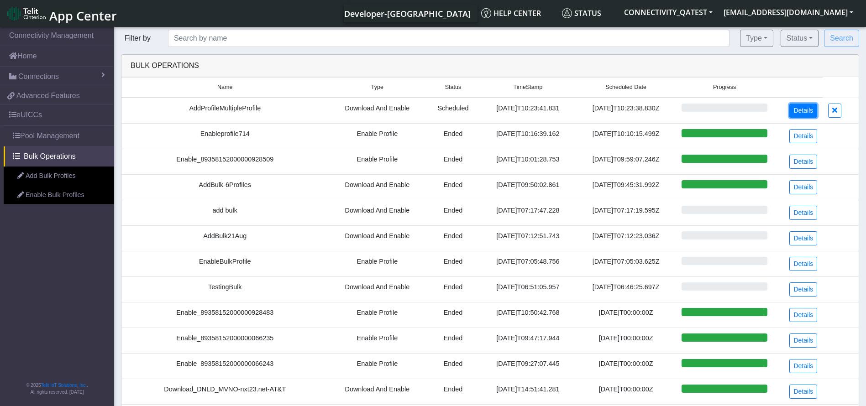
click at [812, 109] on link "Details" at bounding box center [803, 111] width 28 height 14
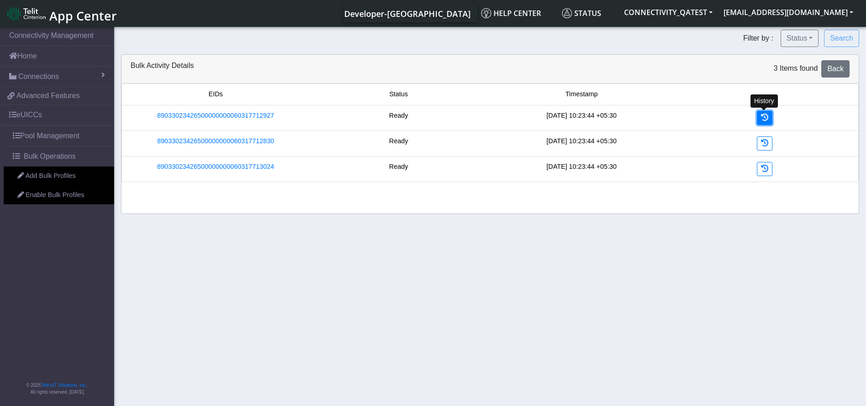
click at [761, 116] on icon at bounding box center [764, 117] width 7 height 7
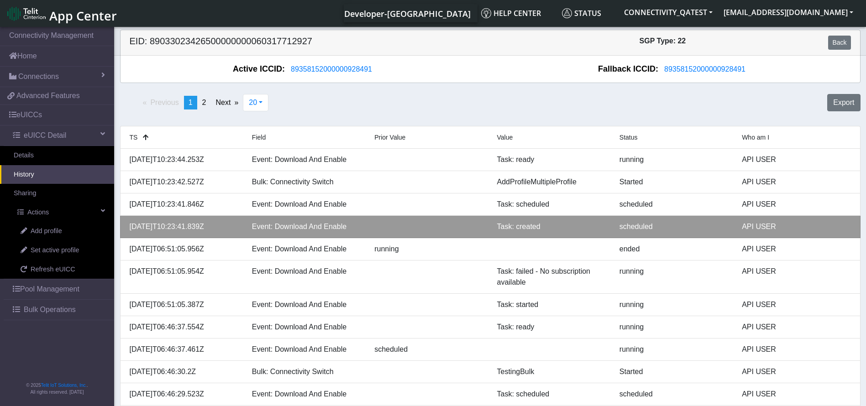
copy div "2025-08-21T10:23:41.839Z"
drag, startPoint x: 226, startPoint y: 227, endPoint x: 125, endPoint y: 229, distance: 101.4
click at [125, 229] on div "2025-08-21T10:23:41.839Z" at bounding box center [184, 226] width 122 height 11
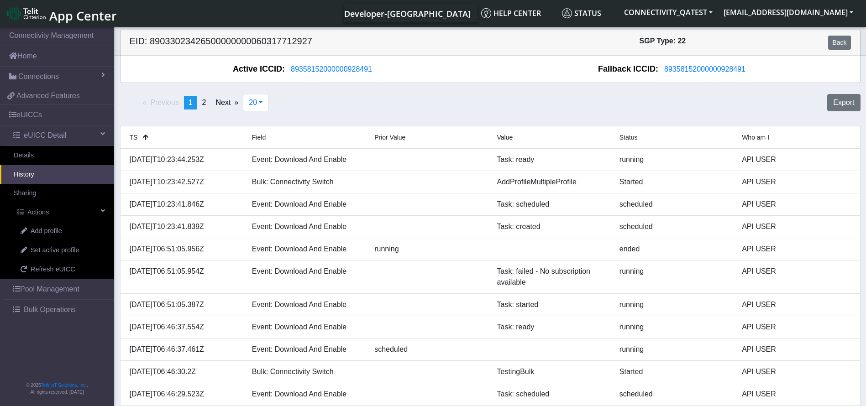
click at [275, 42] on h5 "EID: 89033023426500000000060317712927" at bounding box center [307, 43] width 368 height 14
copy h5 "89033023426500000000060317712927"
click at [842, 44] on link "Back" at bounding box center [839, 43] width 22 height 14
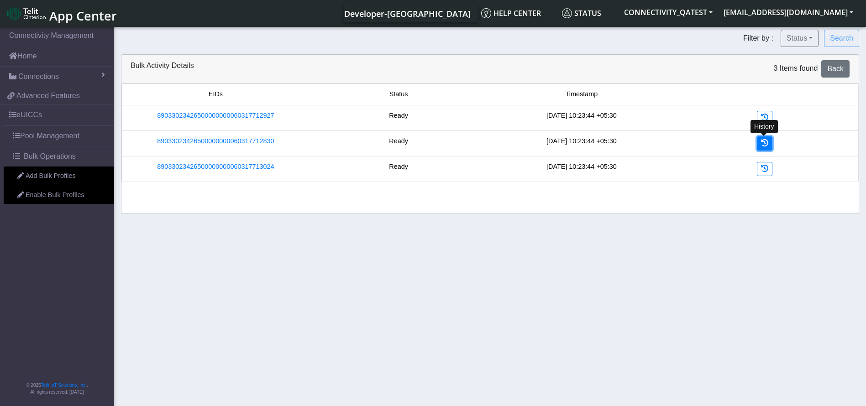
click at [768, 144] on icon at bounding box center [764, 142] width 7 height 7
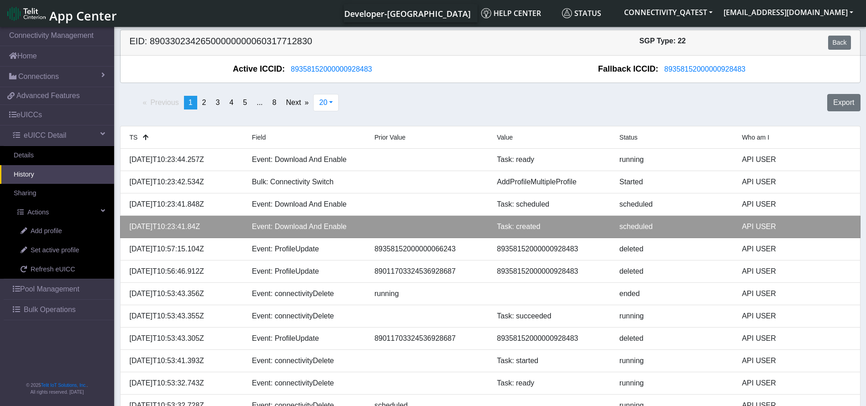
drag, startPoint x: 229, startPoint y: 227, endPoint x: 127, endPoint y: 226, distance: 101.8
click at [127, 226] on div "[DATE]T10:23:41.84Z" at bounding box center [184, 226] width 122 height 11
copy div "[DATE]T10:23:41.84Z"
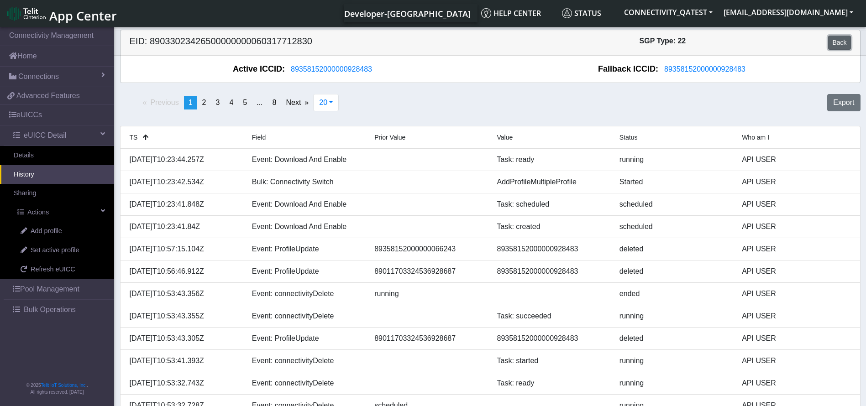
click at [848, 42] on link "Back" at bounding box center [839, 43] width 22 height 14
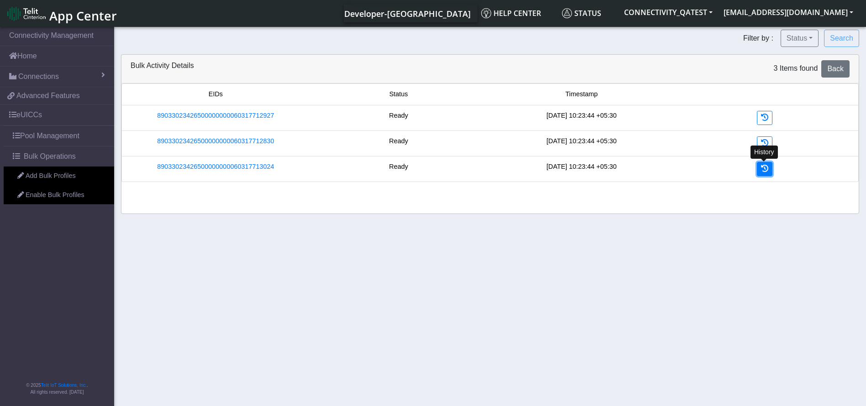
click at [771, 169] on link at bounding box center [765, 169] width 16 height 14
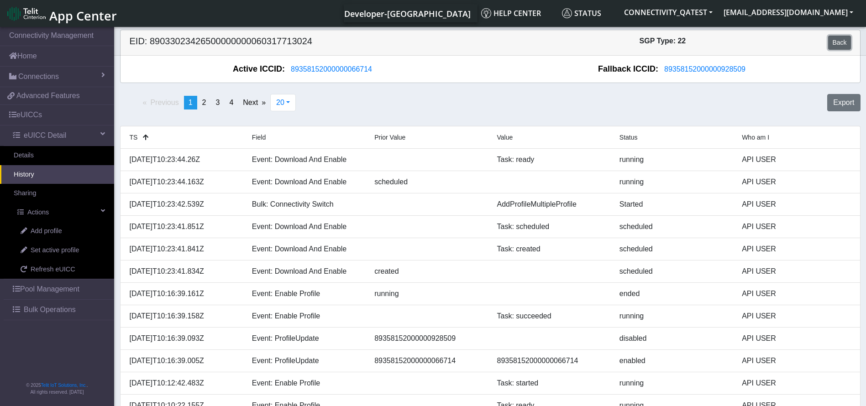
click at [842, 42] on link "Back" at bounding box center [839, 43] width 22 height 14
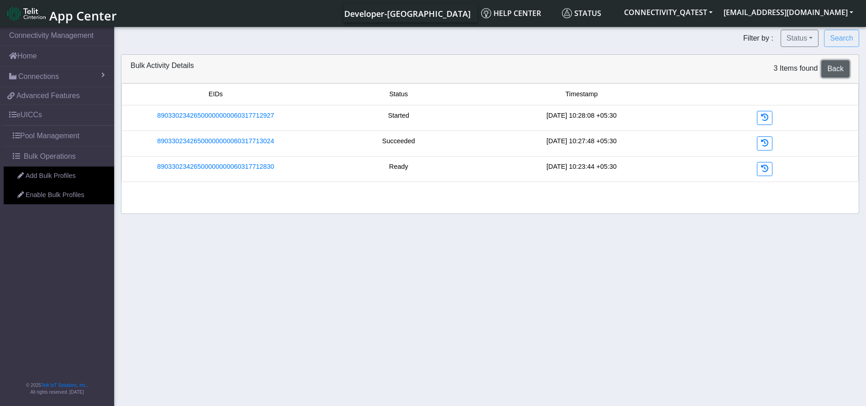
click at [836, 72] on span "Back" at bounding box center [835, 69] width 16 height 8
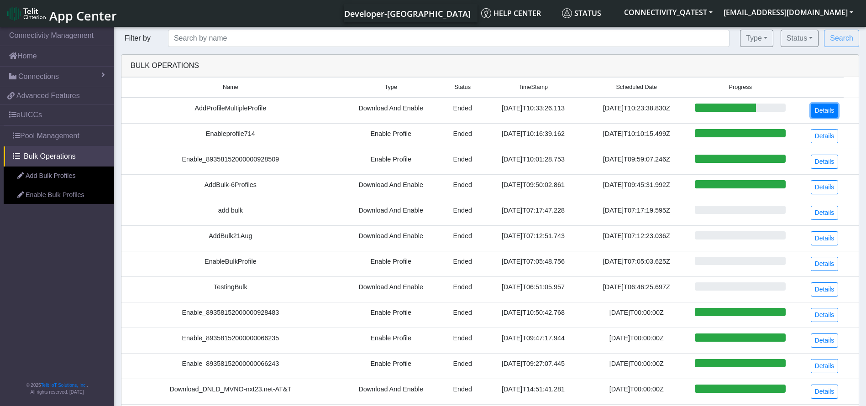
click at [821, 107] on link "Details" at bounding box center [825, 111] width 28 height 14
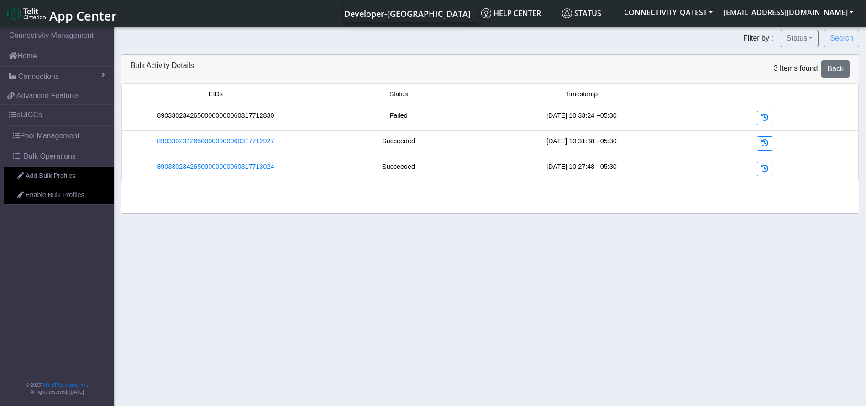
click at [247, 116] on link "89033023426500000000060317712830" at bounding box center [215, 116] width 117 height 10
click at [268, 117] on link "89033023426500000000060317712830" at bounding box center [215, 116] width 117 height 10
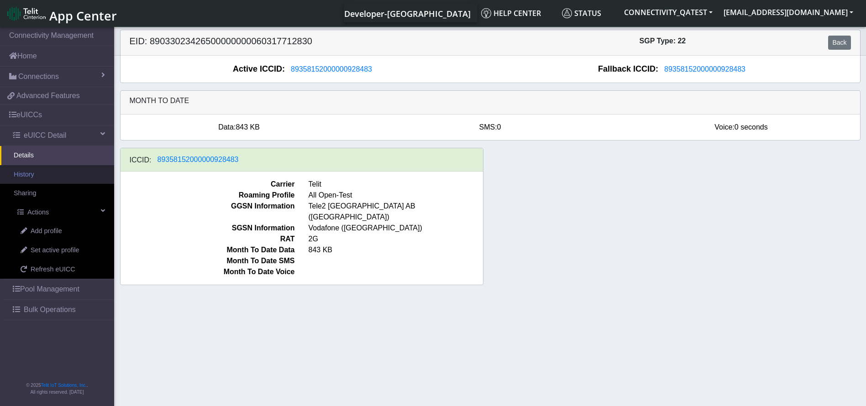
click at [25, 175] on link "History" at bounding box center [57, 174] width 114 height 19
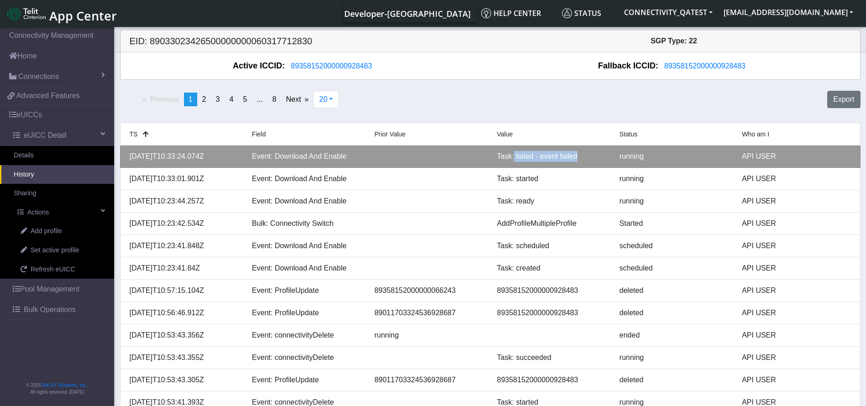
drag, startPoint x: 577, startPoint y: 157, endPoint x: 512, endPoint y: 159, distance: 64.9
click at [512, 159] on div "Task: failed - event failed" at bounding box center [551, 156] width 122 height 11
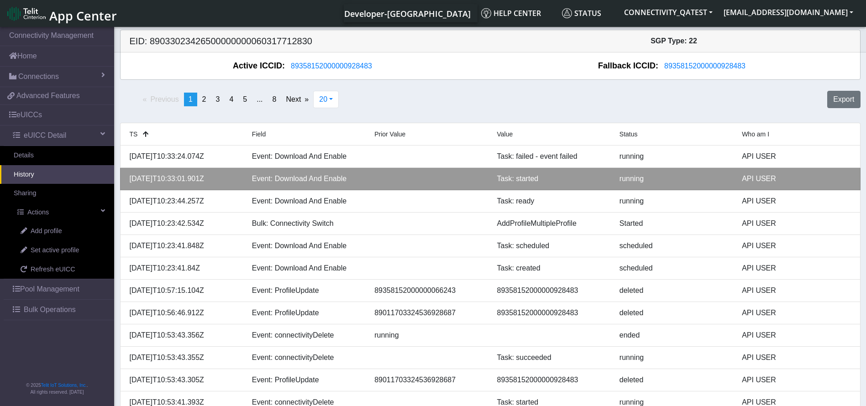
click at [566, 183] on div "Task: started" at bounding box center [551, 179] width 122 height 11
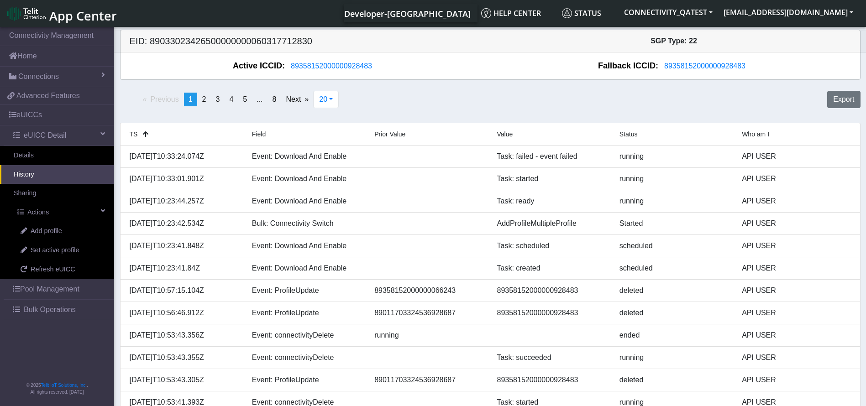
drag, startPoint x: 223, startPoint y: 155, endPoint x: 119, endPoint y: 158, distance: 103.7
click at [119, 158] on div "TS Field Prior Value Value Status Who am I 2025-08-21T10:33:24.074Z Event: Down…" at bounding box center [490, 358] width 754 height 470
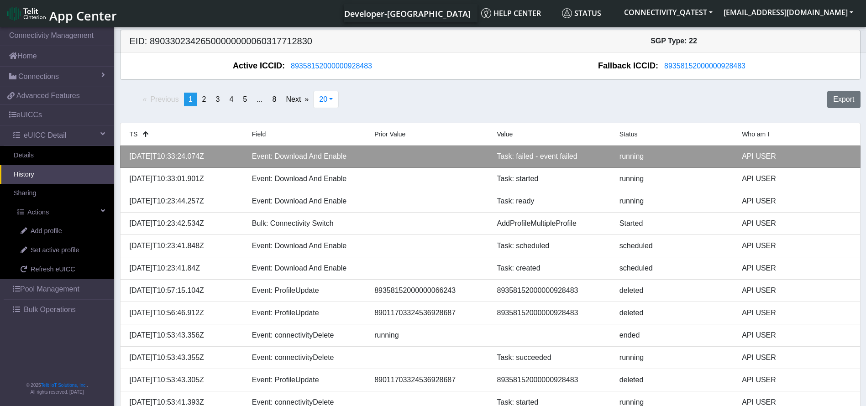
copy div "2025-08-21T10:33:24.074Z"
drag, startPoint x: 586, startPoint y: 156, endPoint x: 488, endPoint y: 154, distance: 97.7
click at [488, 154] on div "2025-08-21T10:33:24.074Z Event: Download And Enable Task: failed - event failed…" at bounding box center [490, 156] width 735 height 11
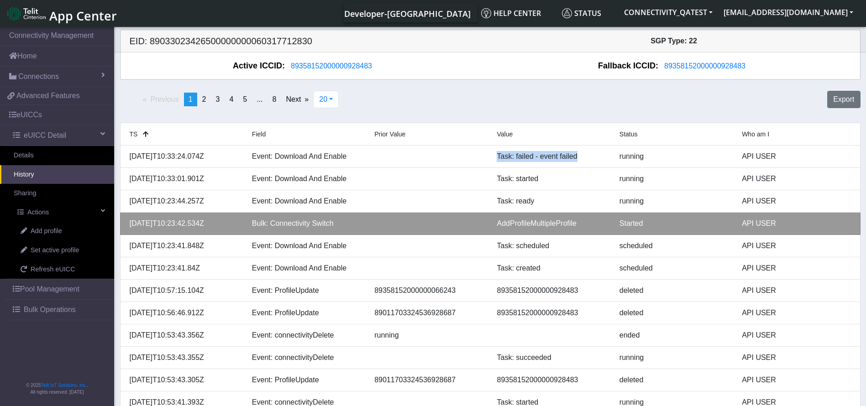
copy div "Task: failed - event failed"
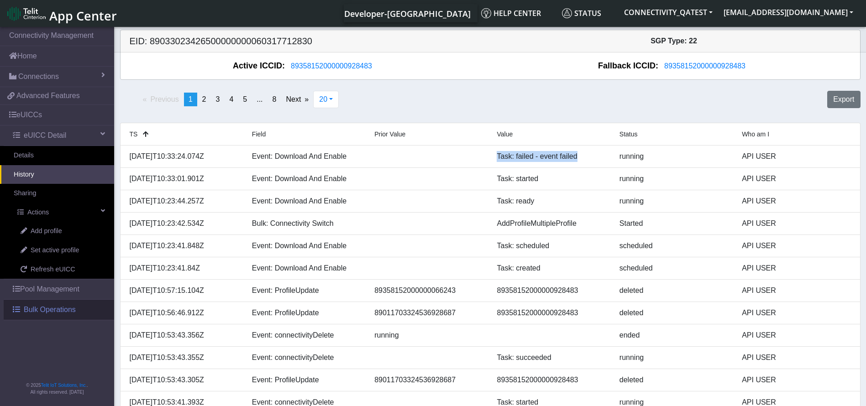
click at [50, 307] on span "Bulk Operations" at bounding box center [50, 310] width 52 height 11
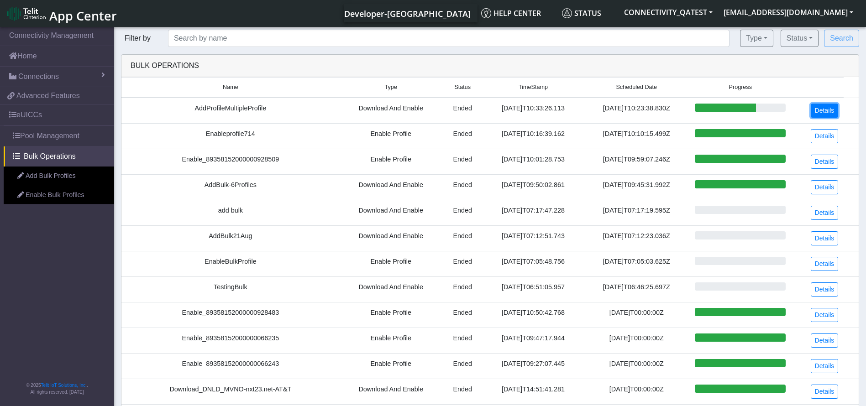
click at [817, 110] on link "Details" at bounding box center [825, 111] width 28 height 14
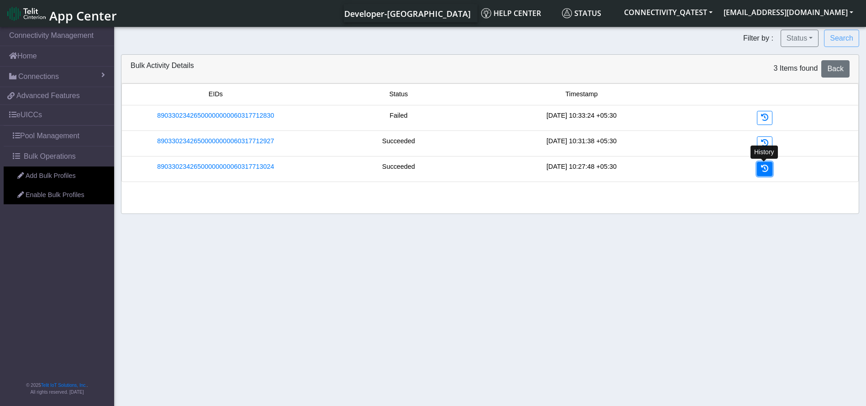
click at [763, 173] on link at bounding box center [765, 169] width 16 height 14
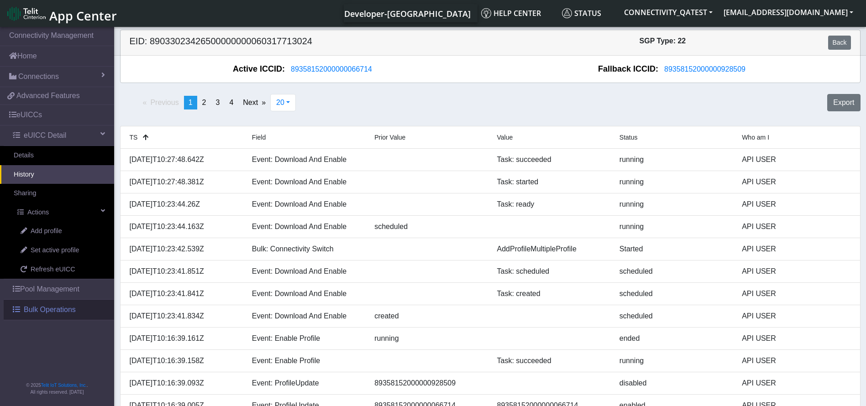
click at [71, 312] on span "Bulk Operations" at bounding box center [50, 310] width 52 height 11
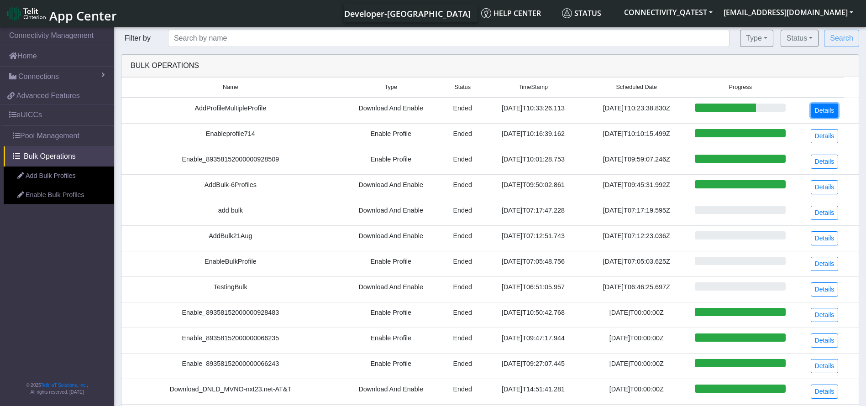
click at [825, 114] on link "Details" at bounding box center [825, 111] width 28 height 14
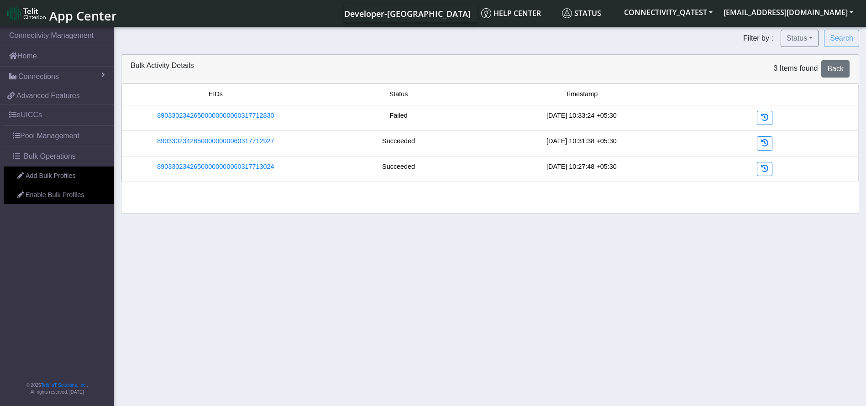
click at [383, 168] on div "Succeeded" at bounding box center [398, 169] width 183 height 14
click at [764, 113] on link at bounding box center [765, 118] width 16 height 14
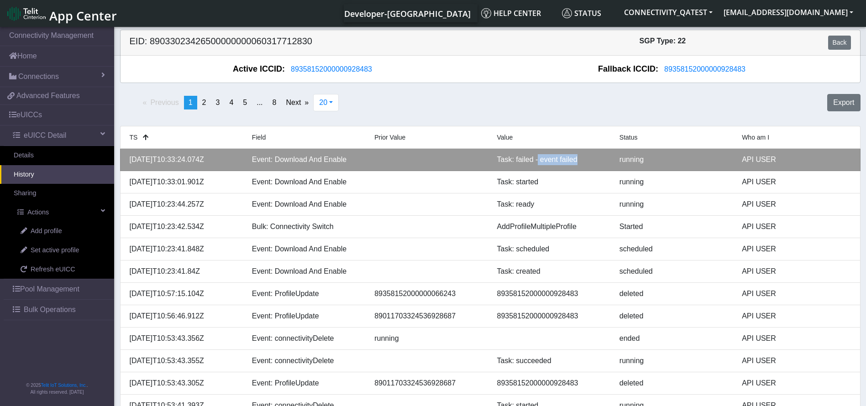
drag, startPoint x: 537, startPoint y: 158, endPoint x: 587, endPoint y: 158, distance: 50.2
click at [587, 158] on div "Task: failed - event failed" at bounding box center [551, 159] width 122 height 11
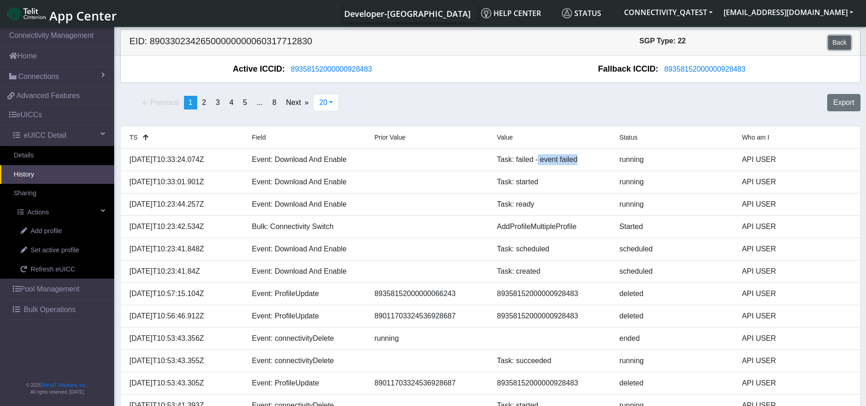
click at [832, 45] on link "Back" at bounding box center [839, 43] width 22 height 14
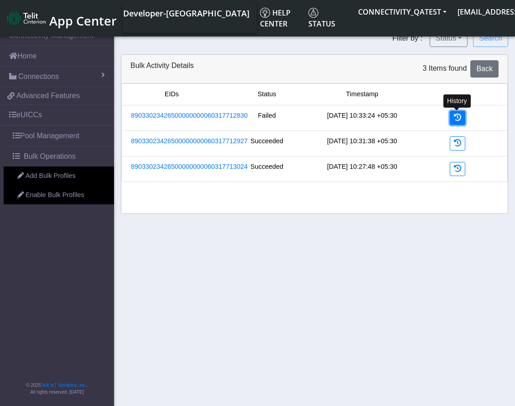
click at [463, 121] on link at bounding box center [458, 118] width 16 height 14
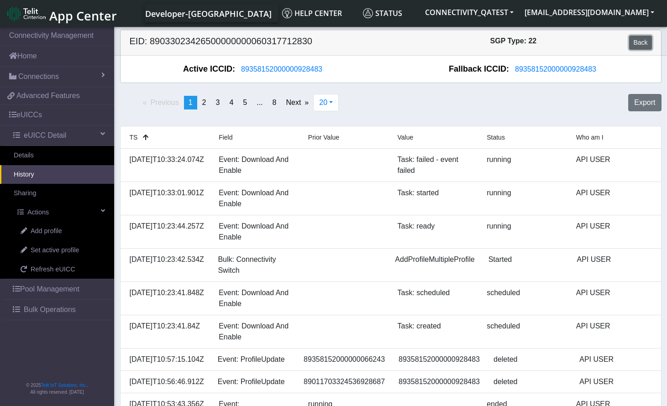
click at [640, 43] on link "Back" at bounding box center [640, 43] width 22 height 14
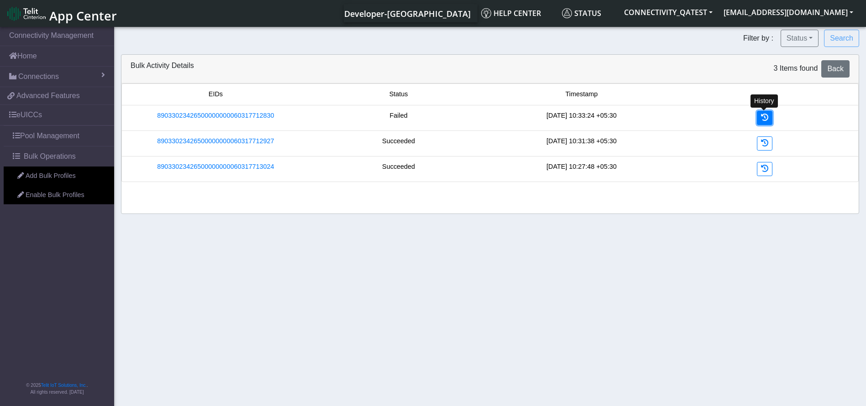
click at [766, 118] on icon at bounding box center [764, 117] width 7 height 7
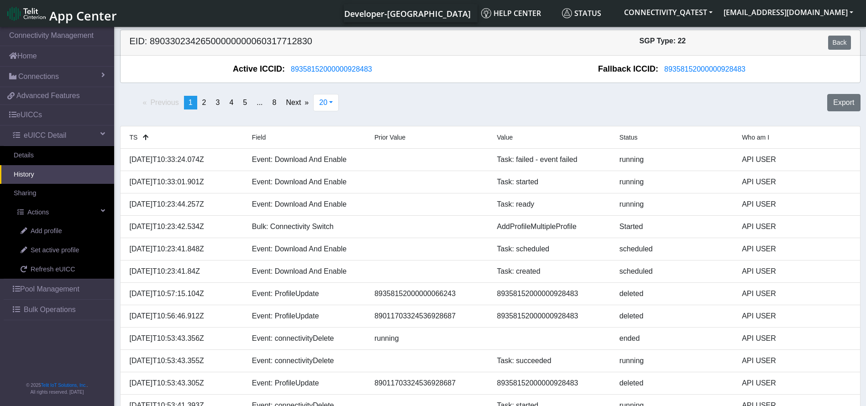
click at [289, 40] on h5 "EID: 89033023426500000000060317712830" at bounding box center [307, 43] width 368 height 14
copy h5 "89033023426500000000060317712830"
click at [840, 37] on link "Back" at bounding box center [839, 43] width 22 height 14
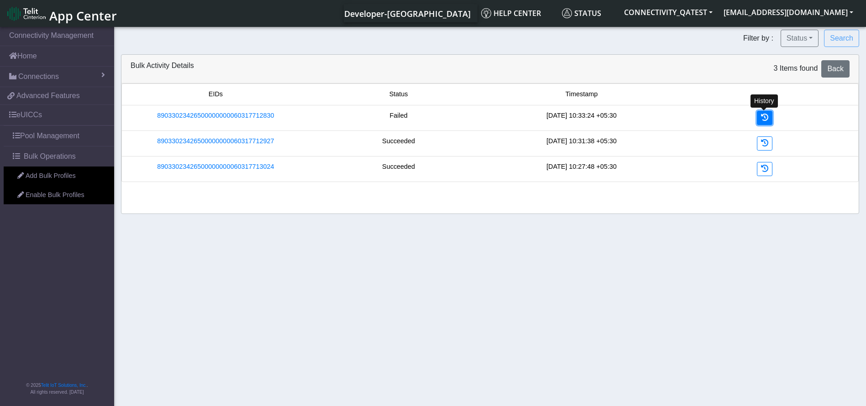
click at [766, 118] on icon at bounding box center [764, 117] width 7 height 7
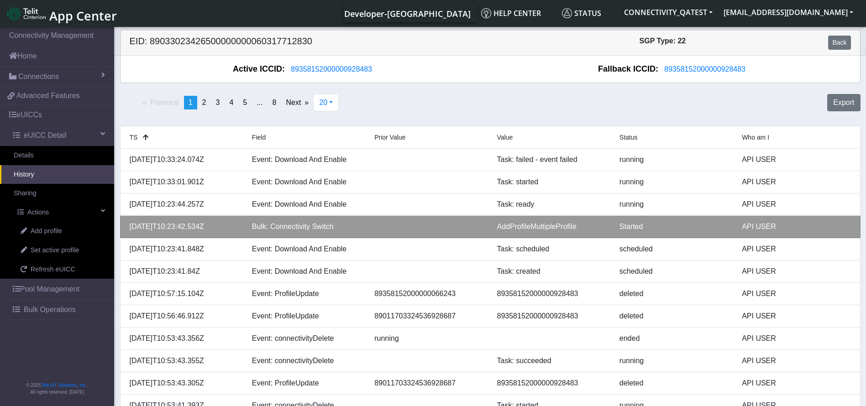
click at [558, 228] on div "AddProfileMultipleProfile" at bounding box center [551, 226] width 122 height 11
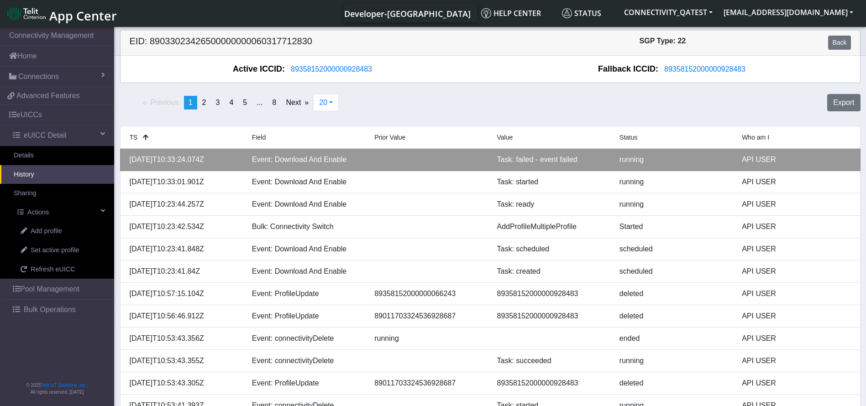
drag, startPoint x: 216, startPoint y: 157, endPoint x: 130, endPoint y: 158, distance: 86.8
click at [130, 158] on div "[DATE]T10:33:24.074Z" at bounding box center [184, 159] width 122 height 11
copy div "[DATE]T10:33:24.074Z"
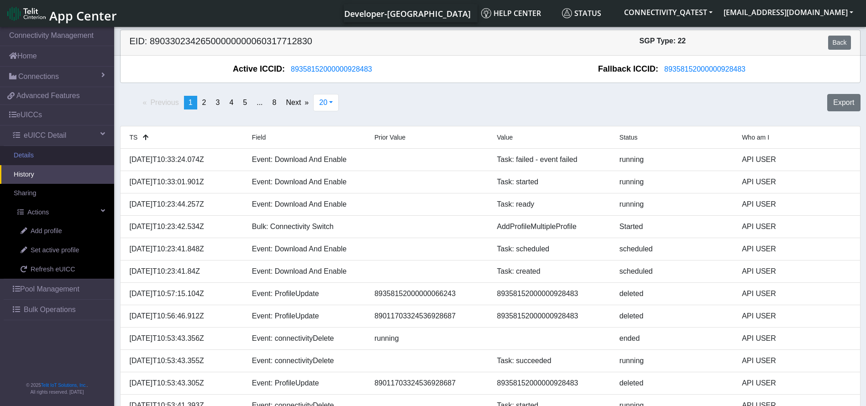
click at [61, 150] on link "Details" at bounding box center [57, 155] width 114 height 19
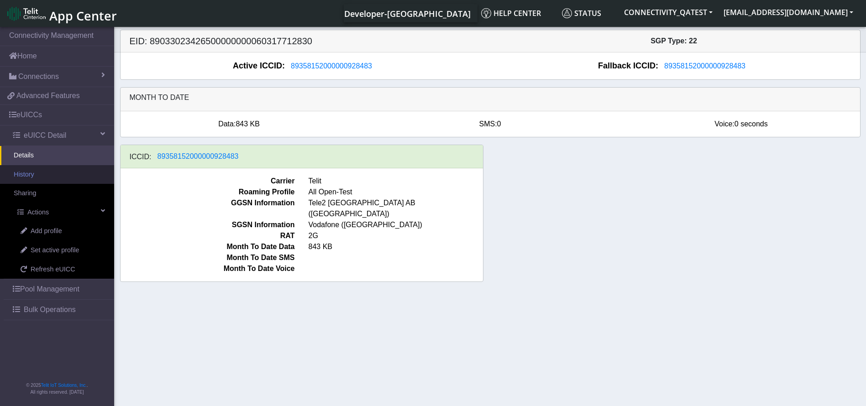
click at [51, 178] on link "History" at bounding box center [57, 174] width 114 height 19
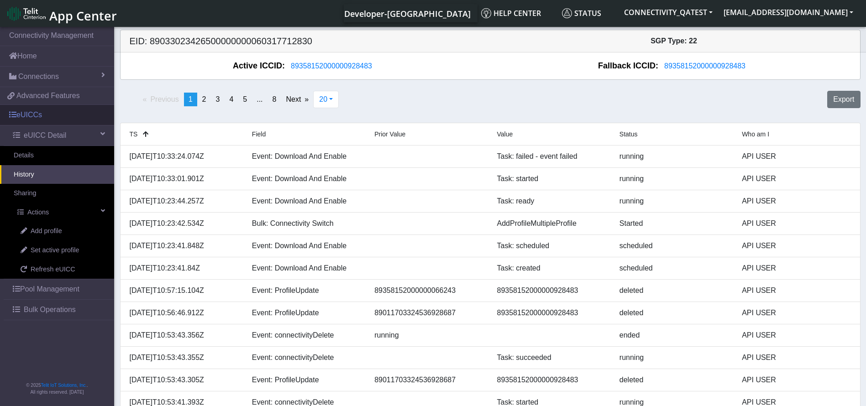
click at [48, 116] on link "eUICCs" at bounding box center [57, 115] width 114 height 20
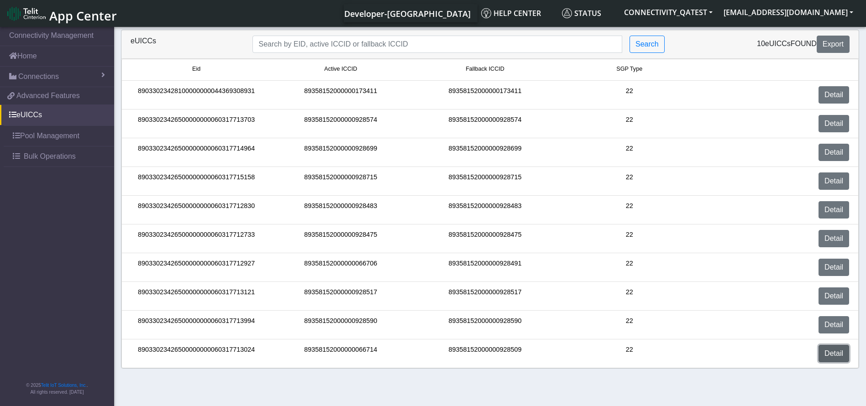
click at [832, 348] on link "Detail" at bounding box center [834, 353] width 31 height 17
click at [836, 216] on link "Detail" at bounding box center [834, 209] width 31 height 17
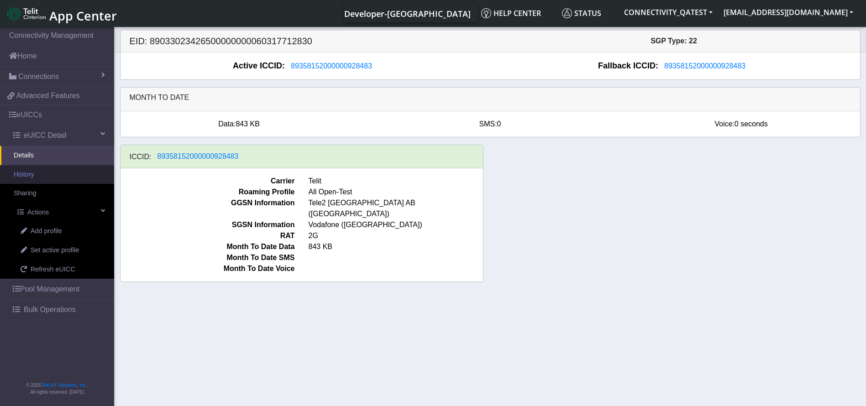
click at [60, 176] on link "History" at bounding box center [57, 174] width 114 height 19
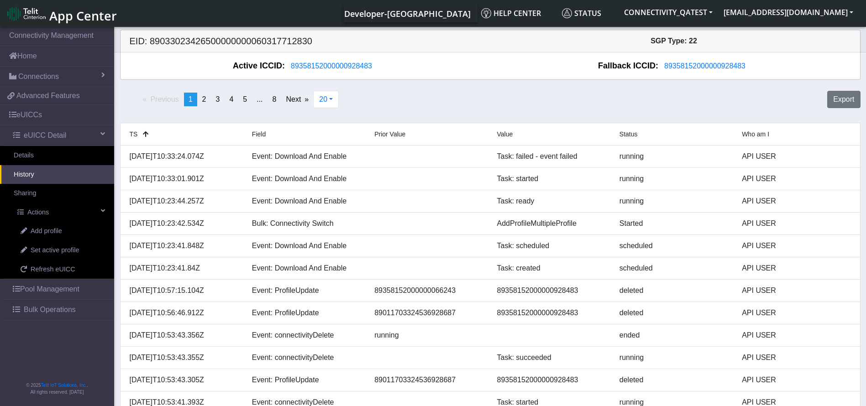
click at [300, 42] on h5 "EID: 89033023426500000000060317712830" at bounding box center [307, 41] width 368 height 11
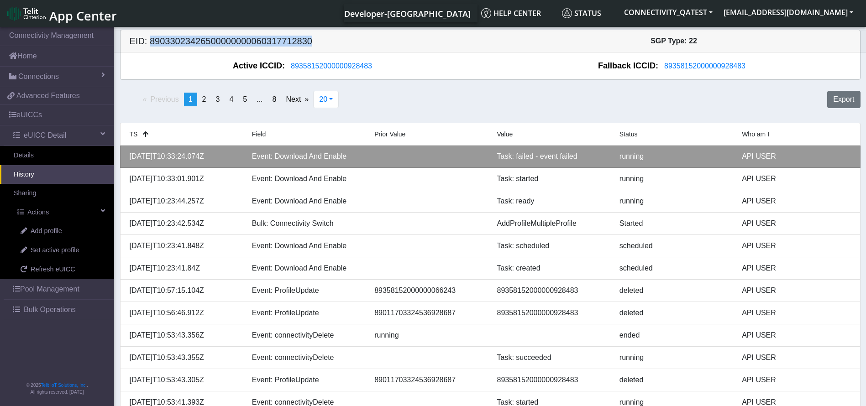
drag, startPoint x: 222, startPoint y: 157, endPoint x: 125, endPoint y: 159, distance: 97.7
click at [125, 159] on div "[DATE]T10:33:24.074Z" at bounding box center [184, 156] width 122 height 11
copy div "[DATE]T10:33:24.074Z"
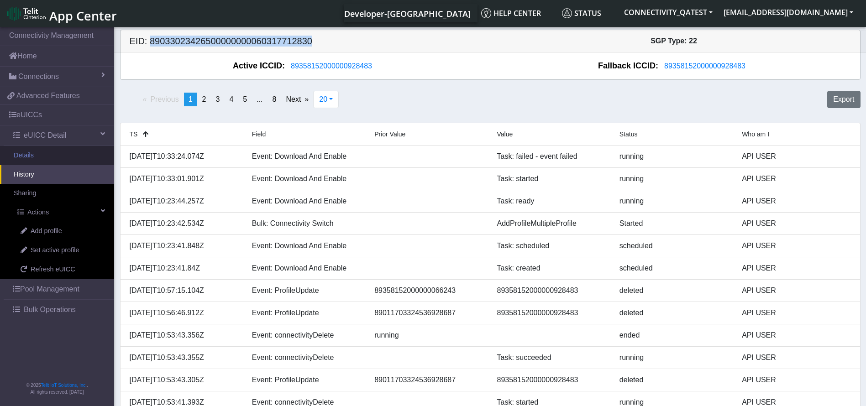
click at [37, 153] on link "Details" at bounding box center [57, 155] width 114 height 19
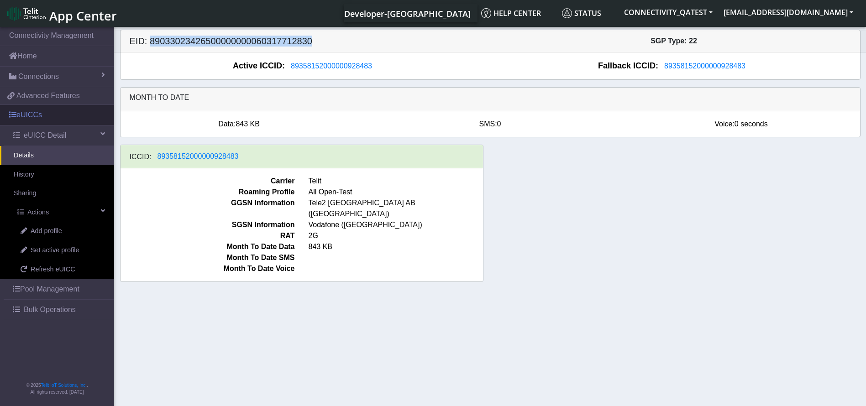
click at [55, 112] on link "eUICCs" at bounding box center [57, 115] width 114 height 20
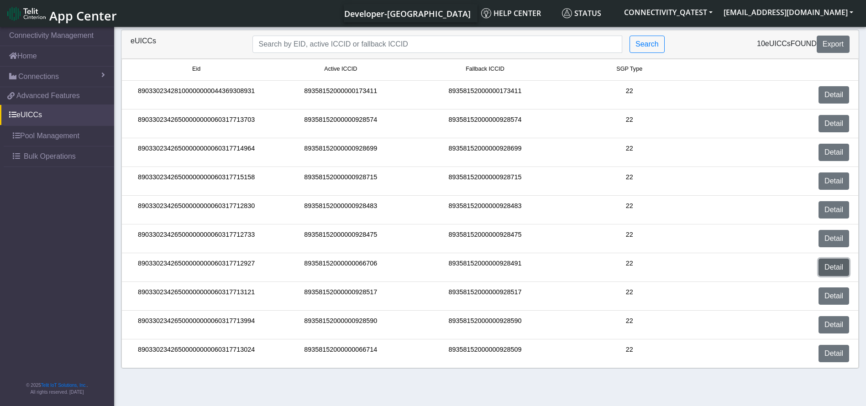
drag, startPoint x: 829, startPoint y: 265, endPoint x: 783, endPoint y: 265, distance: 46.1
click at [829, 265] on link "Detail" at bounding box center [834, 267] width 31 height 17
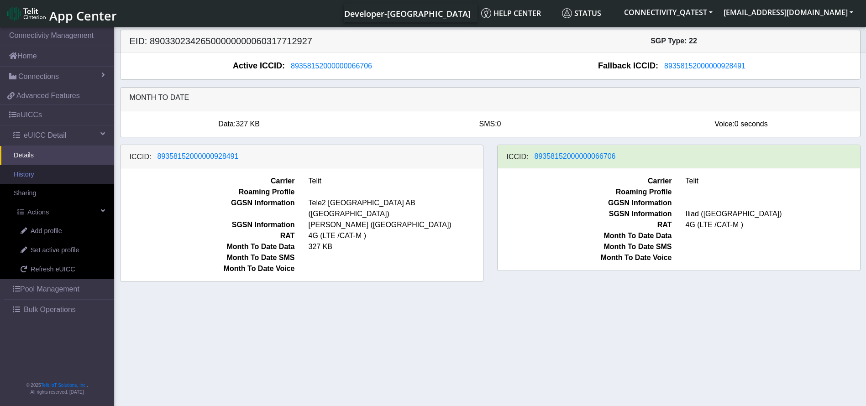
click at [45, 178] on link "History" at bounding box center [57, 174] width 114 height 19
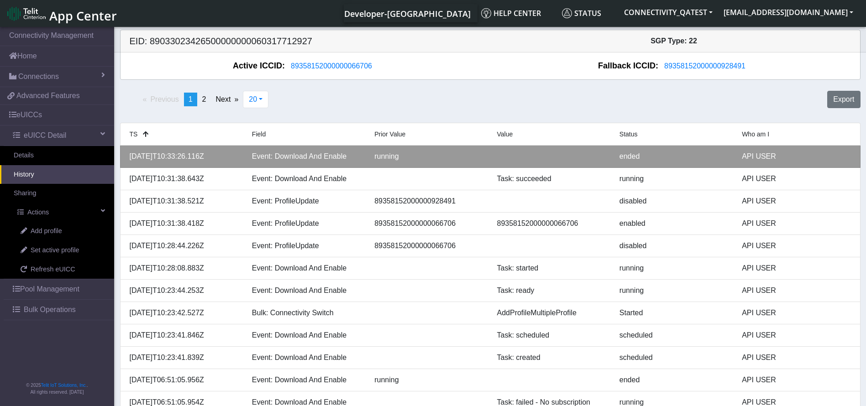
drag, startPoint x: 221, startPoint y: 155, endPoint x: 131, endPoint y: 162, distance: 90.2
click at [131, 162] on div "2025-08-21T10:33:26.116Z" at bounding box center [184, 156] width 122 height 11
copy div "2025-08-21T10:33:26.116Z"
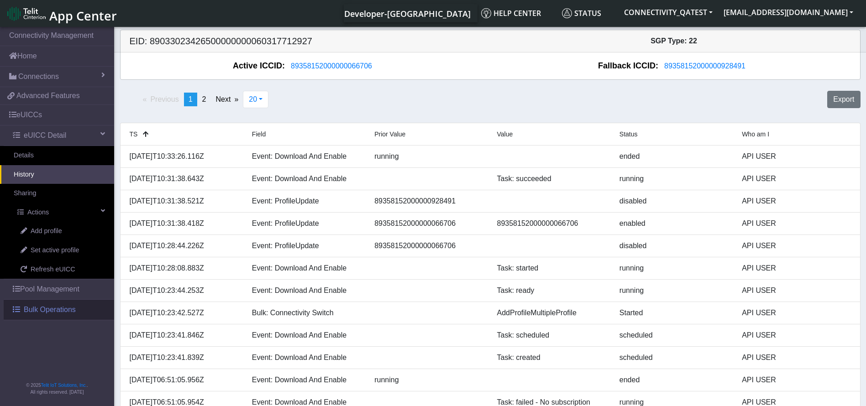
click at [61, 308] on span "Bulk Operations" at bounding box center [50, 310] width 52 height 11
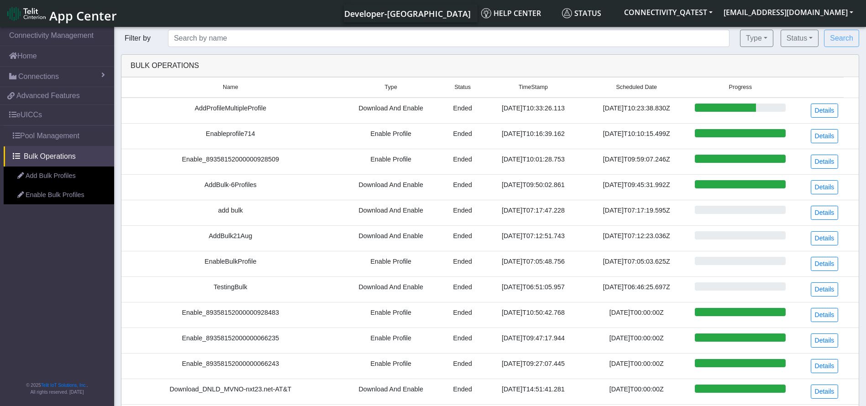
click at [230, 106] on td "AddProfileMultipleProfile" at bounding box center [230, 111] width 218 height 26
copy td "AddProfileMultipleProfile"
click at [762, 36] on button "Type" at bounding box center [756, 38] width 33 height 17
click at [228, 134] on td "Enableprofile714" at bounding box center [230, 136] width 218 height 26
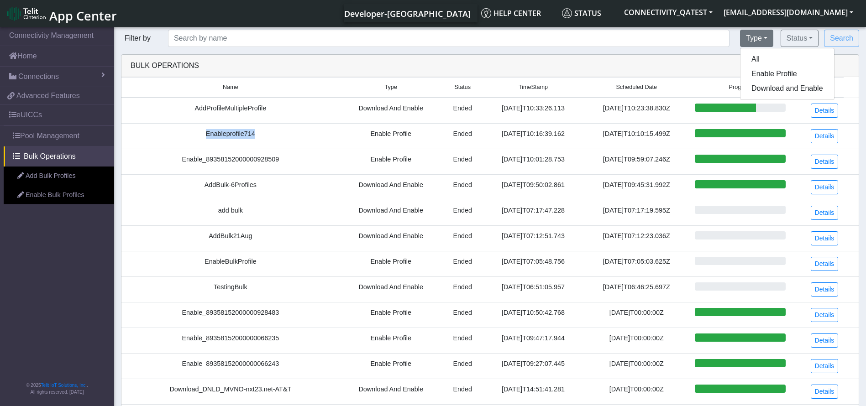
click at [228, 134] on td "Enableprofile714" at bounding box center [230, 136] width 218 height 26
copy td "Enableprofile714"
click at [234, 161] on td "Enable_89358152000000928509" at bounding box center [230, 162] width 218 height 26
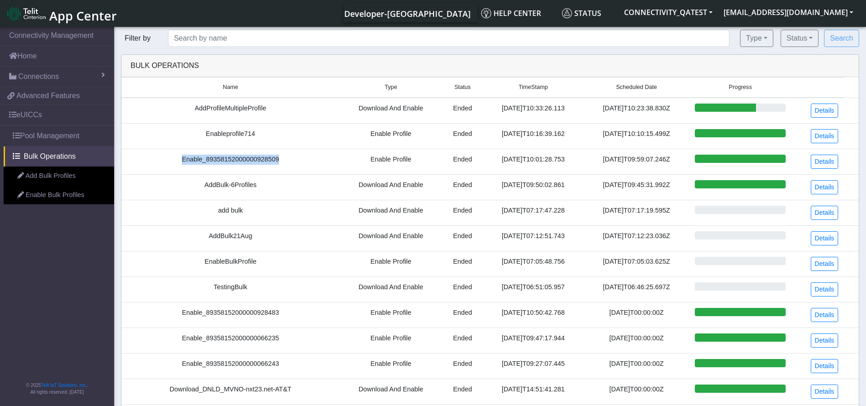
click at [234, 161] on td "Enable_89358152000000928509" at bounding box center [230, 162] width 218 height 26
click at [825, 158] on link "Details" at bounding box center [825, 162] width 28 height 14
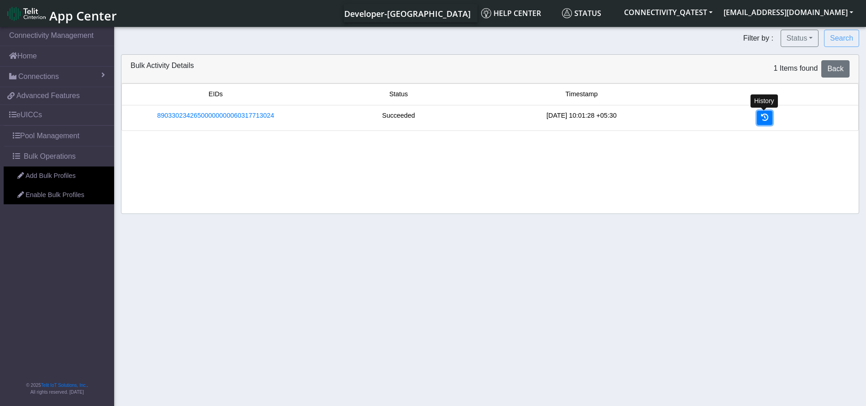
click at [768, 119] on icon at bounding box center [764, 117] width 7 height 7
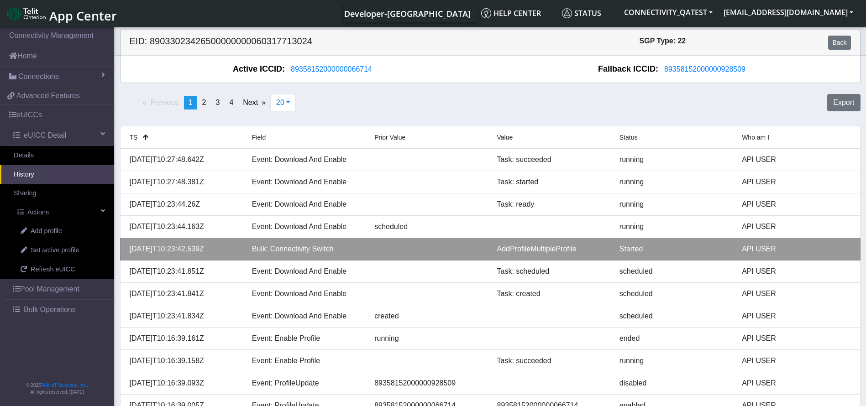
click at [518, 252] on div "AddProfileMultipleProfile" at bounding box center [551, 249] width 122 height 11
copy div "AddProfileMultipleProfile"
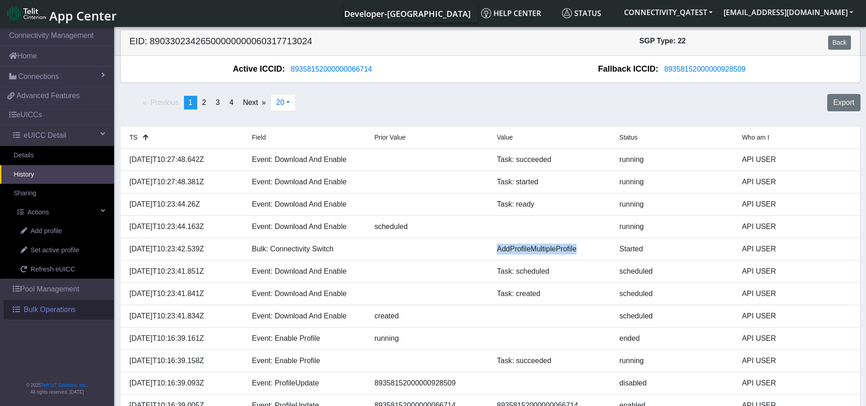
click at [42, 311] on span "Bulk Operations" at bounding box center [50, 310] width 52 height 11
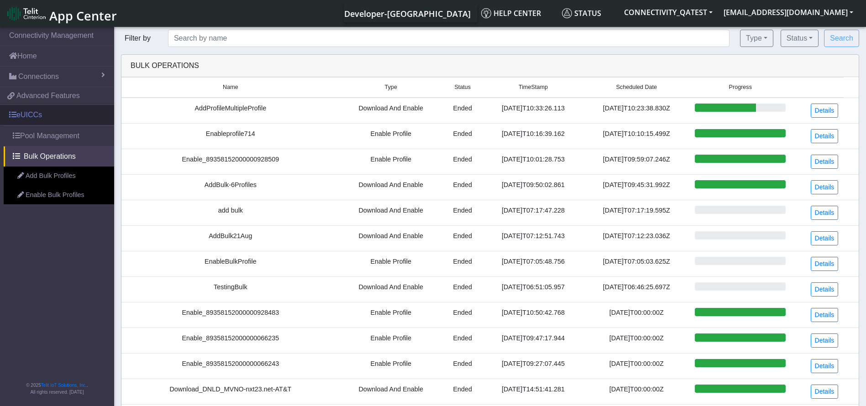
click at [60, 109] on link "eUICCs" at bounding box center [57, 115] width 114 height 20
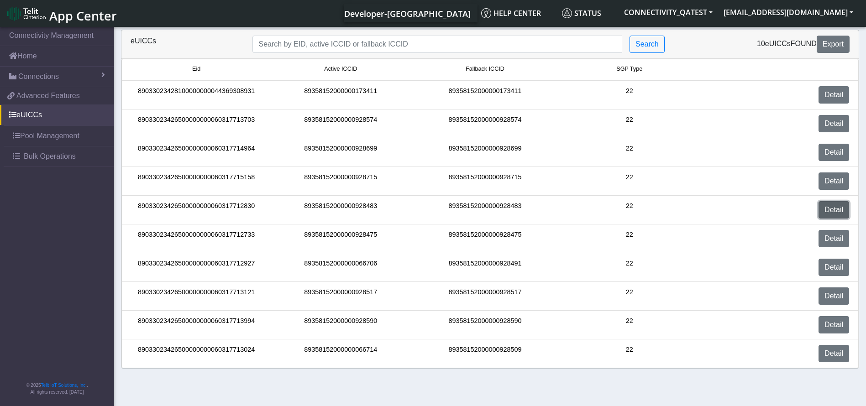
click at [823, 215] on link "Detail" at bounding box center [834, 209] width 31 height 17
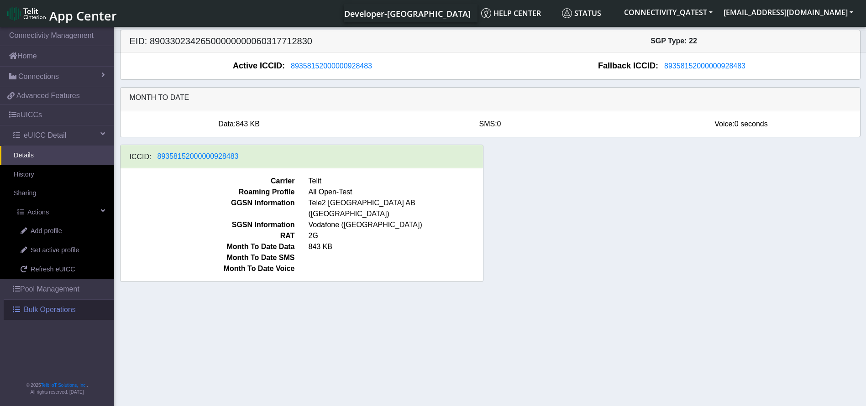
click at [41, 307] on span "Bulk Operations" at bounding box center [50, 310] width 52 height 11
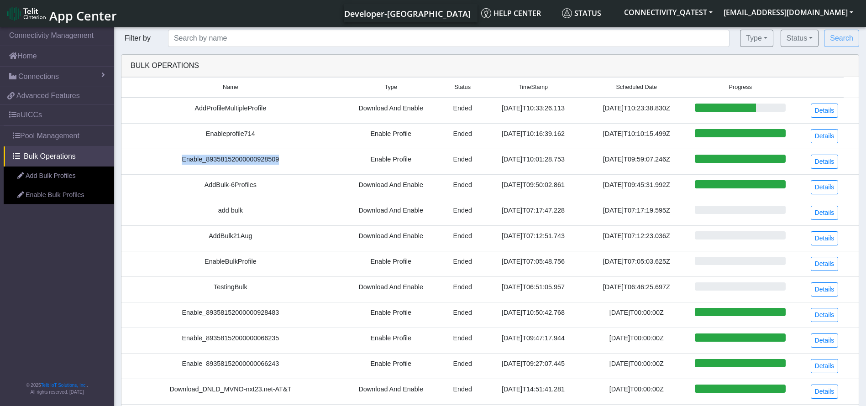
drag, startPoint x: 288, startPoint y: 158, endPoint x: 171, endPoint y: 158, distance: 116.9
click at [171, 158] on td "Enable_89358152000000928509" at bounding box center [230, 162] width 218 height 26
click at [818, 159] on link "Details" at bounding box center [825, 162] width 28 height 14
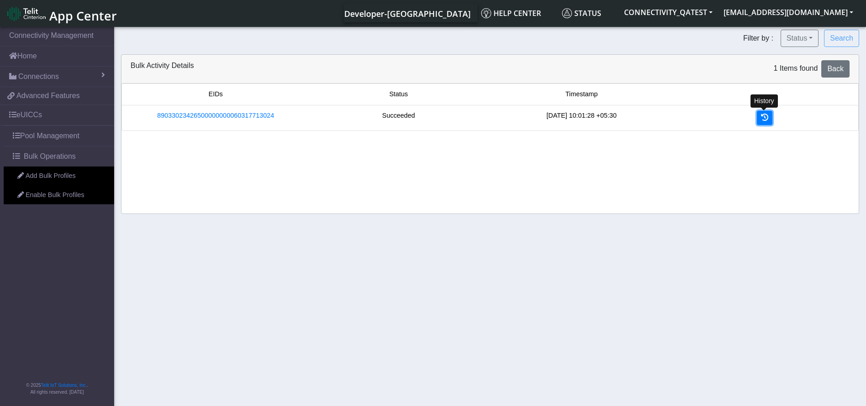
click at [763, 117] on icon at bounding box center [764, 117] width 7 height 7
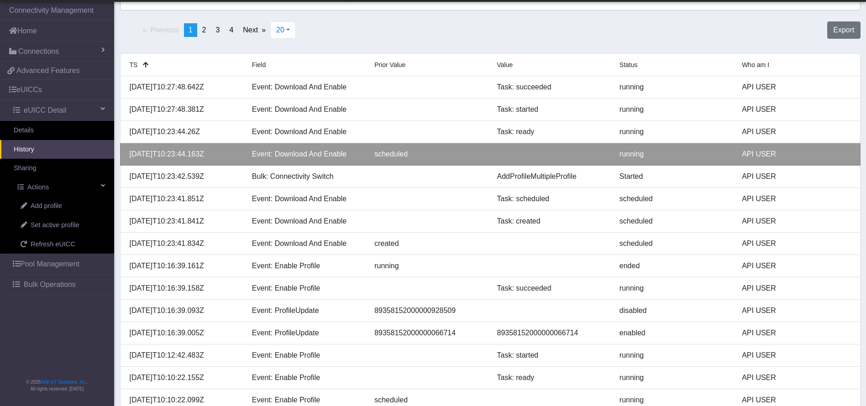
scroll to position [68, 0]
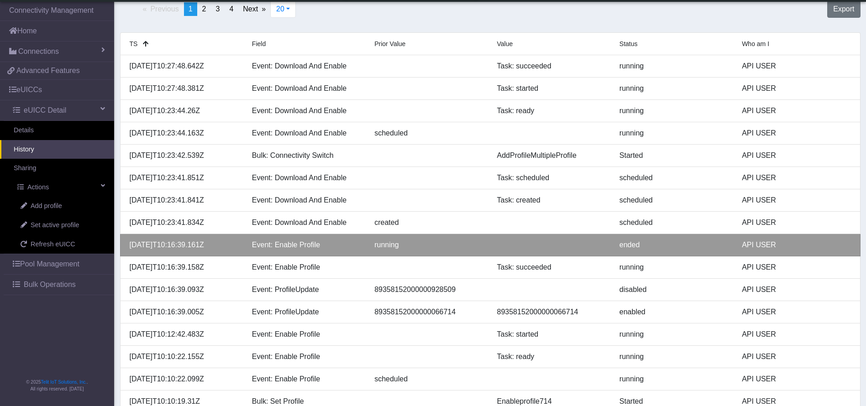
click at [611, 247] on div at bounding box center [551, 245] width 122 height 11
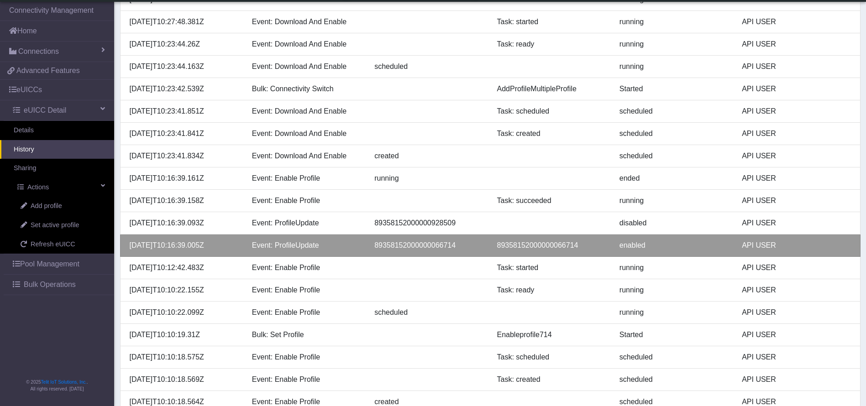
scroll to position [200, 0]
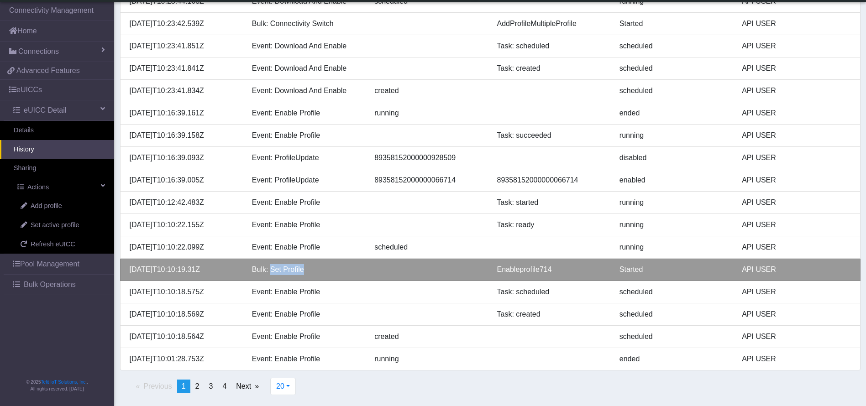
drag, startPoint x: 316, startPoint y: 268, endPoint x: 270, endPoint y: 270, distance: 46.2
click at [270, 270] on div "Bulk: Set Profile" at bounding box center [306, 269] width 122 height 11
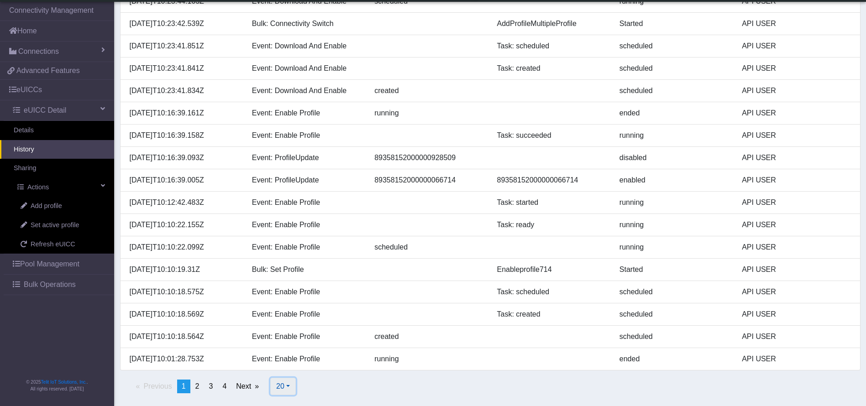
click at [290, 387] on button "20" at bounding box center [283, 386] width 26 height 17
click at [300, 351] on button "100" at bounding box center [307, 351] width 72 height 15
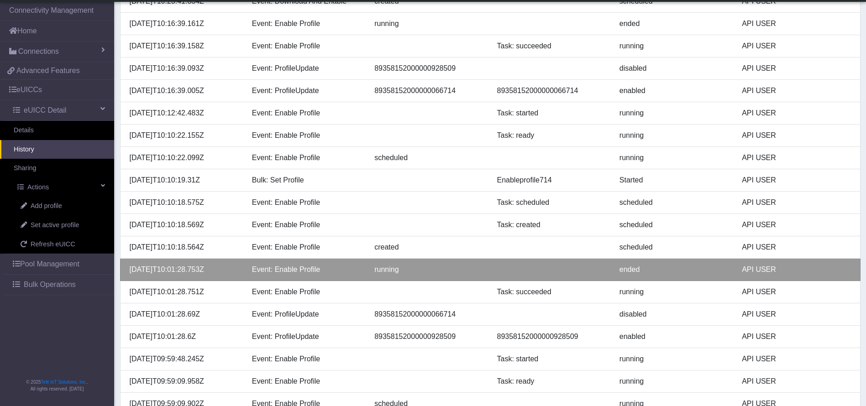
scroll to position [269, 0]
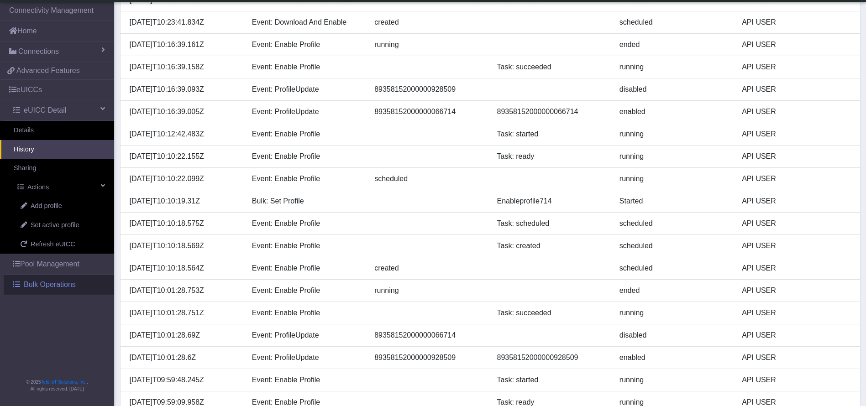
click at [40, 286] on span "Bulk Operations" at bounding box center [50, 284] width 52 height 11
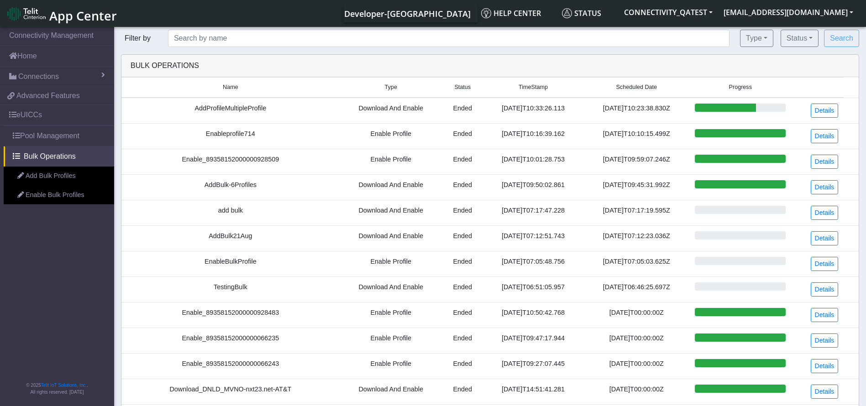
click at [234, 137] on td "Enableprofile714" at bounding box center [230, 136] width 218 height 26
click at [241, 163] on td "Enable_89358152000000928509" at bounding box center [230, 162] width 218 height 26
drag, startPoint x: 561, startPoint y: 159, endPoint x: 487, endPoint y: 163, distance: 74.1
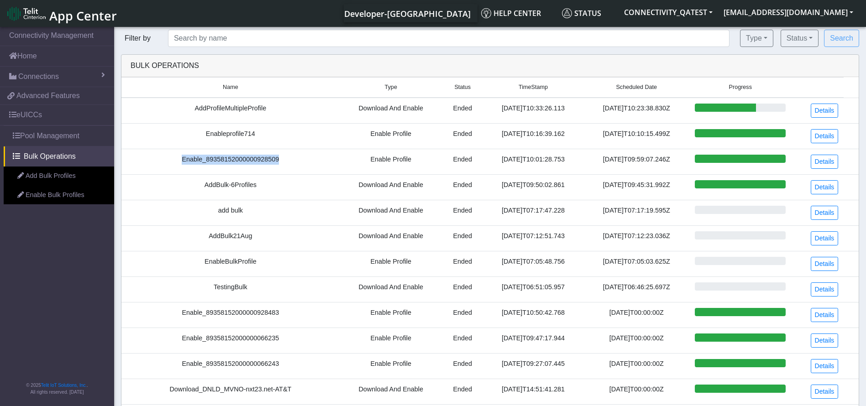
click at [487, 163] on td "[DATE]T10:01:28.753" at bounding box center [533, 162] width 100 height 26
copy td "[DATE]T10:01:28.753"
click at [61, 117] on link "eUICCs" at bounding box center [57, 115] width 114 height 20
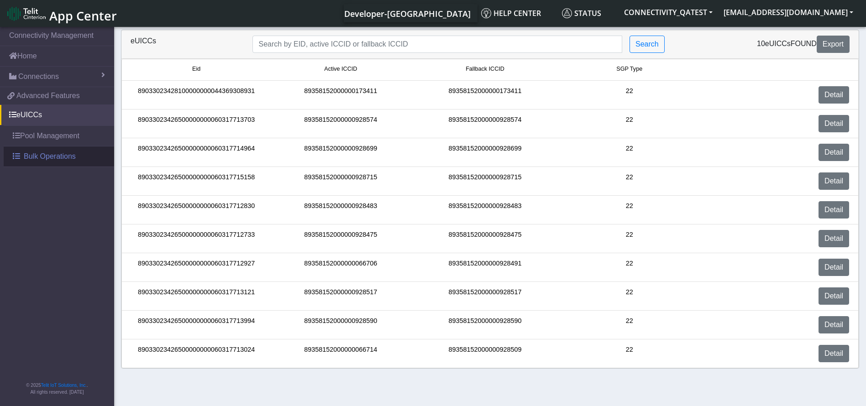
click at [76, 163] on link "Bulk Operations" at bounding box center [59, 157] width 110 height 20
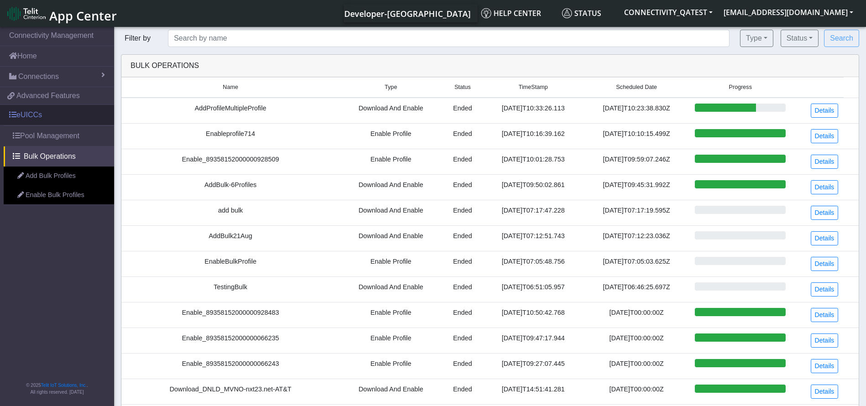
click at [39, 117] on link "eUICCs" at bounding box center [57, 115] width 114 height 20
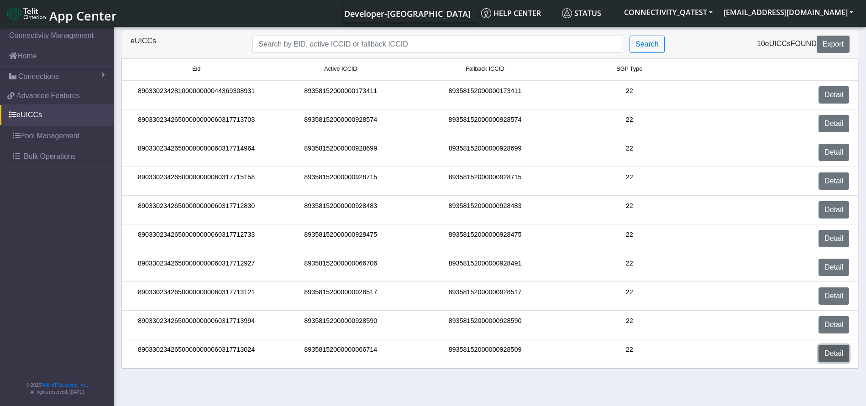
click at [826, 358] on link "Detail" at bounding box center [834, 353] width 31 height 17
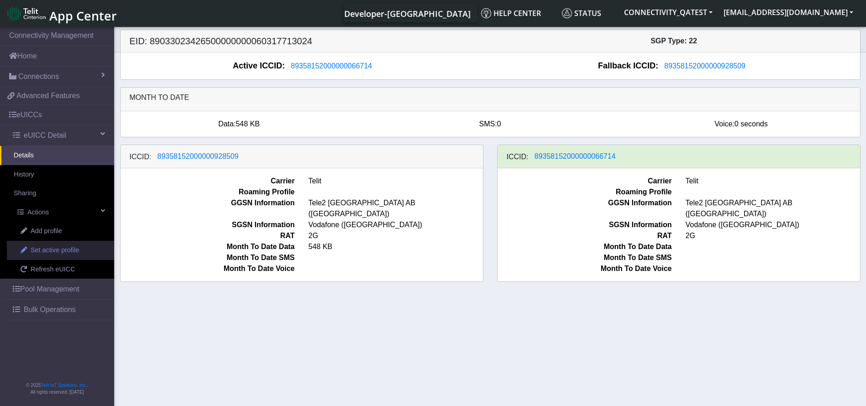
click at [67, 252] on span "Set active profile" at bounding box center [55, 251] width 48 height 10
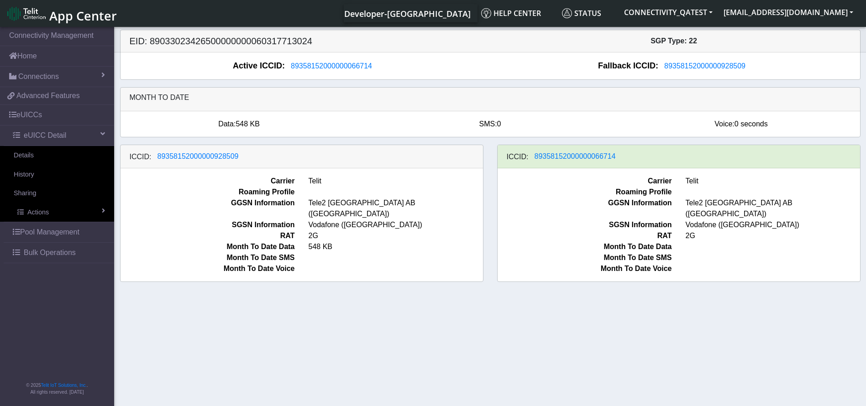
select select
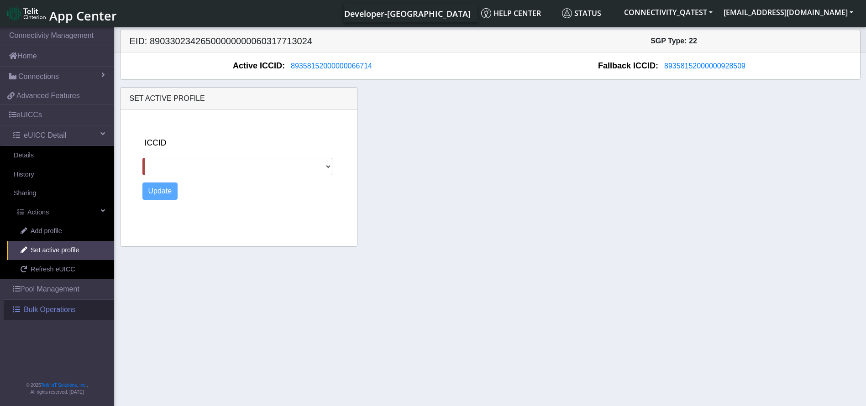
click at [46, 303] on link "Bulk Operations" at bounding box center [59, 310] width 110 height 20
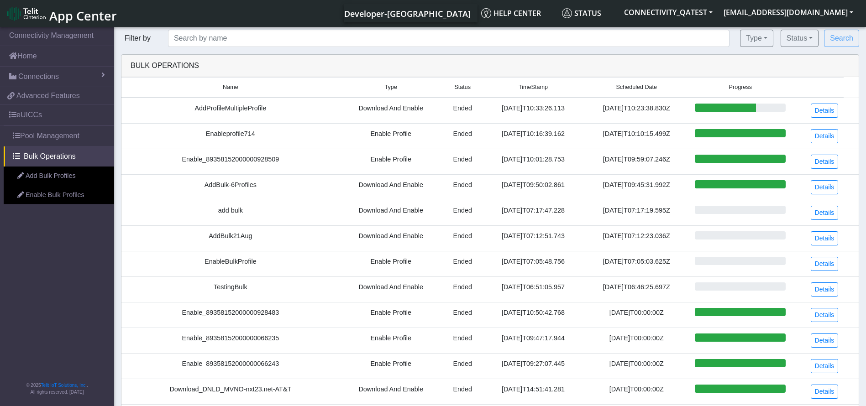
click at [244, 160] on td "Enable_89358152000000928509" at bounding box center [230, 162] width 218 height 26
copy td "Enable_89358152000000928509"
click at [835, 107] on link "Details" at bounding box center [825, 111] width 28 height 14
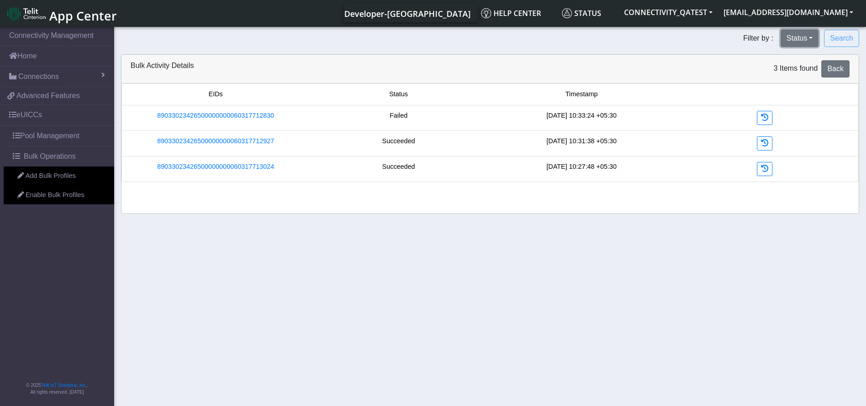
click at [813, 33] on button "Status" at bounding box center [800, 38] width 38 height 17
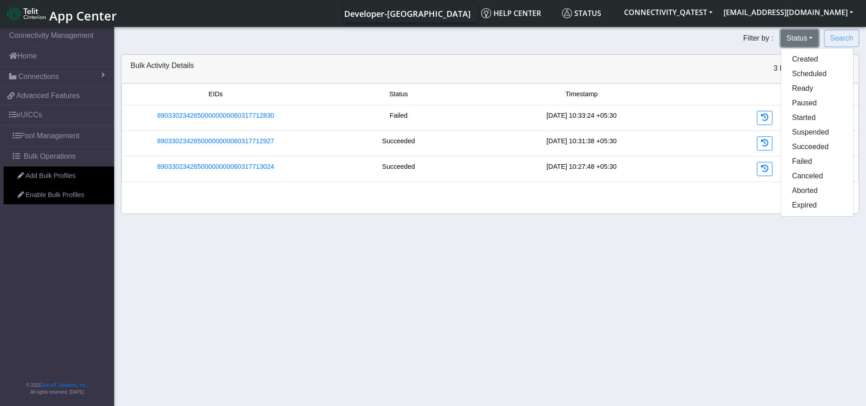
click at [813, 33] on button "Status" at bounding box center [800, 38] width 38 height 17
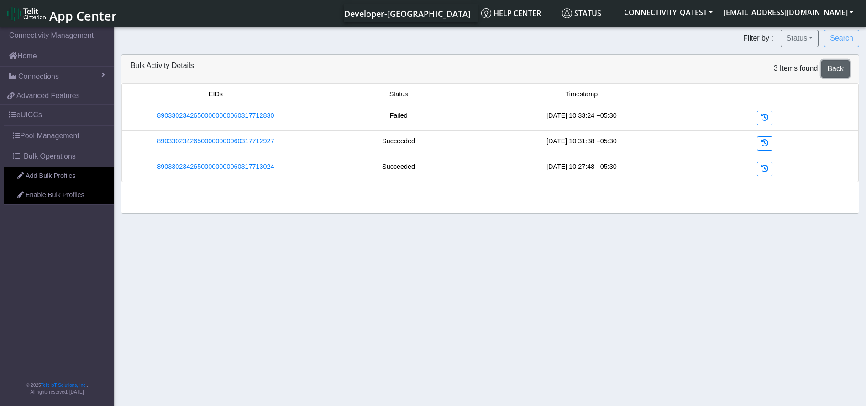
click at [828, 63] on link "Back" at bounding box center [835, 68] width 28 height 17
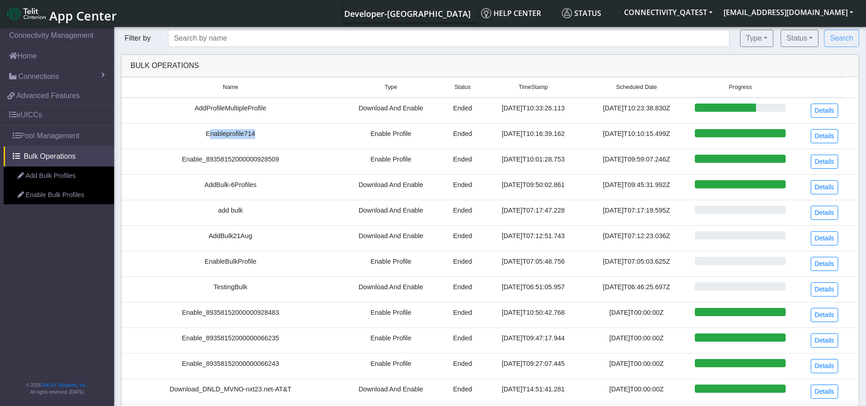
drag, startPoint x: 205, startPoint y: 136, endPoint x: 275, endPoint y: 138, distance: 70.8
click at [275, 138] on td "Enableprofile714" at bounding box center [230, 136] width 218 height 26
click at [235, 183] on td "AddBulk-6Profiles" at bounding box center [230, 187] width 218 height 26
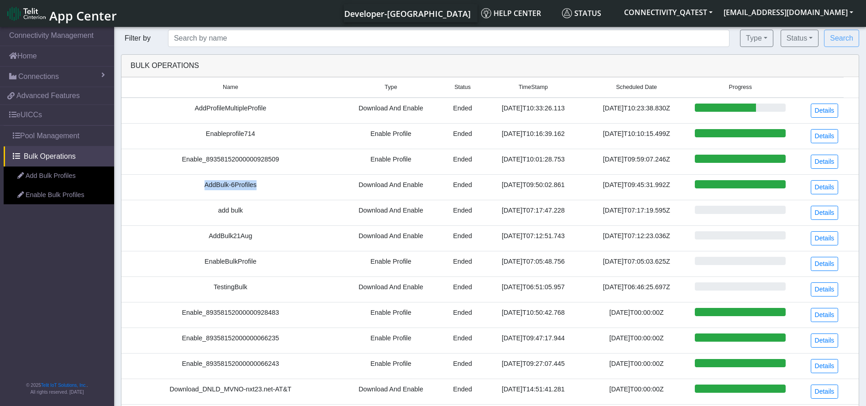
copy td "AddBulk-6Profiles"
drag, startPoint x: 271, startPoint y: 159, endPoint x: 202, endPoint y: 157, distance: 69.4
click at [202, 157] on td "Enable_89358152000000928509" at bounding box center [230, 162] width 218 height 26
copy td "89358152000000928509"
click at [826, 159] on link "Details" at bounding box center [825, 162] width 28 height 14
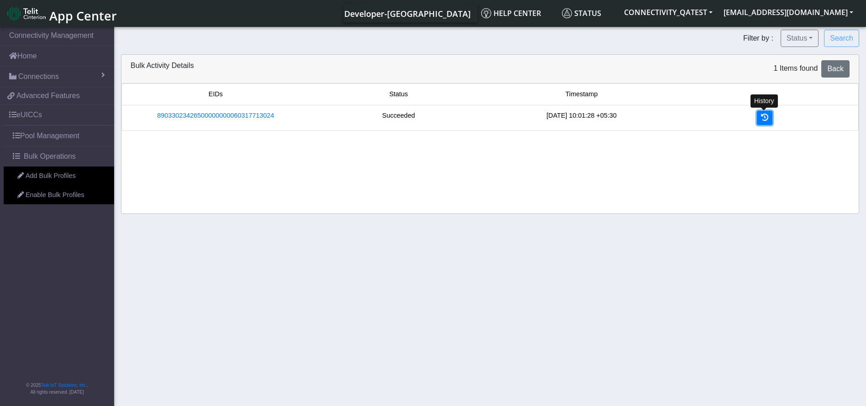
click at [765, 118] on icon at bounding box center [764, 117] width 7 height 7
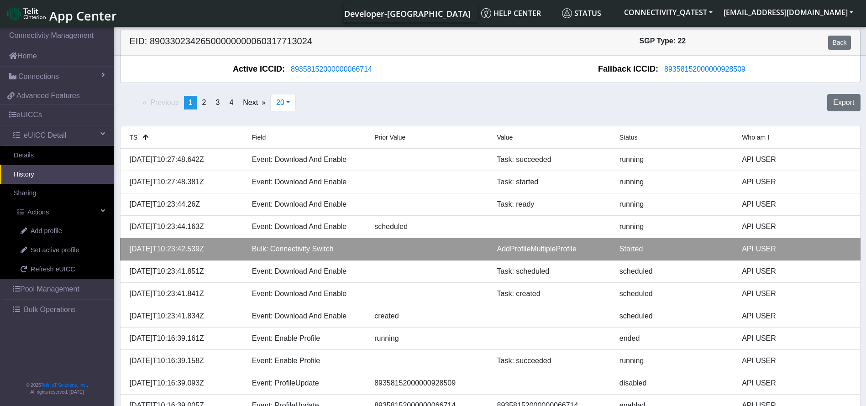
click at [538, 253] on div "AddProfileMultipleProfile" at bounding box center [551, 249] width 122 height 11
click at [522, 252] on div "AddProfileMultipleProfile" at bounding box center [551, 249] width 122 height 11
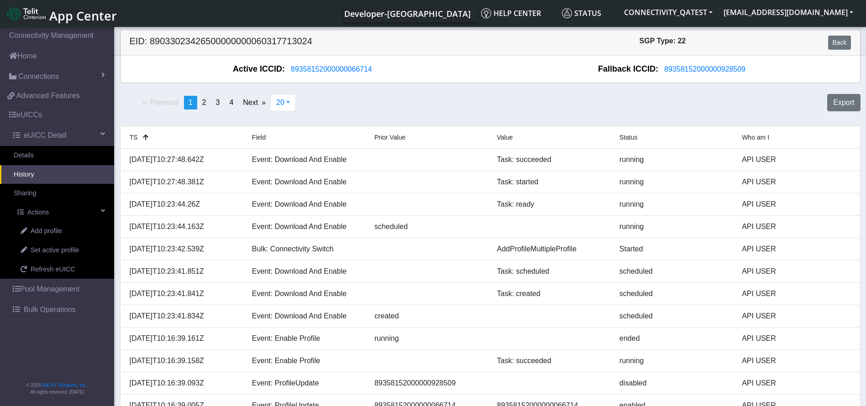
click at [290, 41] on h5 "EID: 89033023426500000000060317713024" at bounding box center [307, 43] width 368 height 14
copy h5 "89033023426500000000060317713024"
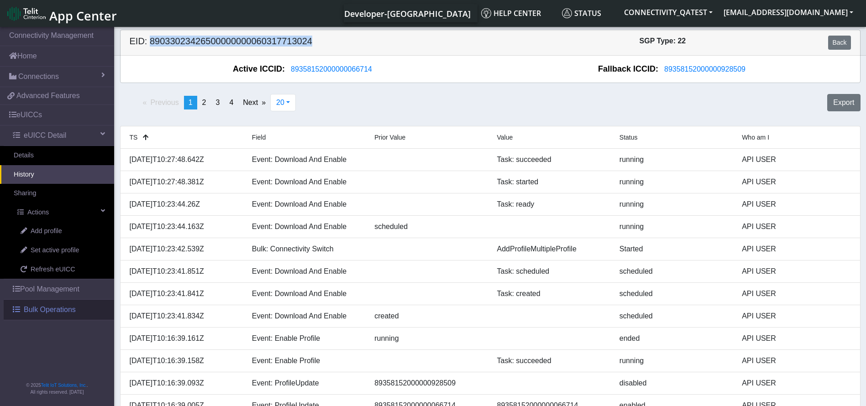
click at [42, 308] on span "Bulk Operations" at bounding box center [50, 310] width 52 height 11
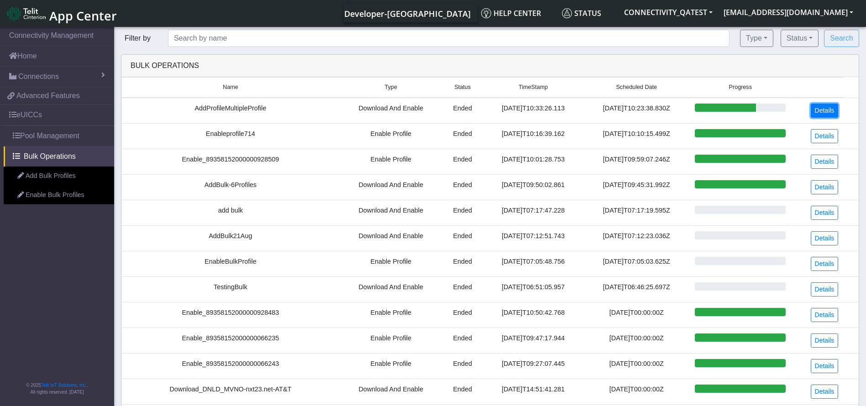
click at [835, 110] on link "Details" at bounding box center [825, 111] width 28 height 14
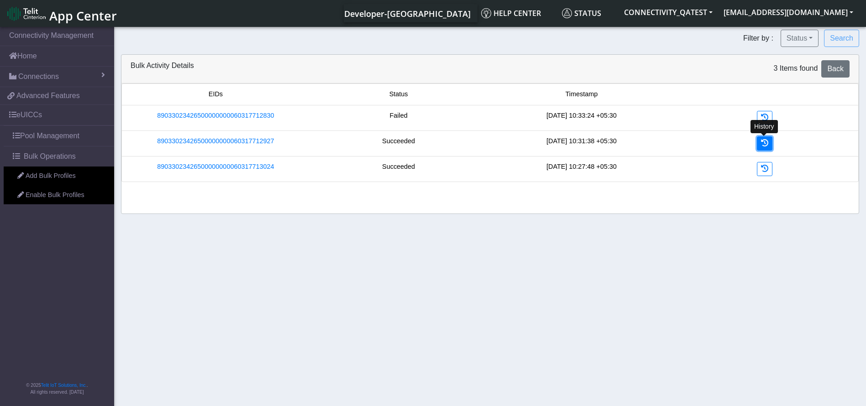
click at [765, 143] on icon at bounding box center [764, 142] width 7 height 7
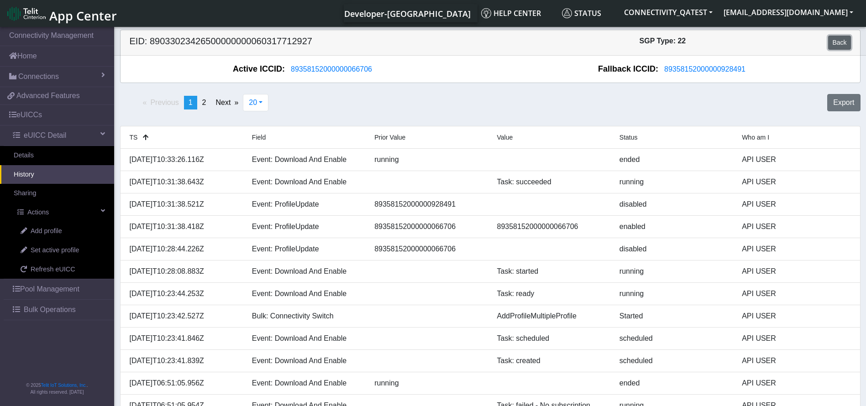
click at [845, 42] on link "Back" at bounding box center [839, 43] width 22 height 14
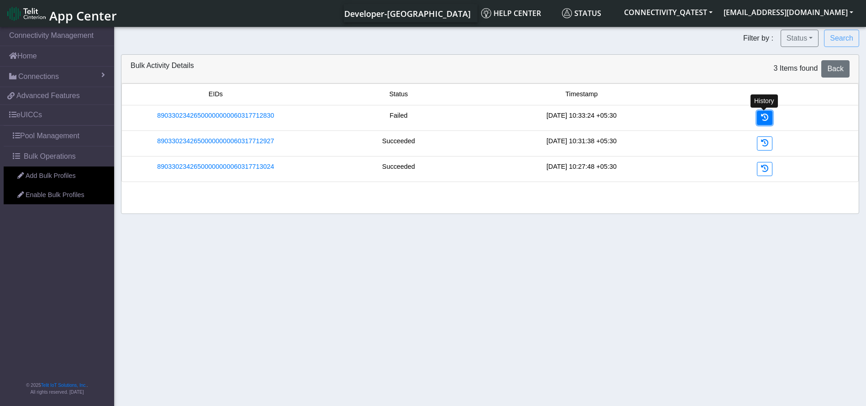
click at [764, 114] on icon at bounding box center [764, 117] width 7 height 7
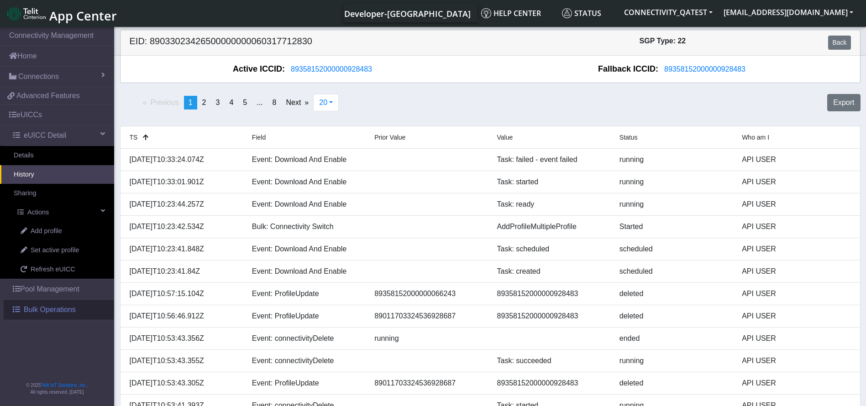
click at [42, 310] on span "Bulk Operations" at bounding box center [50, 310] width 52 height 11
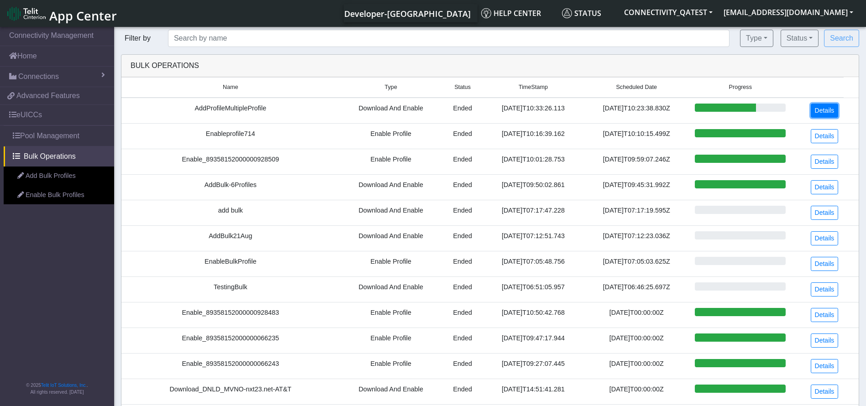
click at [832, 109] on link "Details" at bounding box center [825, 111] width 28 height 14
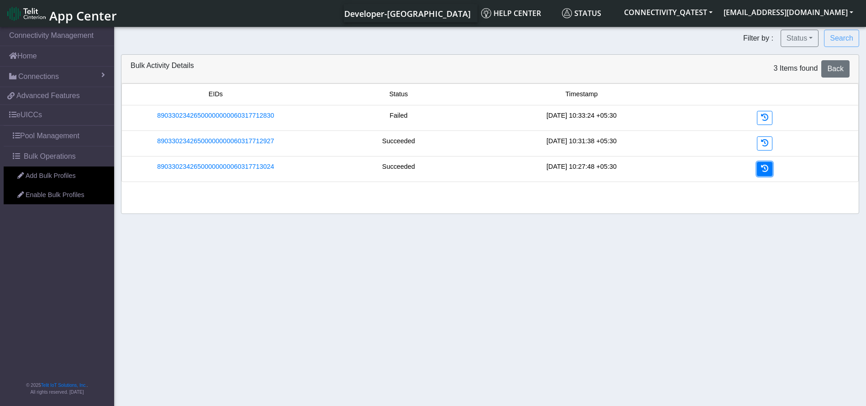
click at [768, 168] on icon at bounding box center [764, 168] width 7 height 7
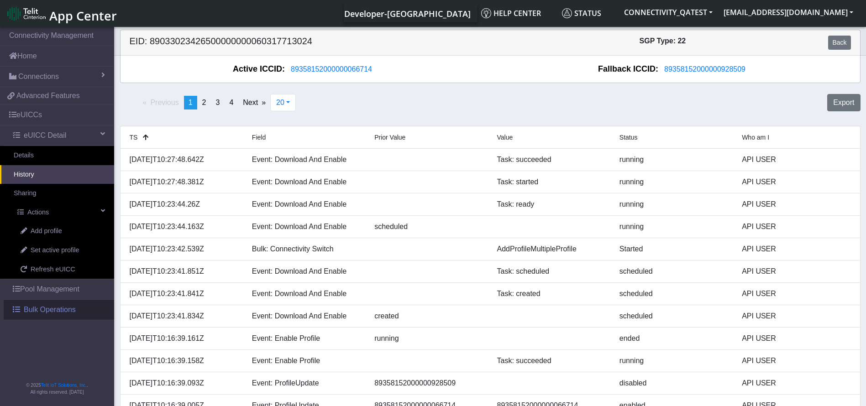
click at [80, 307] on link "Bulk Operations" at bounding box center [59, 310] width 110 height 20
